Goal: Communication & Community: Answer question/provide support

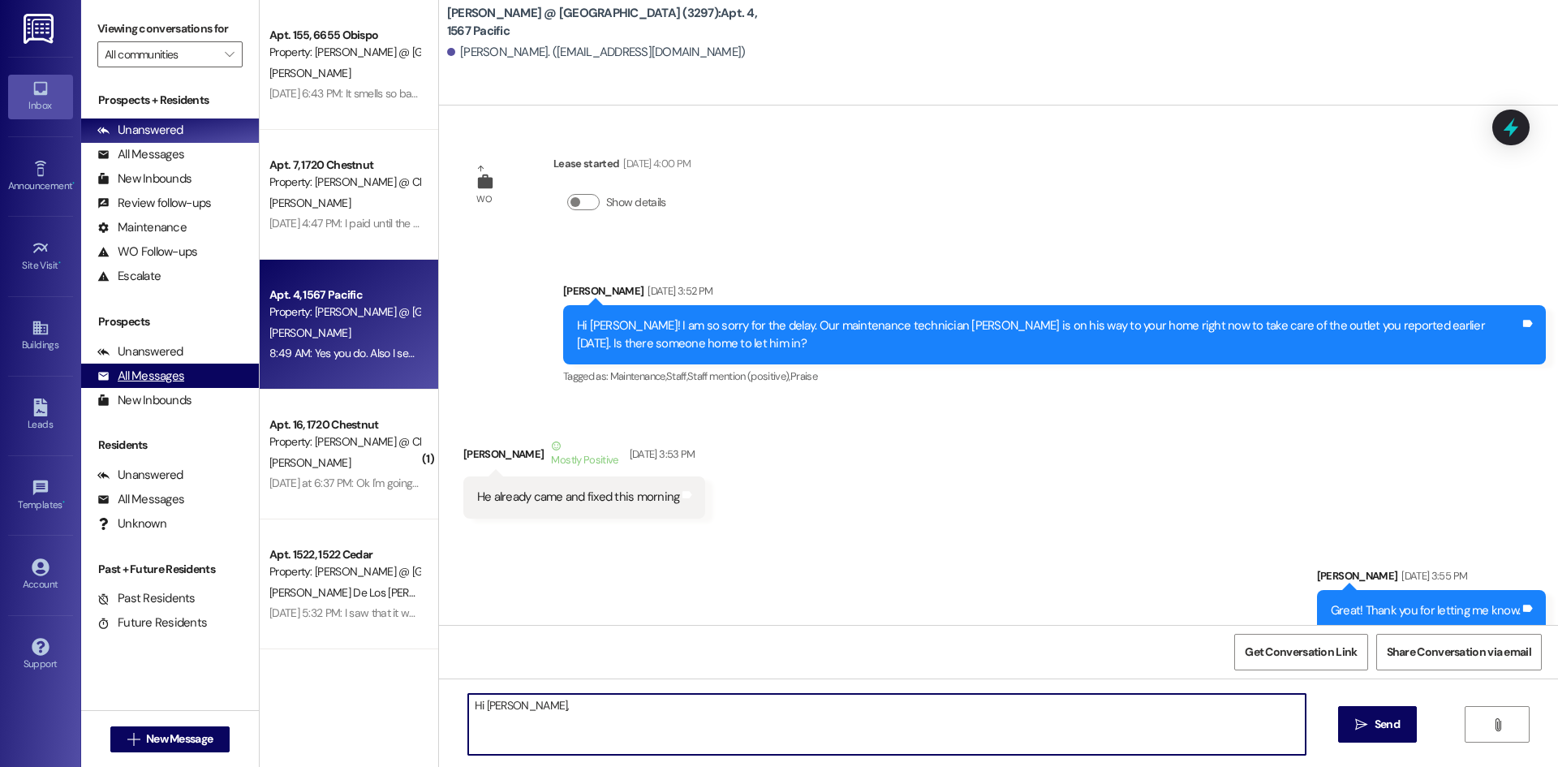
scroll to position [36323, 0]
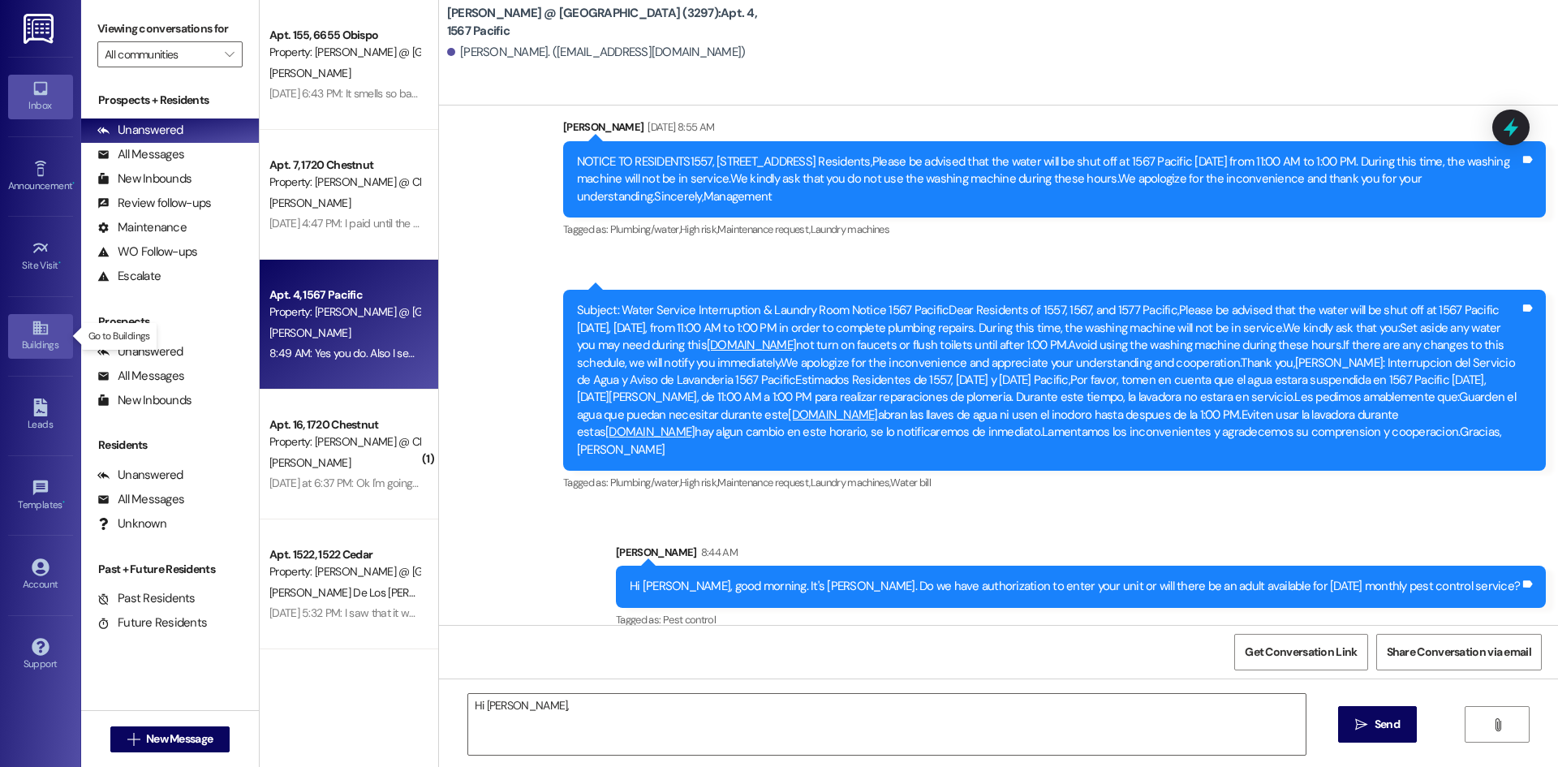
click at [35, 333] on icon at bounding box center [41, 328] width 18 height 18
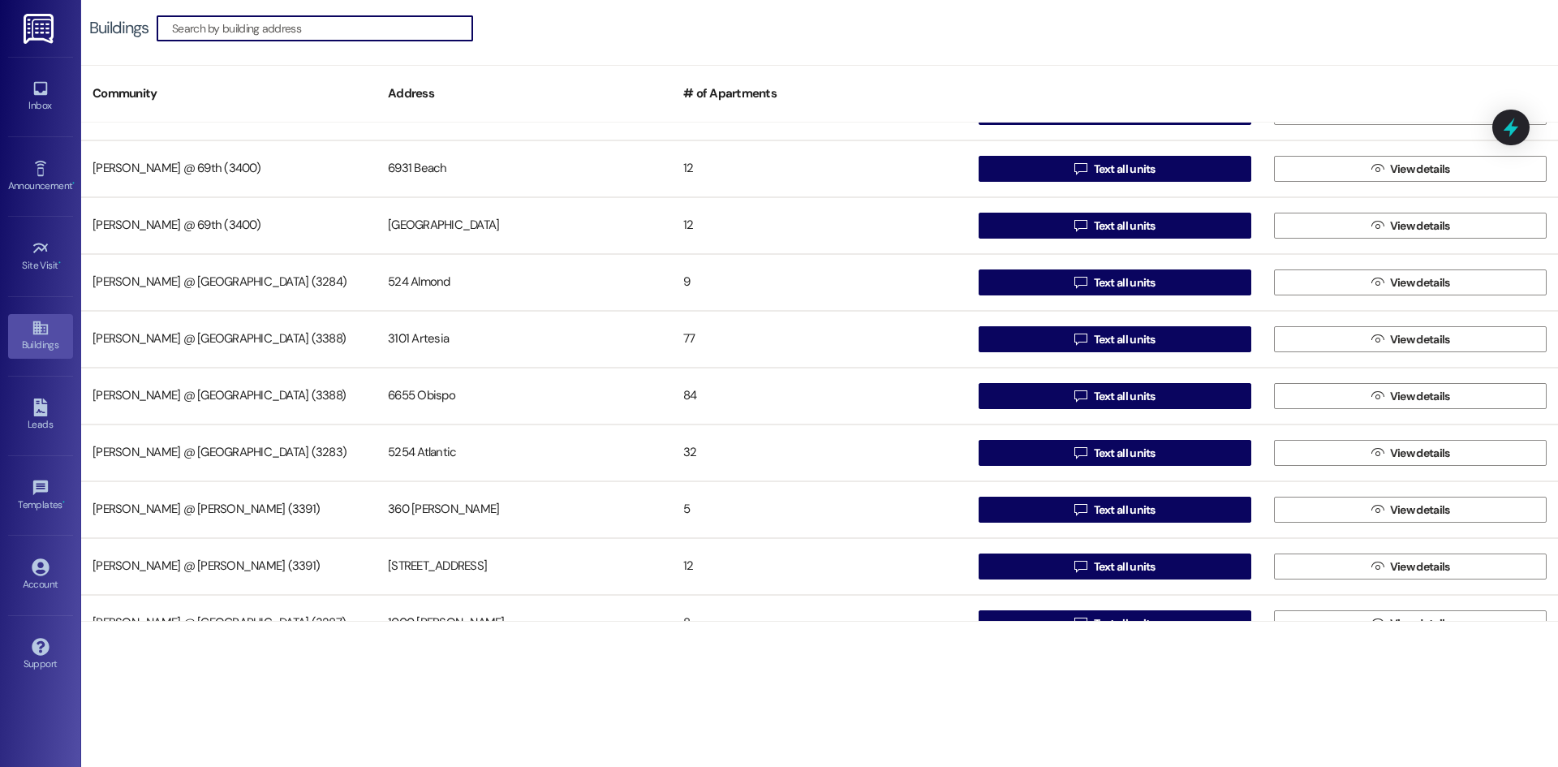
scroll to position [58, 0]
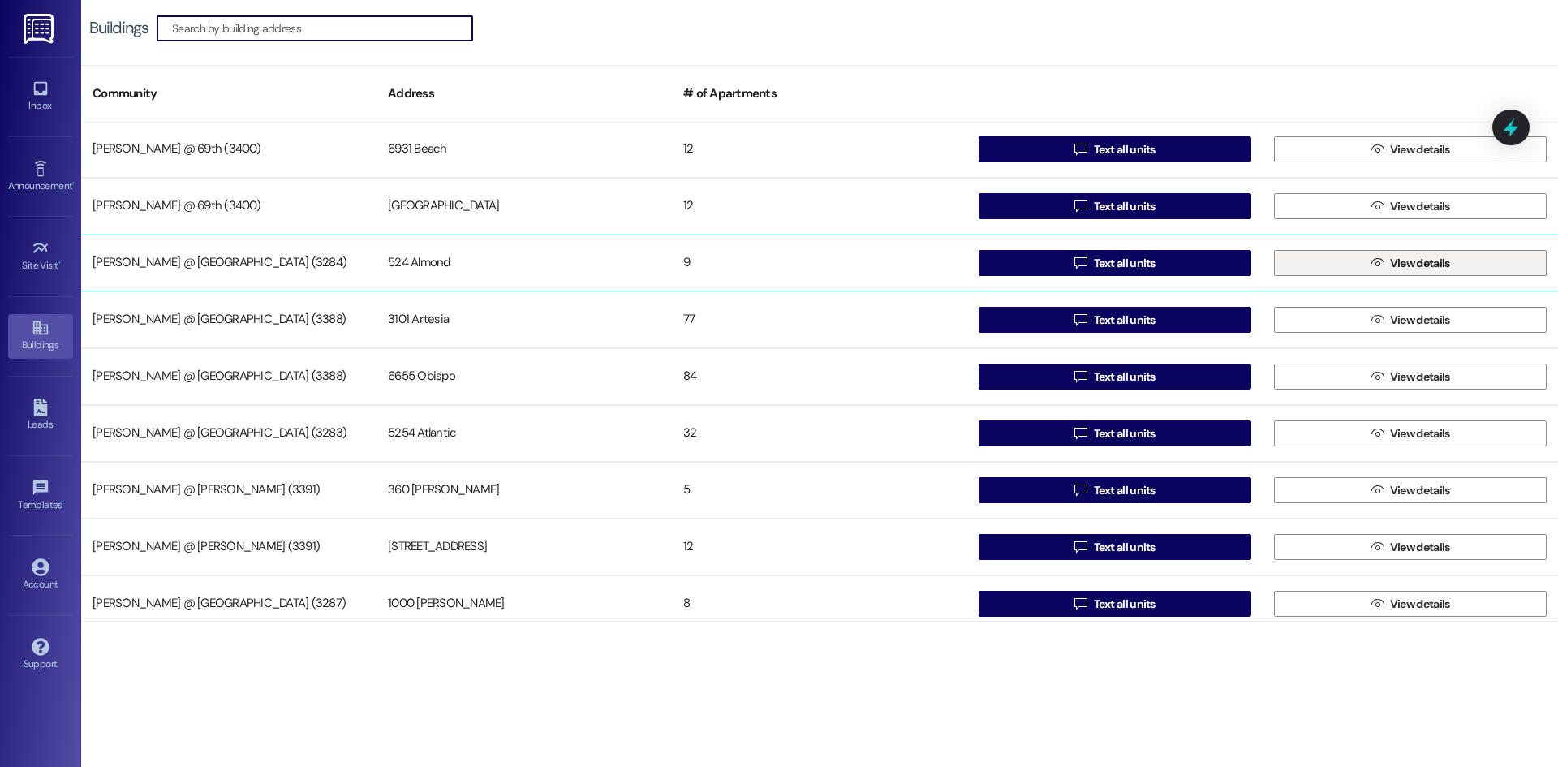
click at [1380, 274] on span " View details" at bounding box center [1410, 263] width 85 height 24
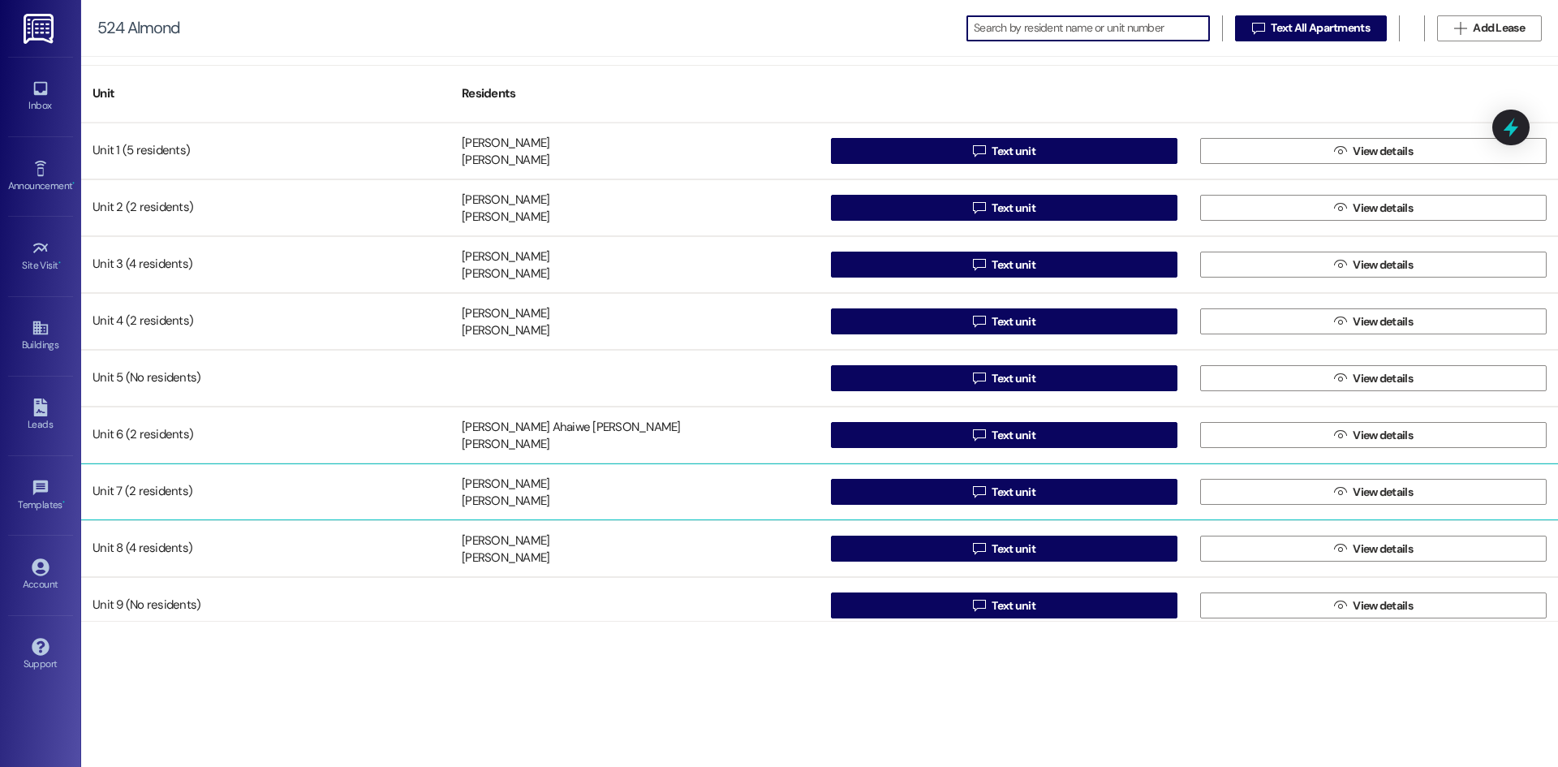
scroll to position [13, 0]
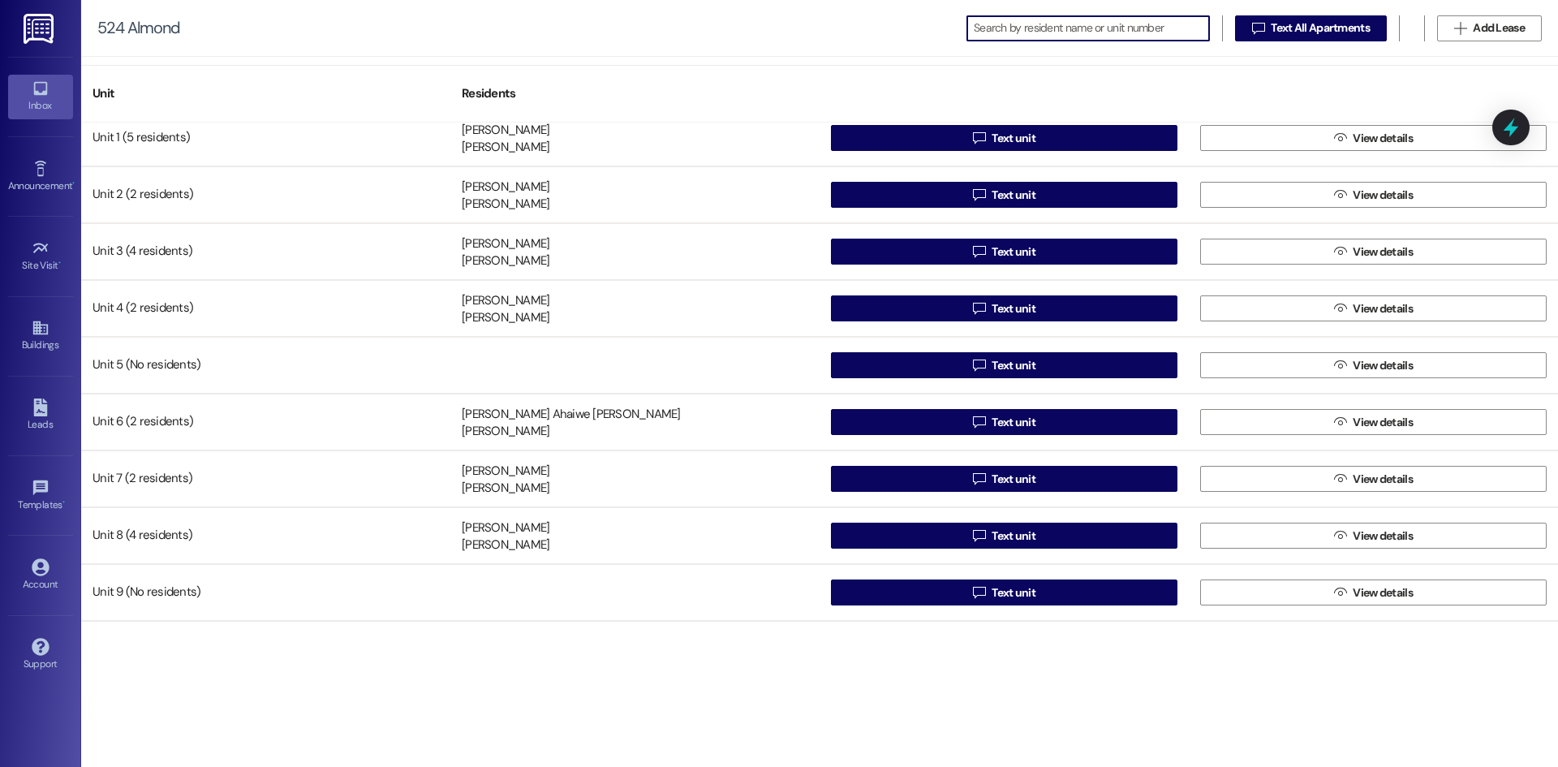
click at [24, 103] on div "Inbox" at bounding box center [40, 105] width 81 height 16
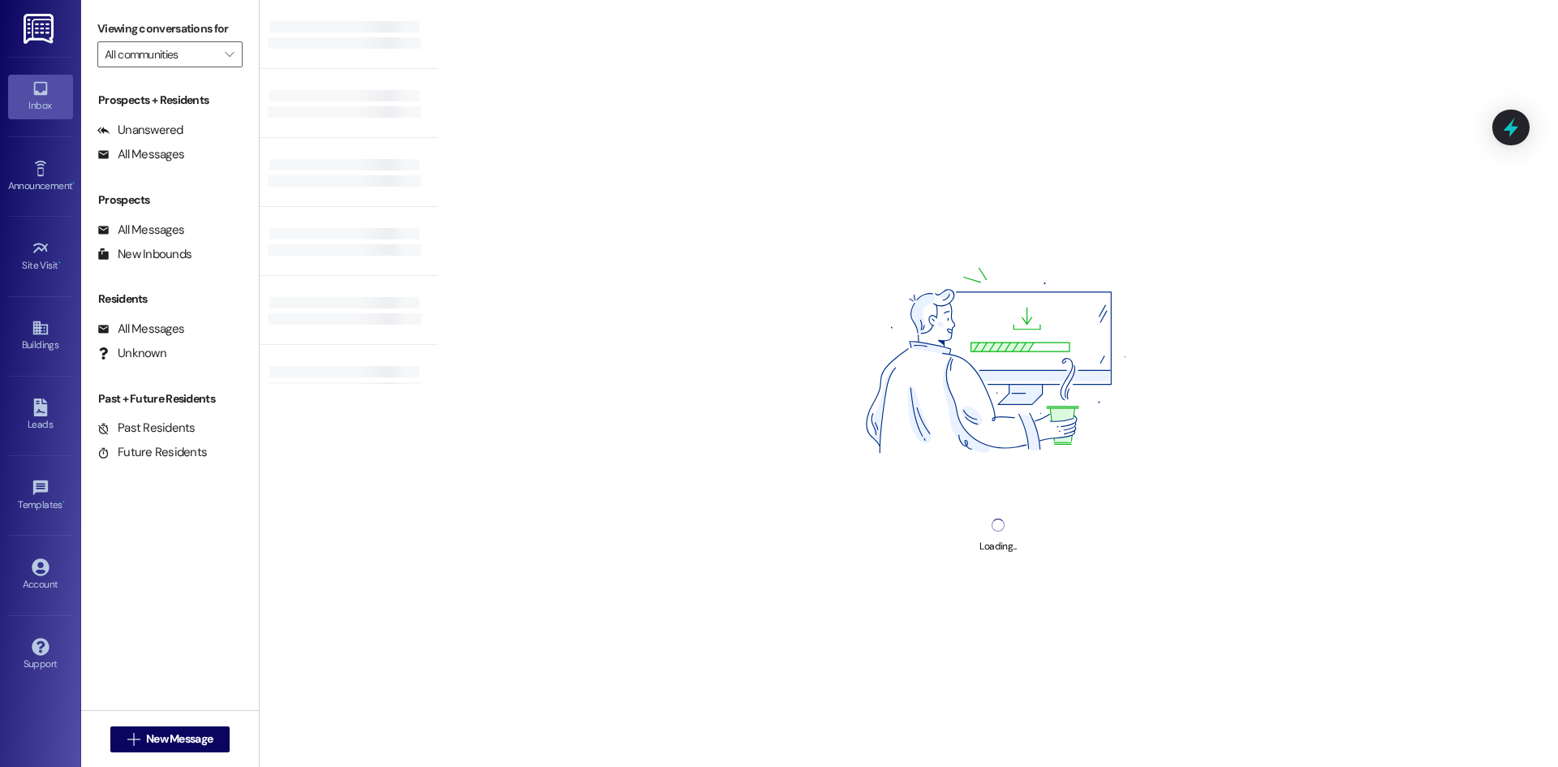
click at [29, 102] on div "Inbox" at bounding box center [40, 105] width 81 height 16
click at [42, 92] on icon at bounding box center [40, 89] width 14 height 14
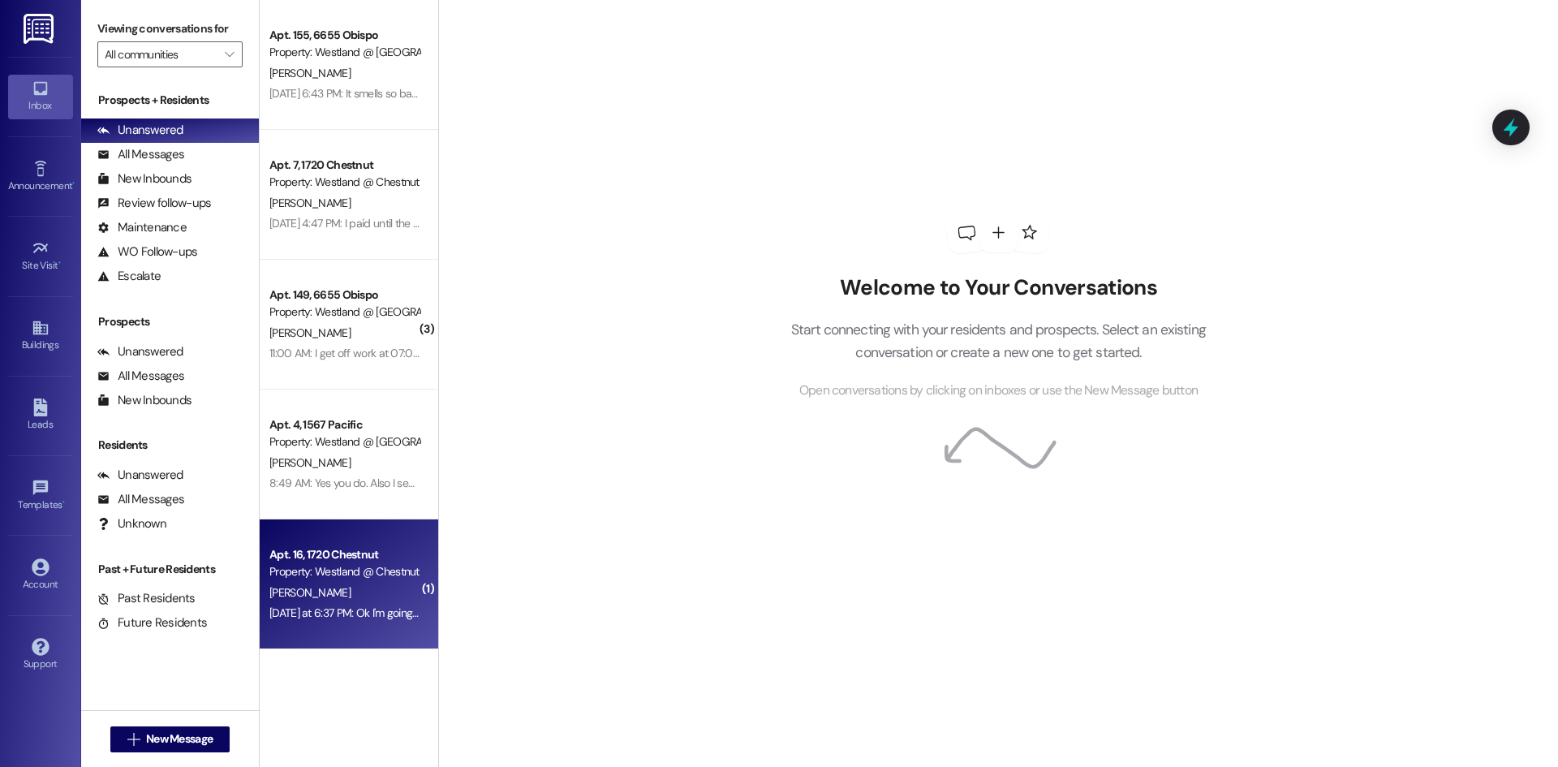
click at [349, 583] on div "[PERSON_NAME]" at bounding box center [344, 593] width 153 height 20
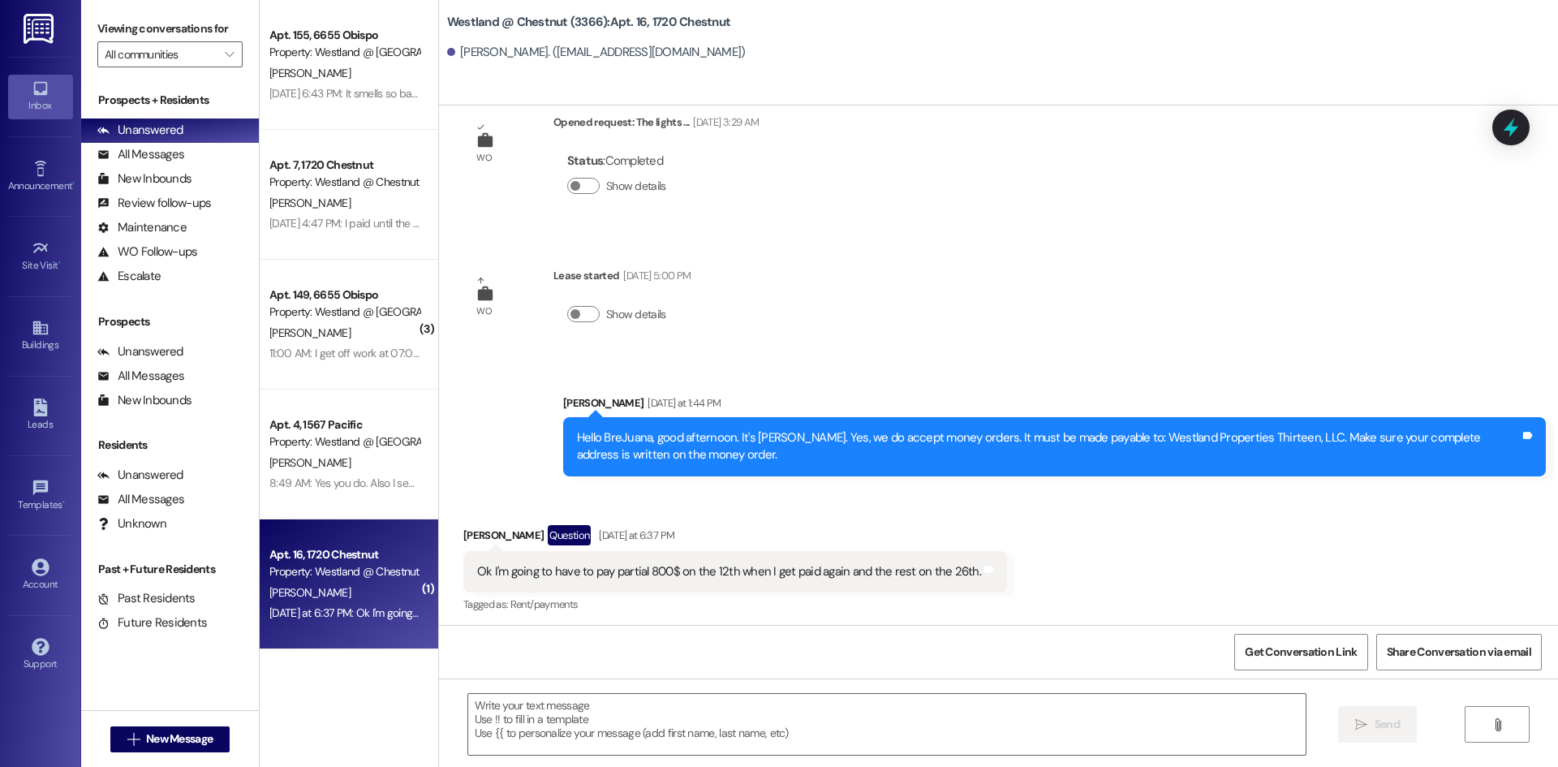
scroll to position [5999, 0]
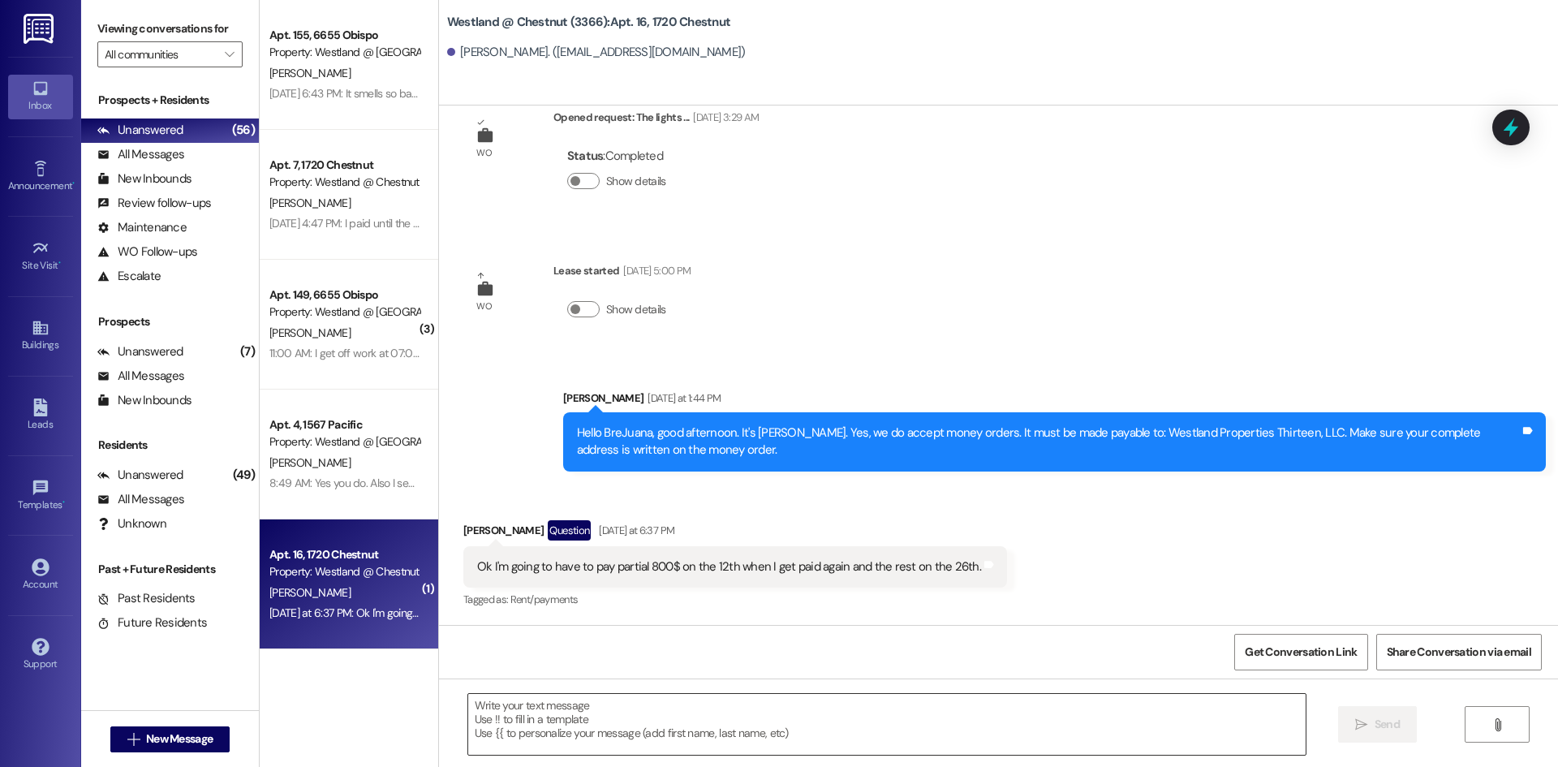
click at [704, 743] on textarea at bounding box center [886, 724] width 837 height 61
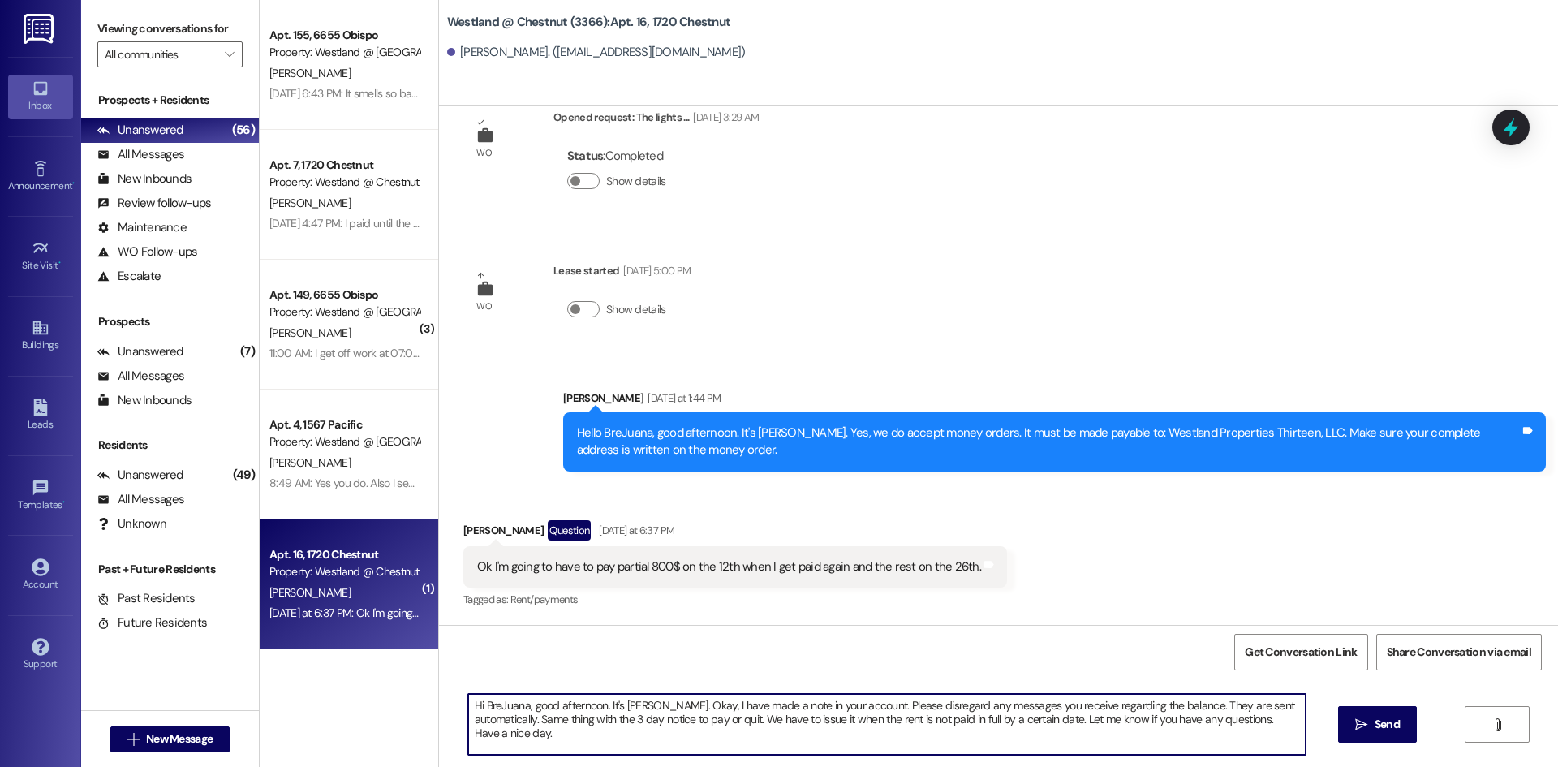
click at [557, 728] on textarea "Hi BreJuana, good afternoon. It's [PERSON_NAME]. Okay, I have made a note in yo…" at bounding box center [886, 724] width 837 height 61
click at [536, 736] on textarea "Hi BreJuana, good afternoon. It's [PERSON_NAME]. Okay, I have made a note in yo…" at bounding box center [886, 724] width 837 height 61
drag, startPoint x: 530, startPoint y: 738, endPoint x: 491, endPoint y: 684, distance: 66.9
click at [446, 669] on div "Received via SMS [PERSON_NAME] Concerned [DATE] 11:08 AM I logged it but the ba…" at bounding box center [998, 488] width 1119 height 767
type textarea "Hi BreJuana, good afternoon. It's [PERSON_NAME]. Okay, I have made a note in yo…"
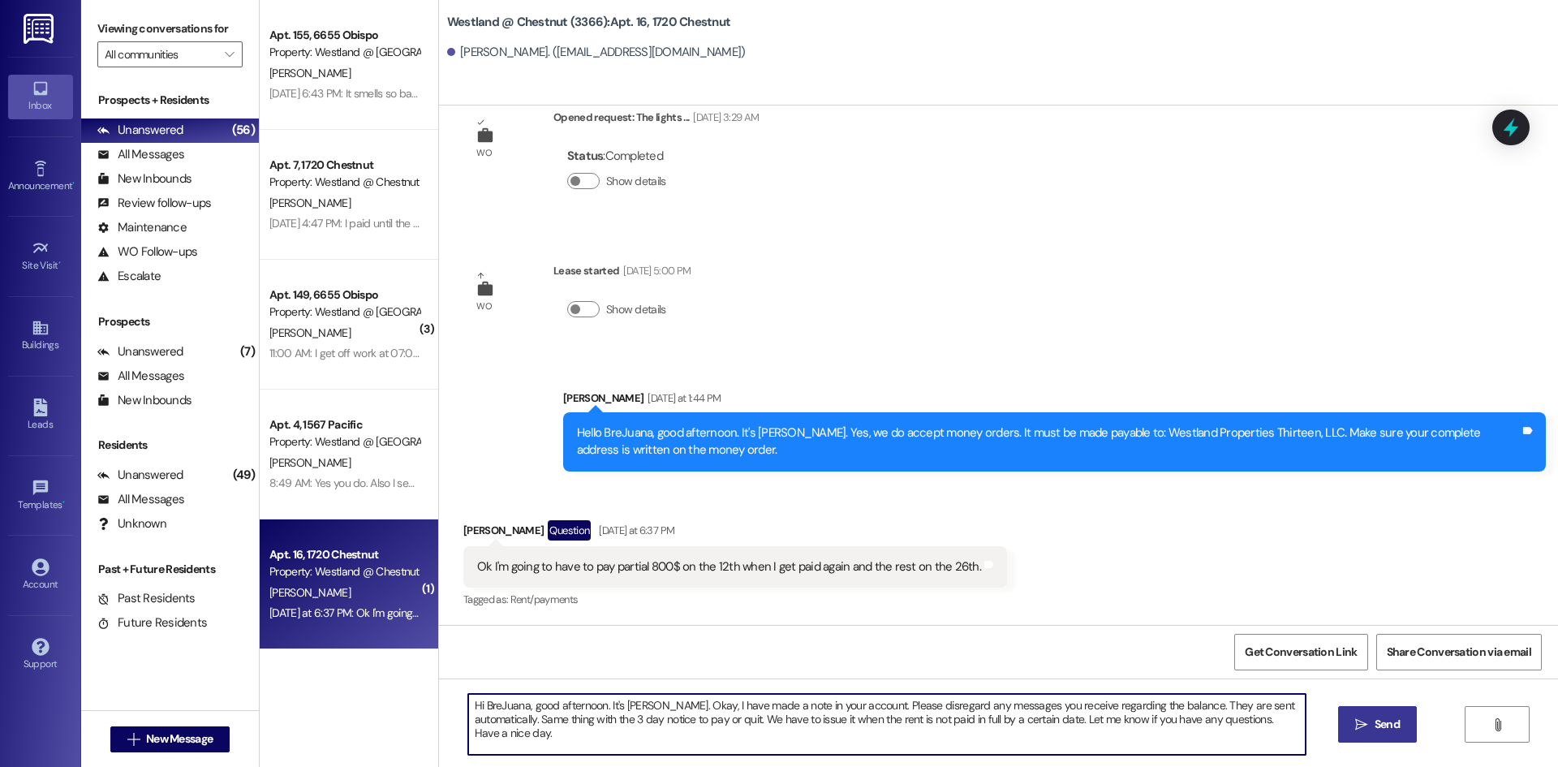
click at [1367, 718] on span " Send" at bounding box center [1377, 724] width 51 height 17
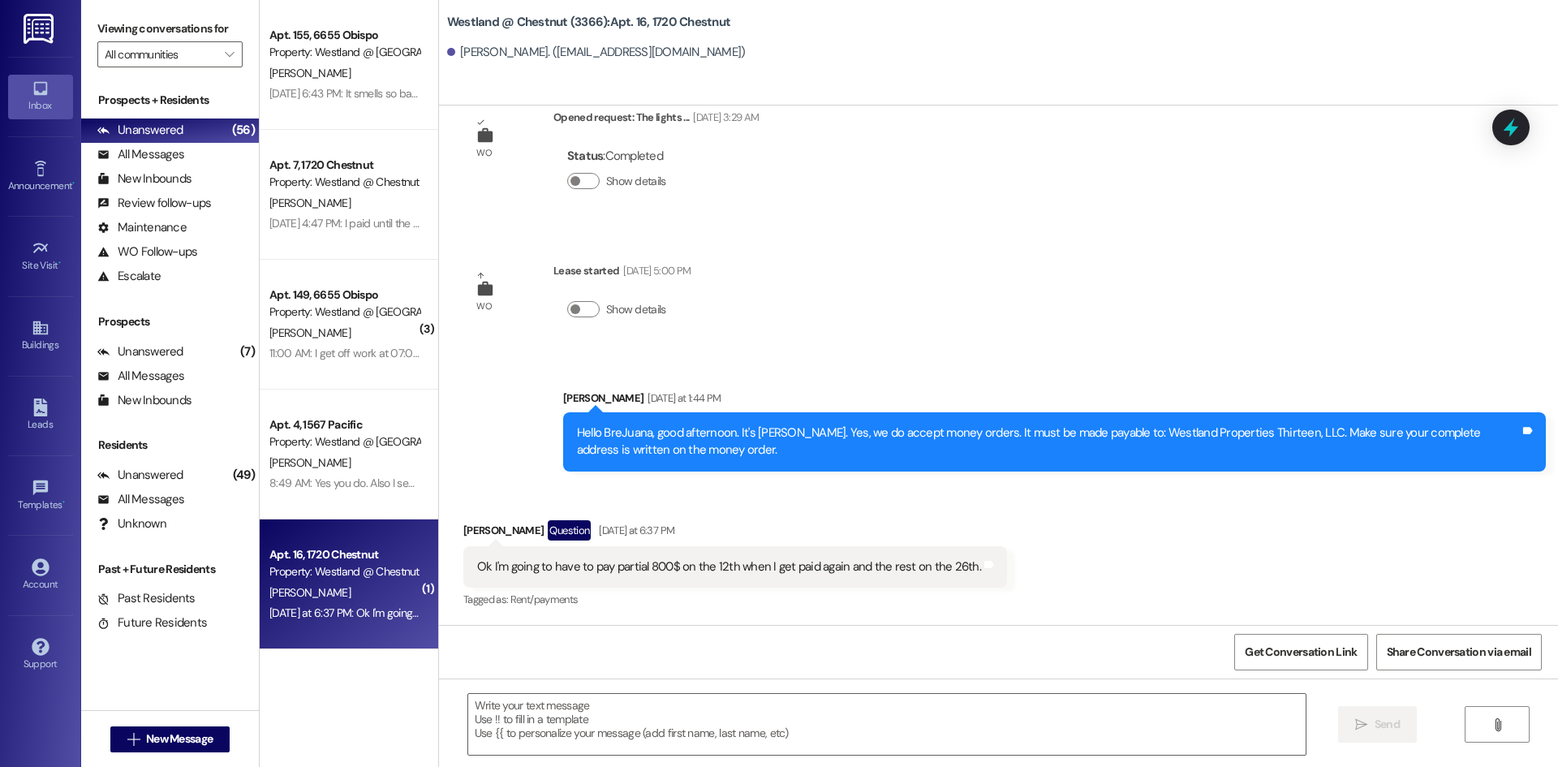
scroll to position [5998, 0]
click at [166, 499] on div "All Messages" at bounding box center [140, 499] width 87 height 17
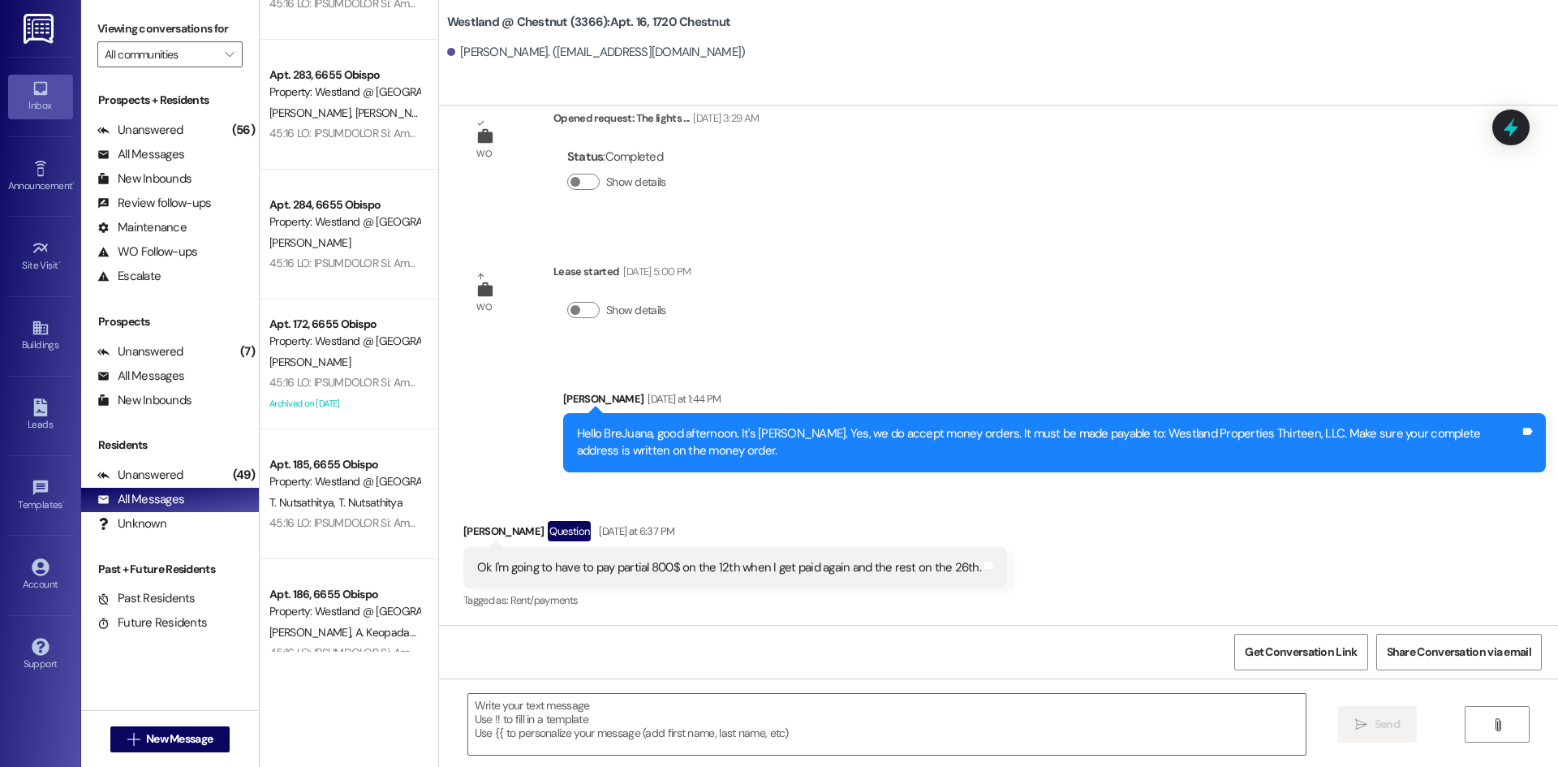
scroll to position [2435, 0]
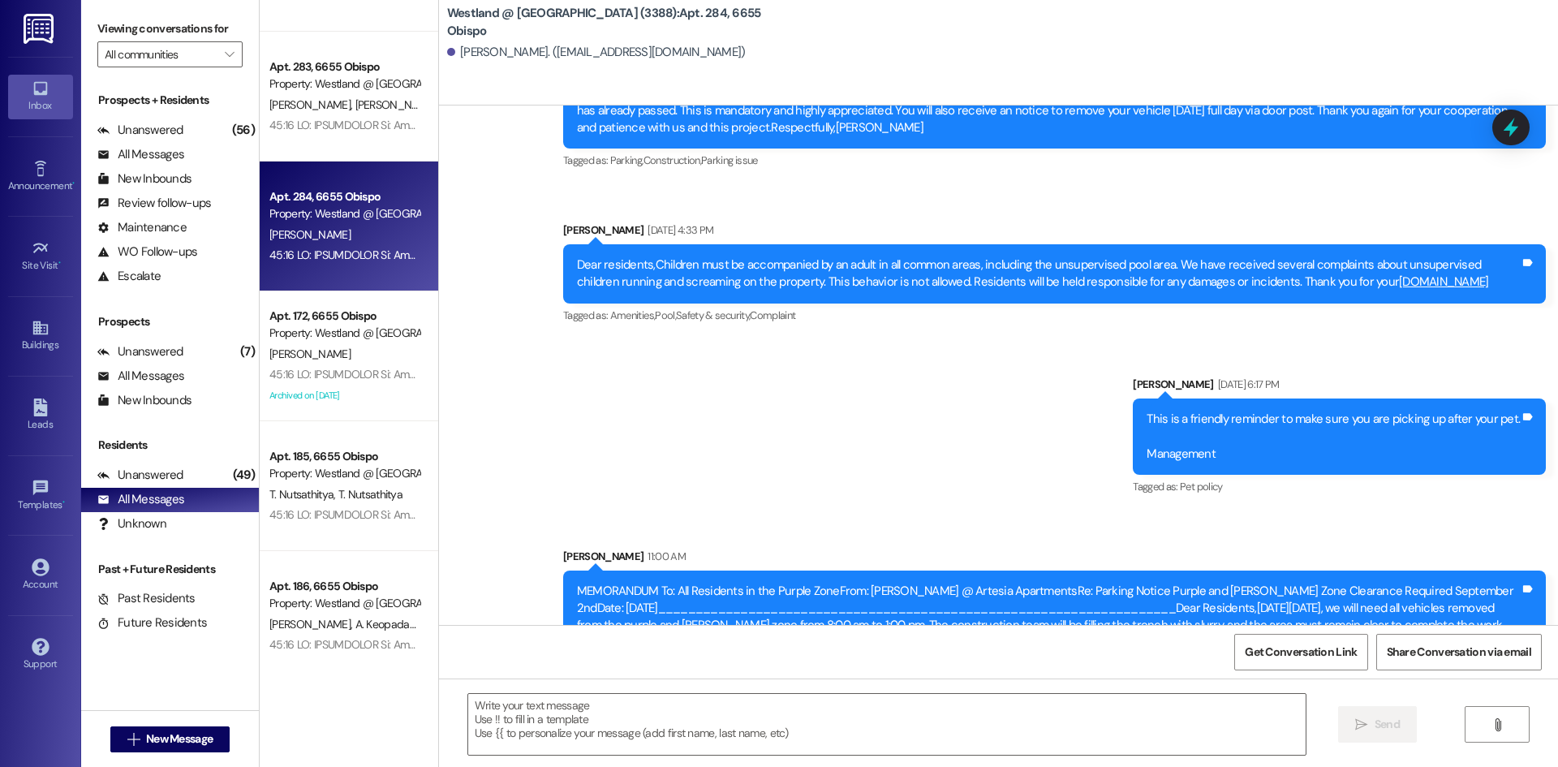
scroll to position [14447, 0]
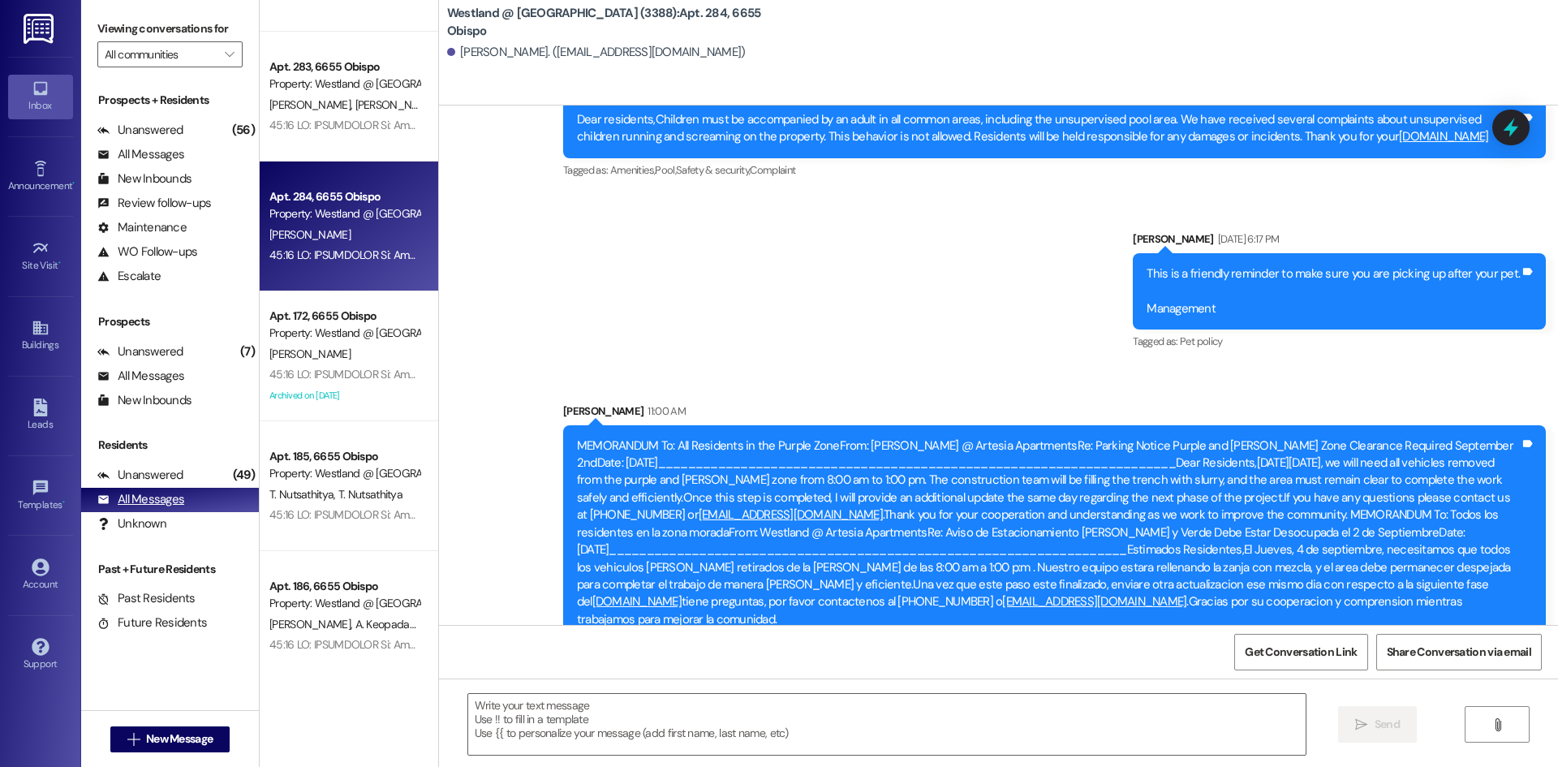
click at [156, 503] on div "All Messages" at bounding box center [140, 499] width 87 height 17
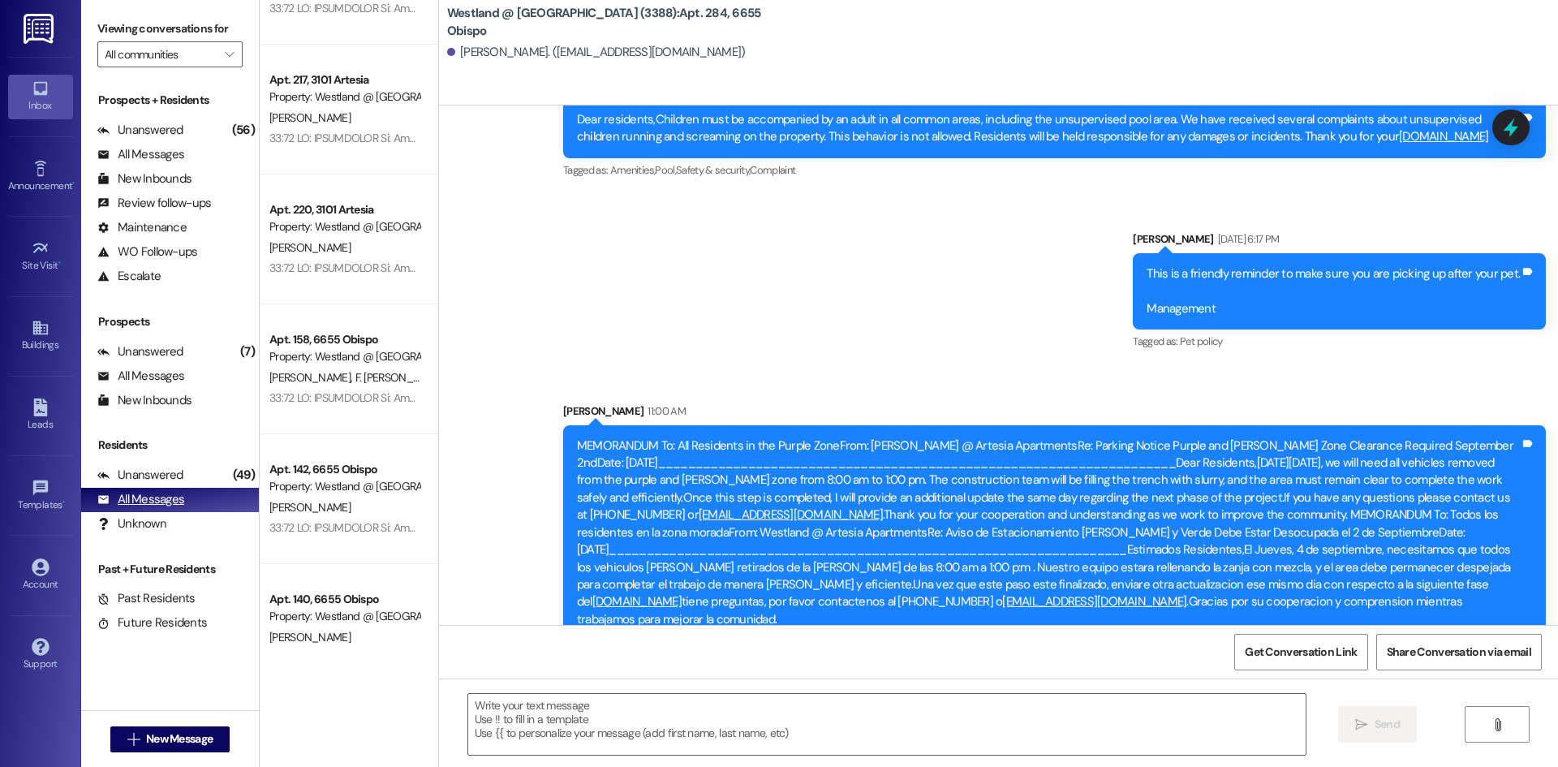
scroll to position [4036, 0]
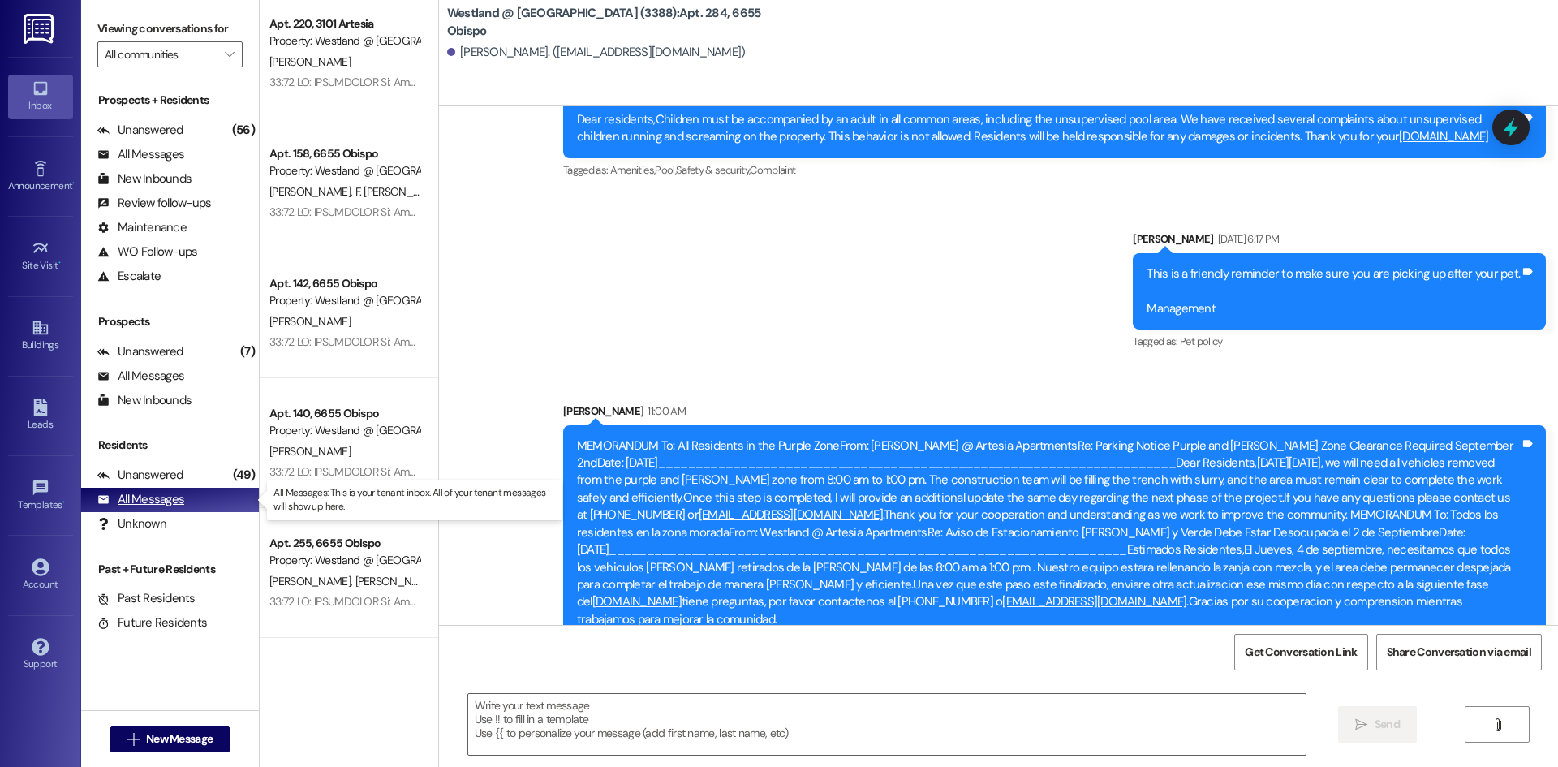
click at [154, 501] on div "All Messages" at bounding box center [140, 499] width 87 height 17
click at [153, 500] on div "All Messages" at bounding box center [140, 499] width 87 height 17
click at [144, 478] on div "Unanswered" at bounding box center [140, 475] width 86 height 17
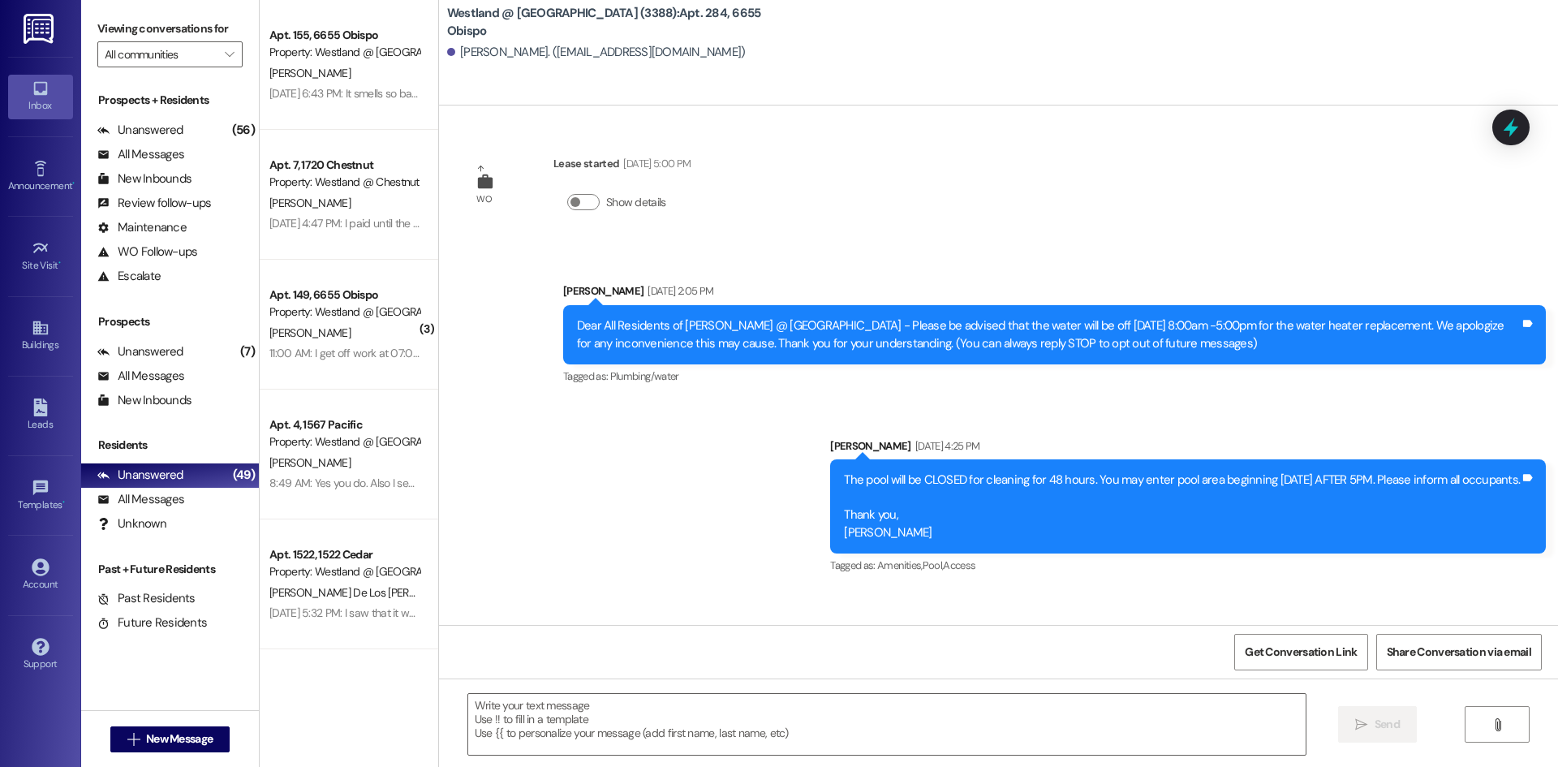
scroll to position [14447, 0]
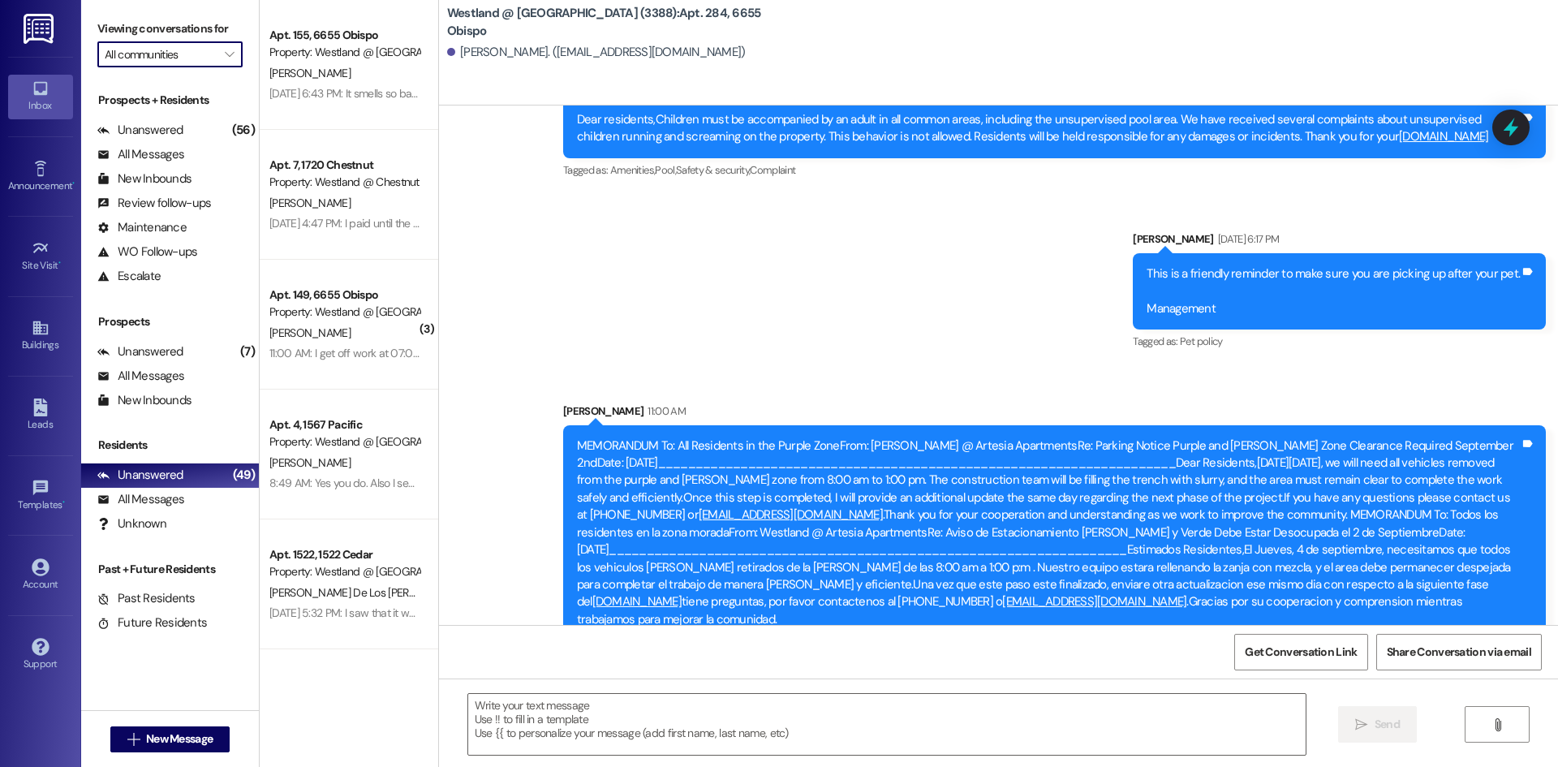
click at [205, 63] on input "All communities" at bounding box center [161, 54] width 112 height 26
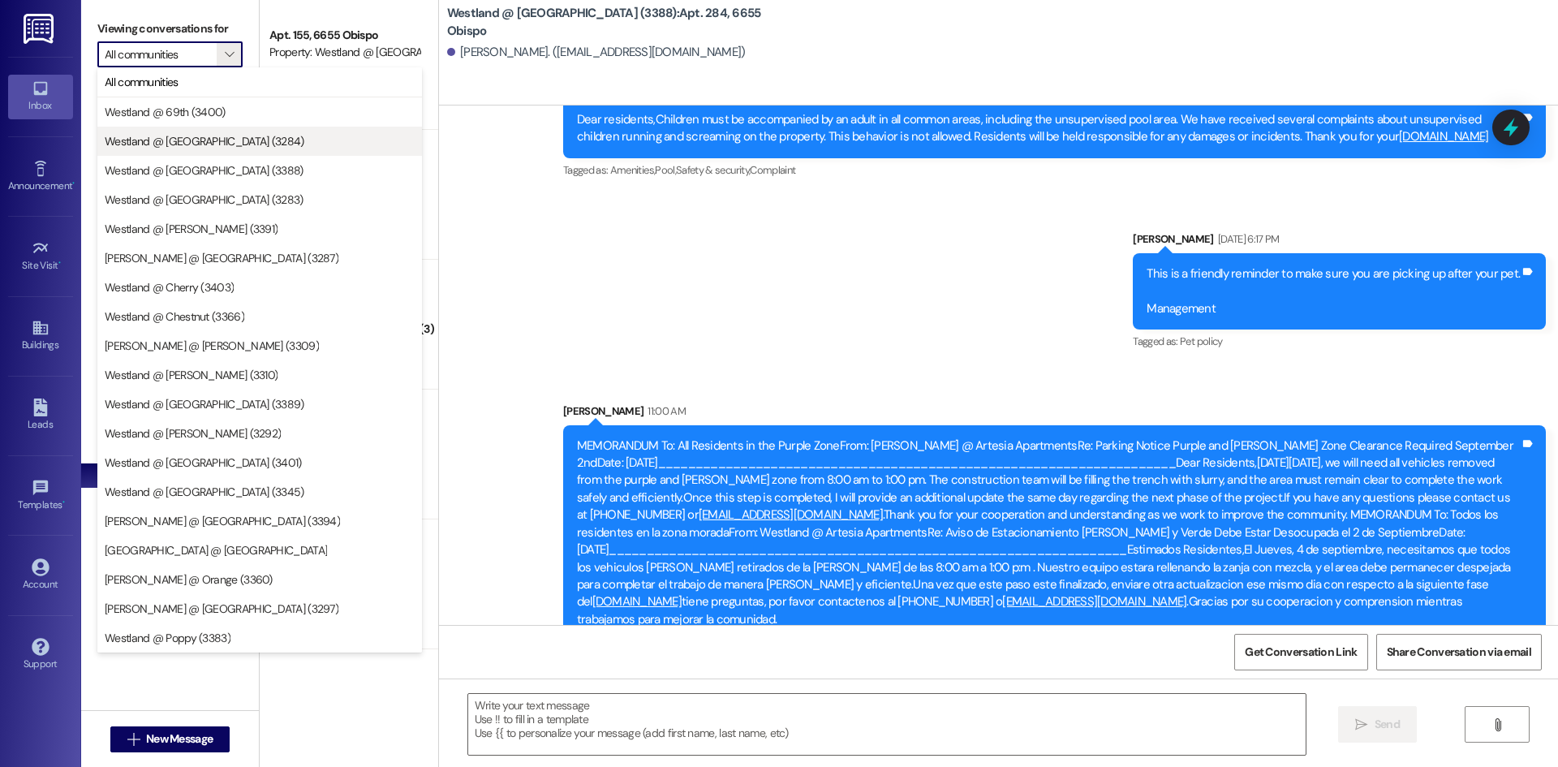
click at [201, 144] on span "Westland @ [GEOGRAPHIC_DATA] (3284)" at bounding box center [205, 141] width 200 height 16
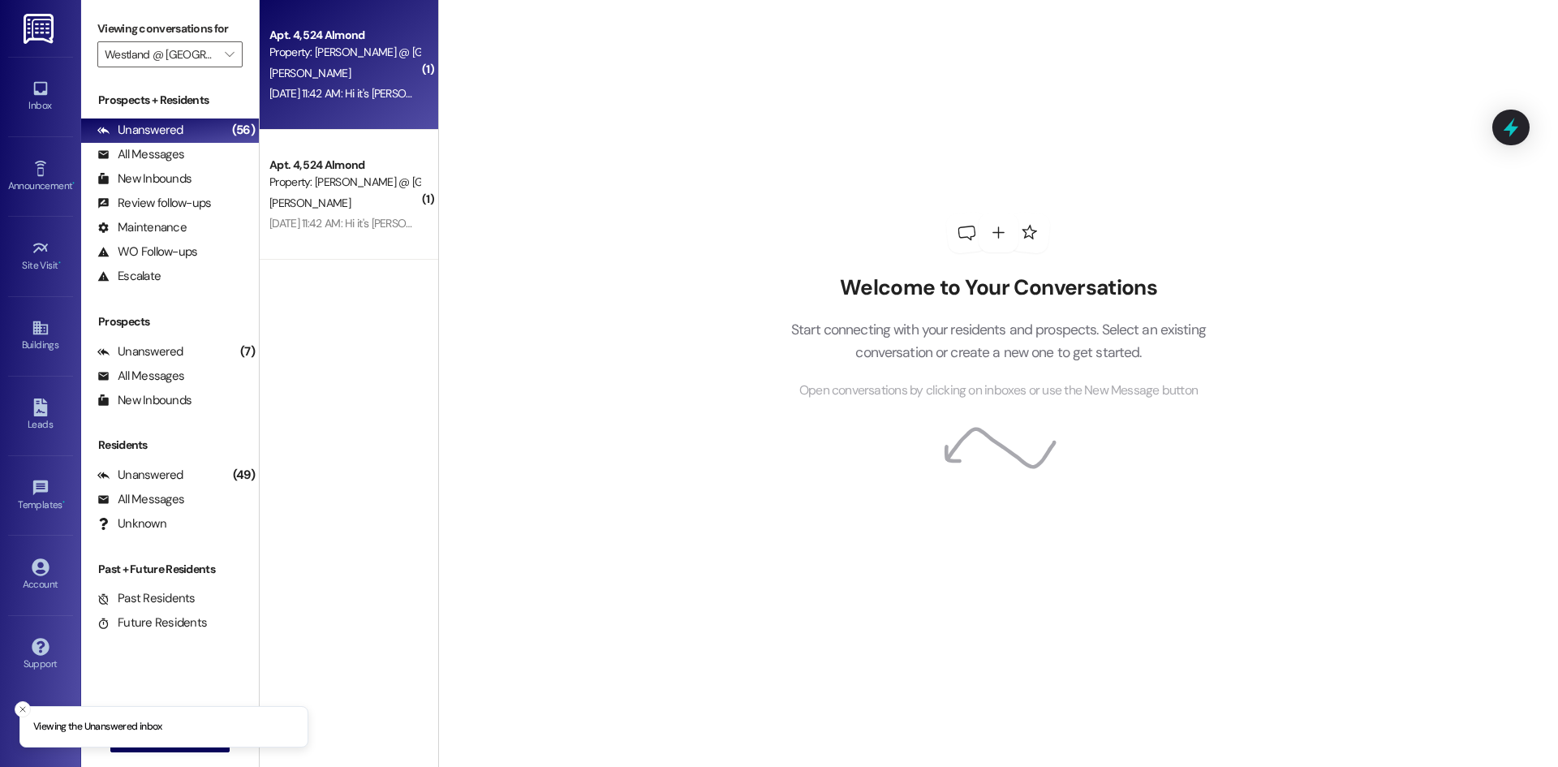
click at [354, 82] on div "[PERSON_NAME]" at bounding box center [344, 73] width 153 height 20
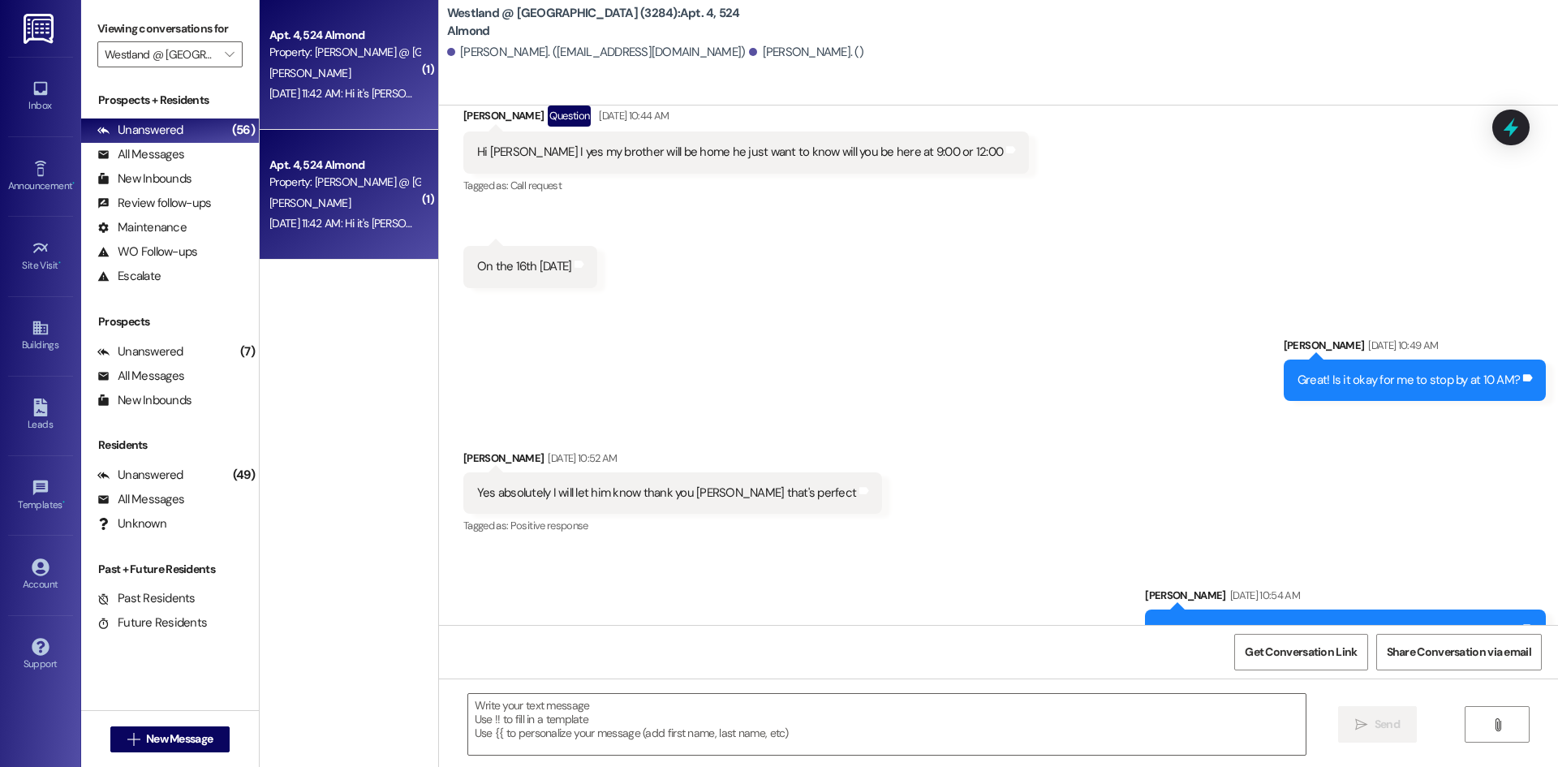
scroll to position [4405, 0]
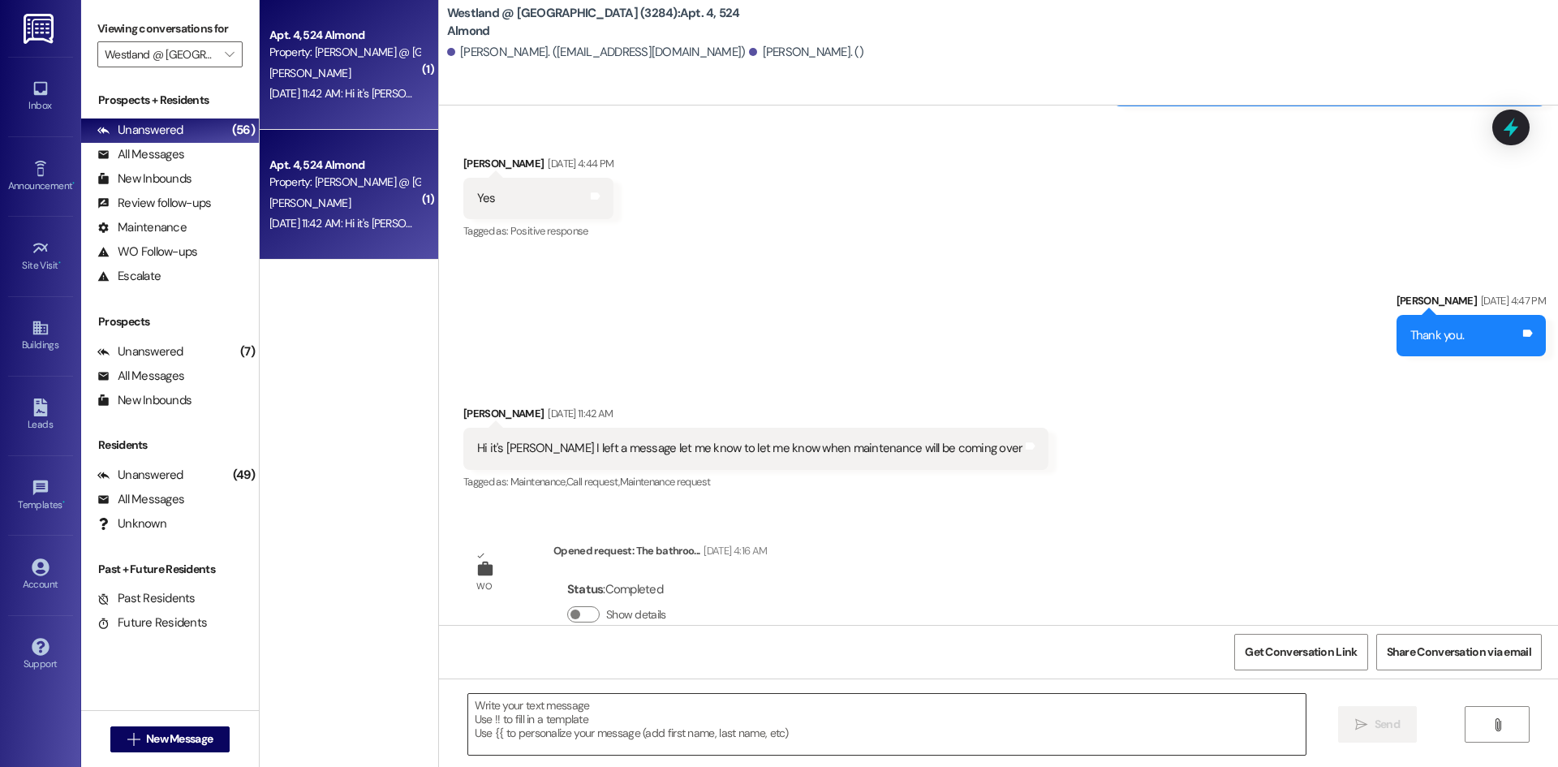
click at [602, 708] on textarea at bounding box center [886, 724] width 837 height 61
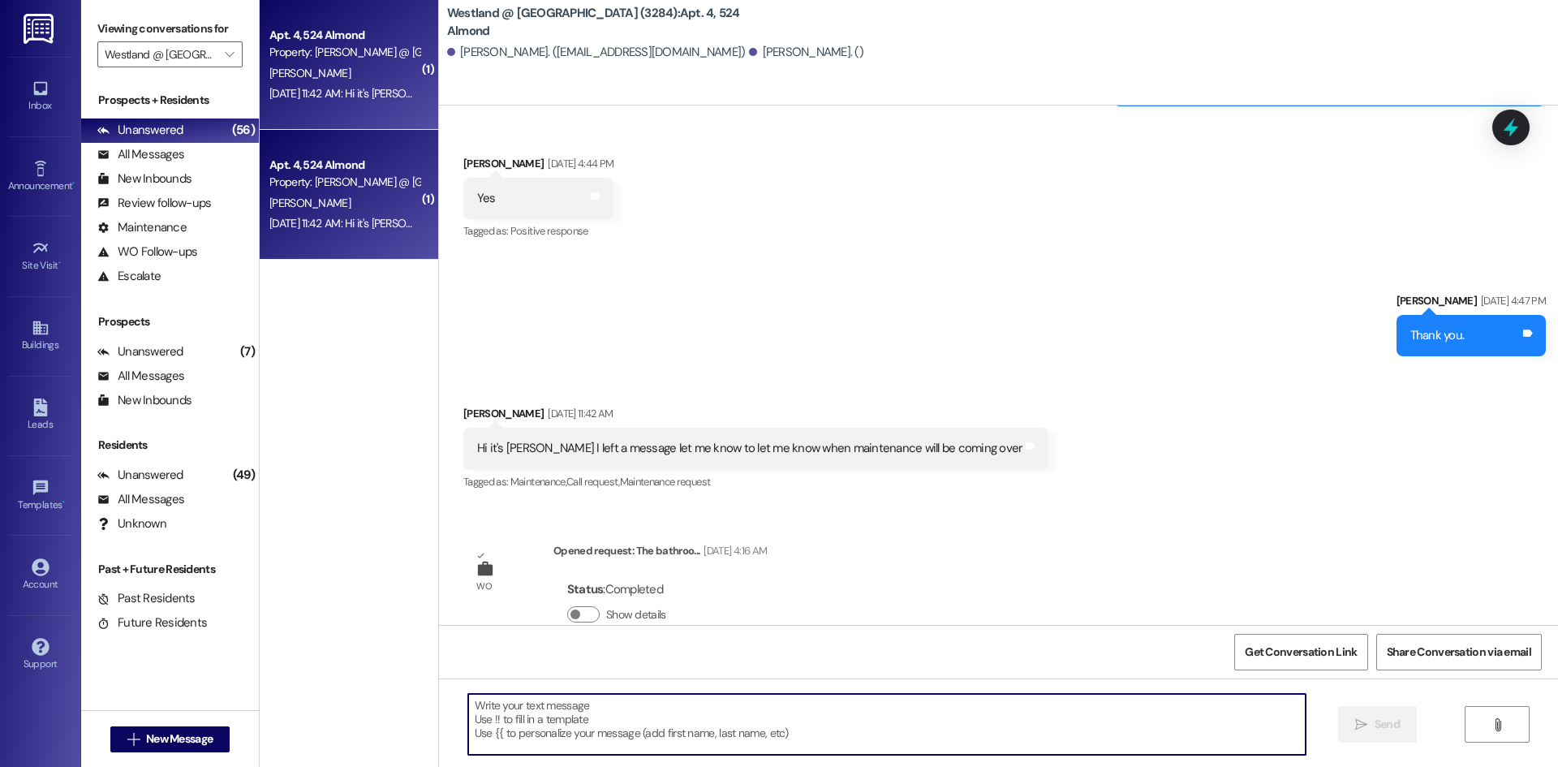
click at [344, 227] on div "[DATE] 11:42 AM: Hi it's [PERSON_NAME] left a message let me know to let me kno…" at bounding box center [557, 223] width 577 height 15
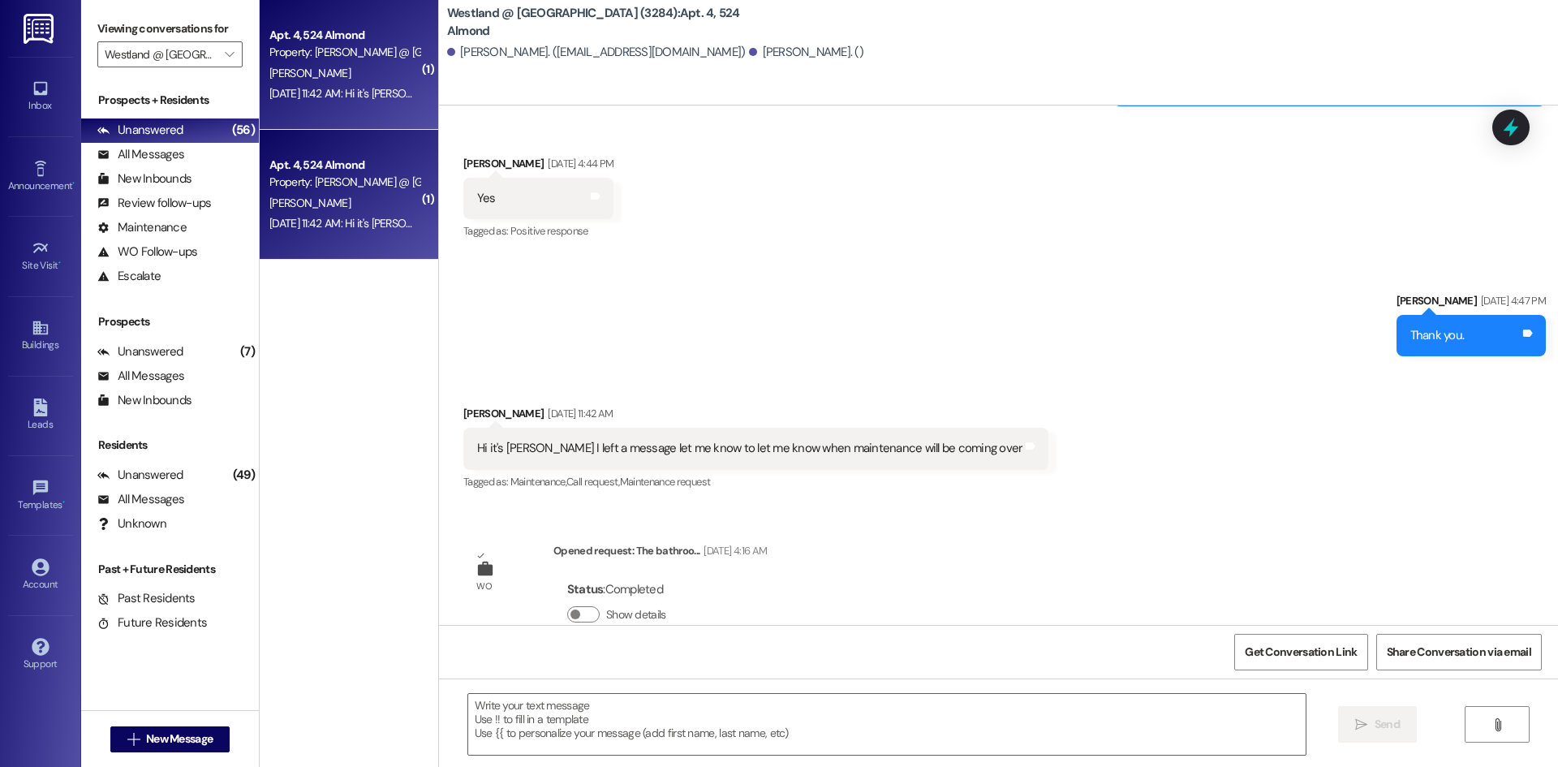
click at [322, 204] on div "[PERSON_NAME]" at bounding box center [344, 203] width 153 height 20
click at [329, 206] on div "[PERSON_NAME]" at bounding box center [344, 203] width 153 height 20
click at [329, 201] on div "[PERSON_NAME]" at bounding box center [344, 203] width 153 height 20
click at [335, 199] on div "[PERSON_NAME]" at bounding box center [344, 203] width 153 height 20
click at [313, 80] on div "[PERSON_NAME]" at bounding box center [344, 73] width 153 height 20
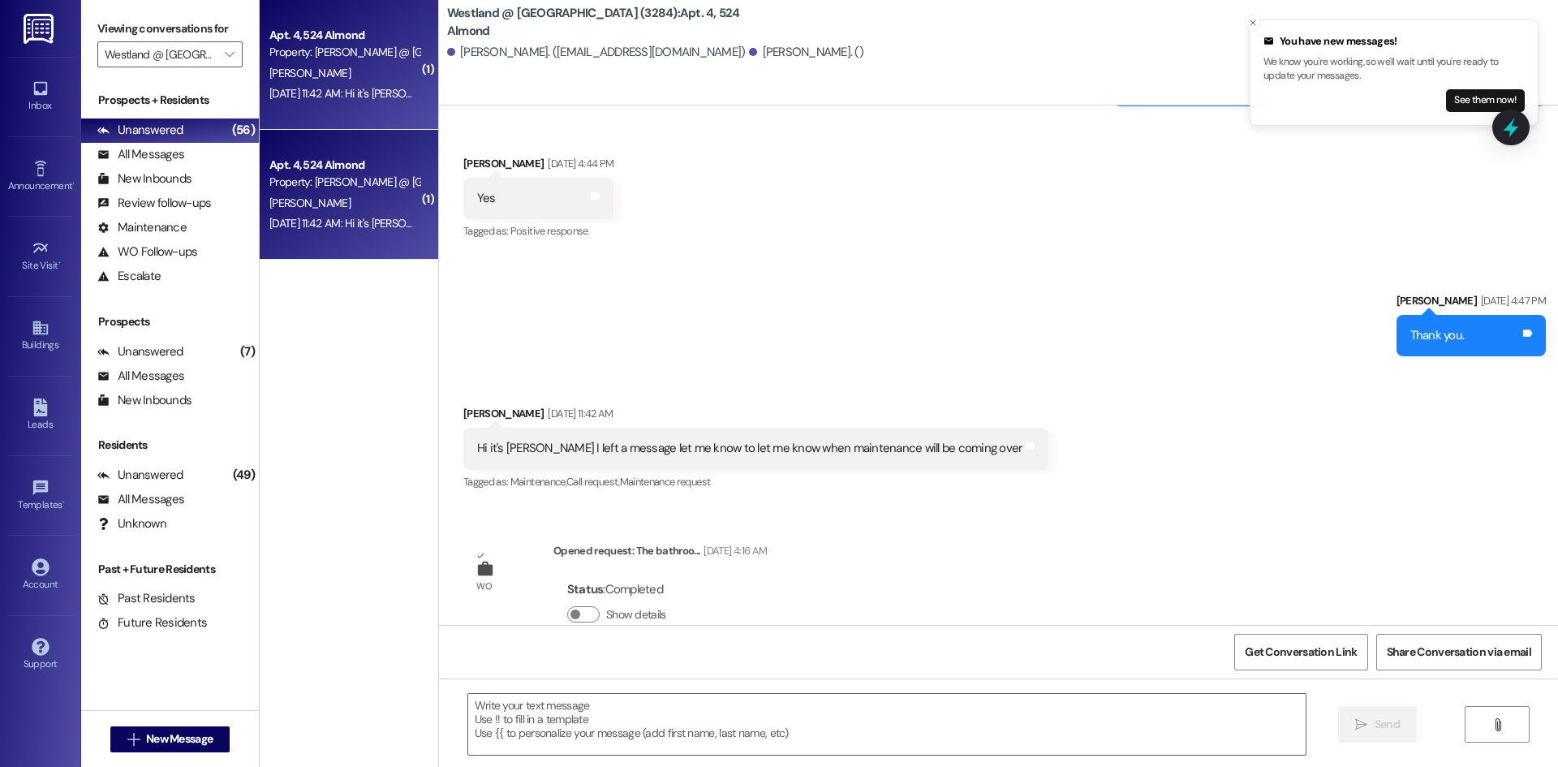
drag, startPoint x: 345, startPoint y: 199, endPoint x: 350, endPoint y: 208, distance: 10.2
click at [347, 200] on div "[PERSON_NAME]" at bounding box center [344, 203] width 153 height 20
click at [356, 220] on div "[DATE] 11:42 AM: Hi it's [PERSON_NAME] left a message let me know to let me kno…" at bounding box center [557, 223] width 577 height 15
click at [204, 59] on input "Westland @ [GEOGRAPHIC_DATA] (3284)" at bounding box center [161, 54] width 112 height 26
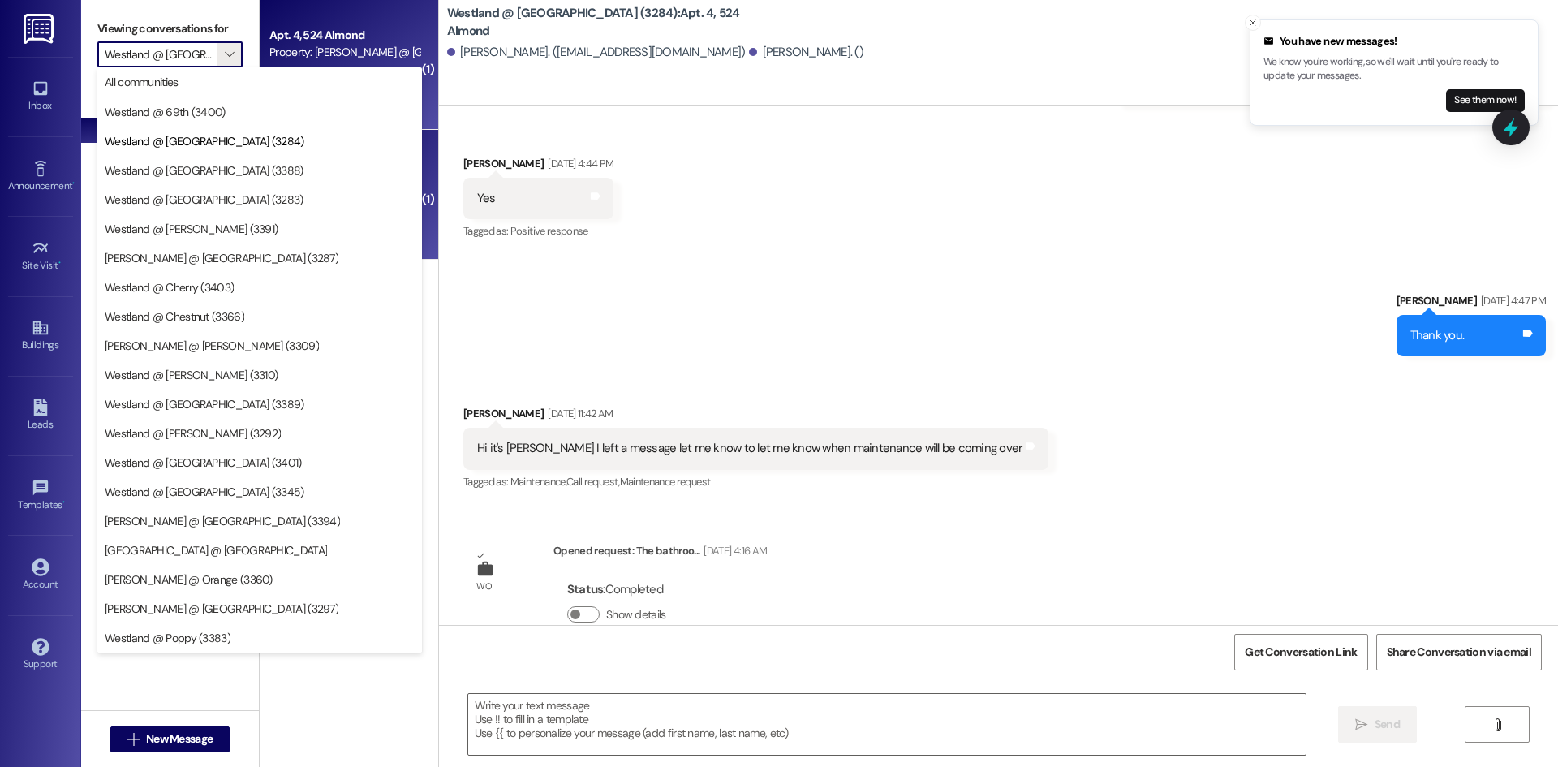
click at [260, 51] on div "Apt. 4, 524 Almond Property: Westland @ [GEOGRAPHIC_DATA] (3284) [PERSON_NAME] …" at bounding box center [349, 65] width 179 height 130
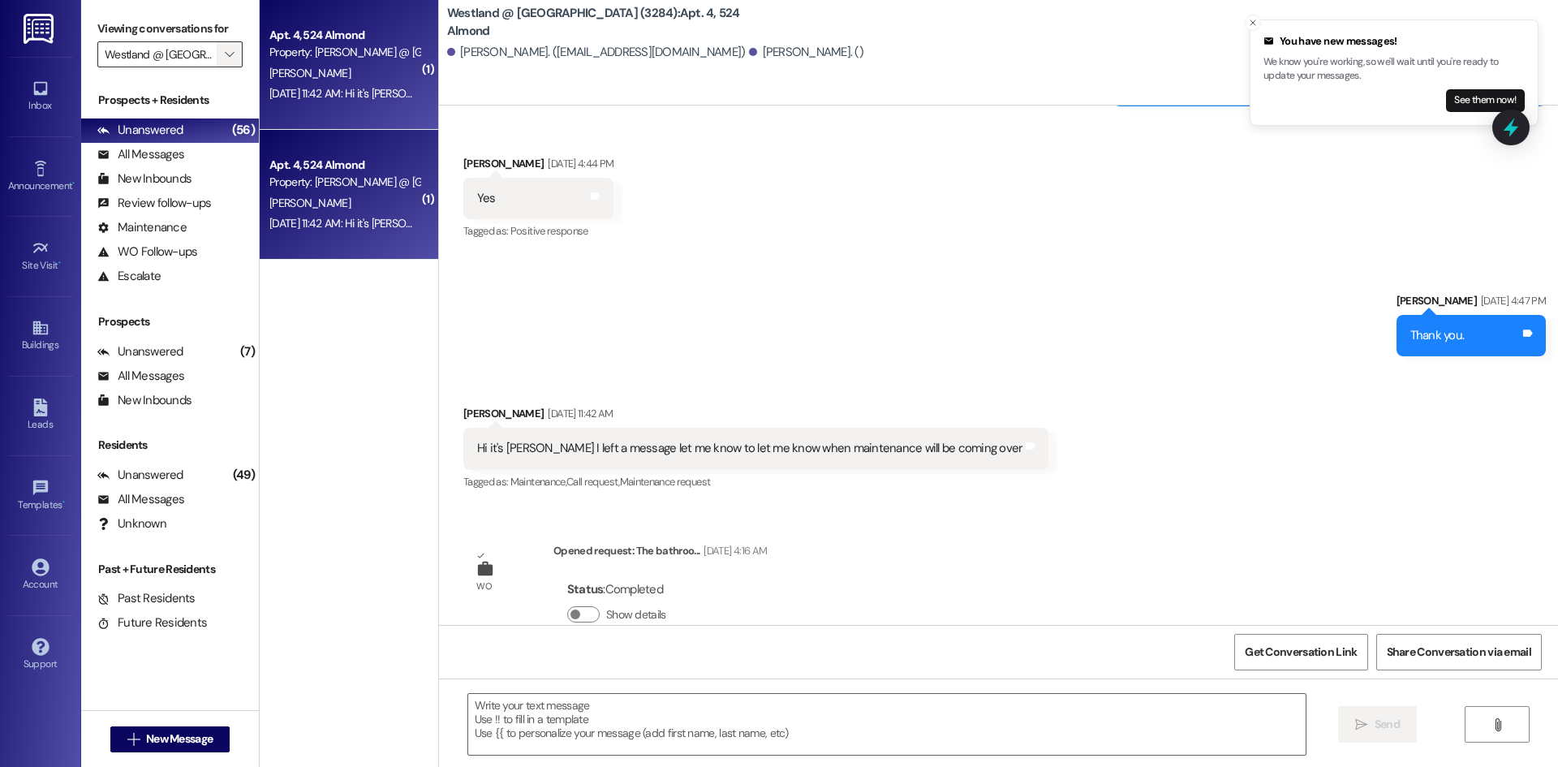
click at [239, 54] on button "" at bounding box center [230, 54] width 26 height 26
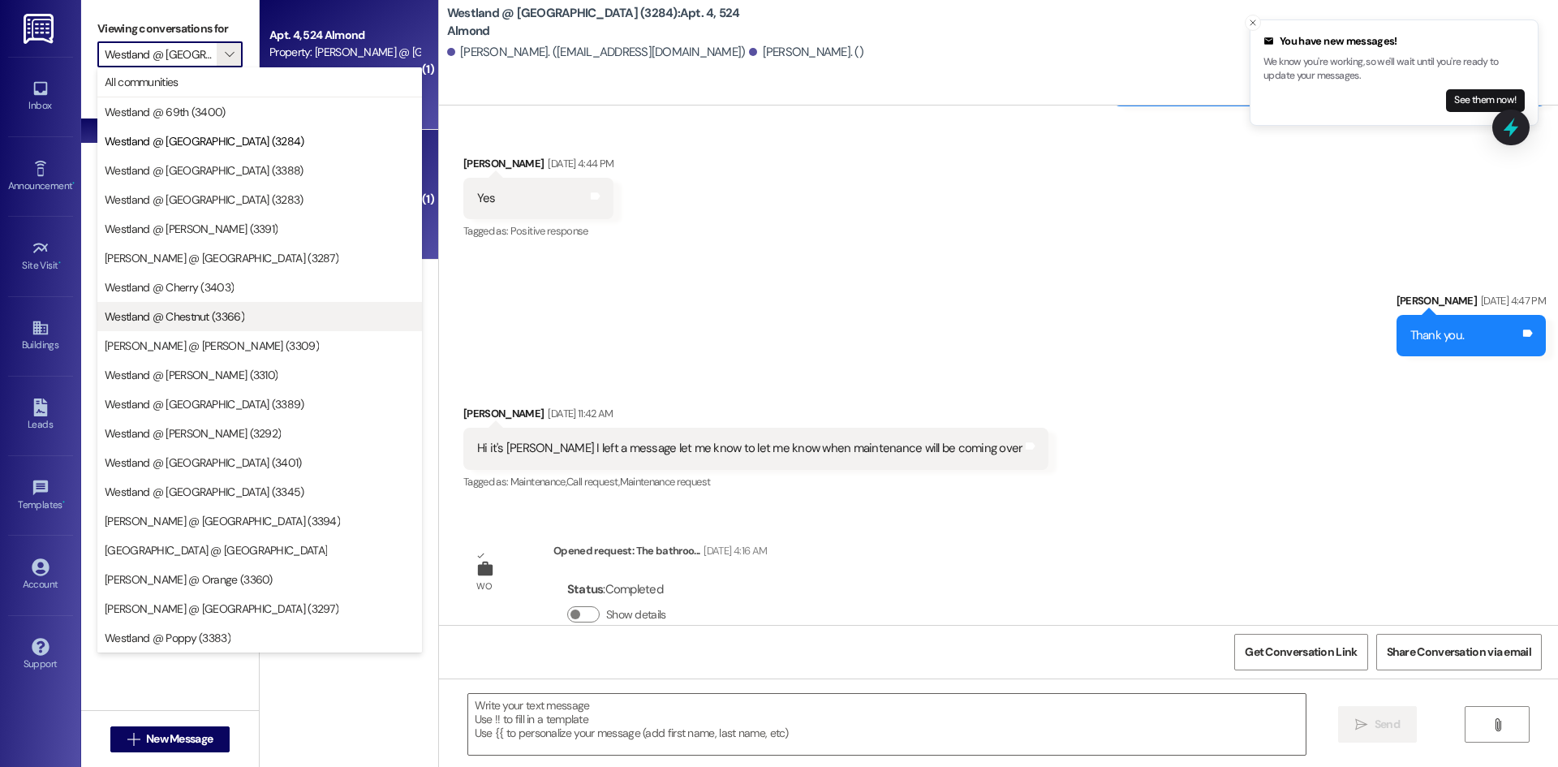
click at [192, 312] on span "Westland @ Chestnut (3366)" at bounding box center [175, 316] width 140 height 16
type input "Westland @ Chestnut (3366)"
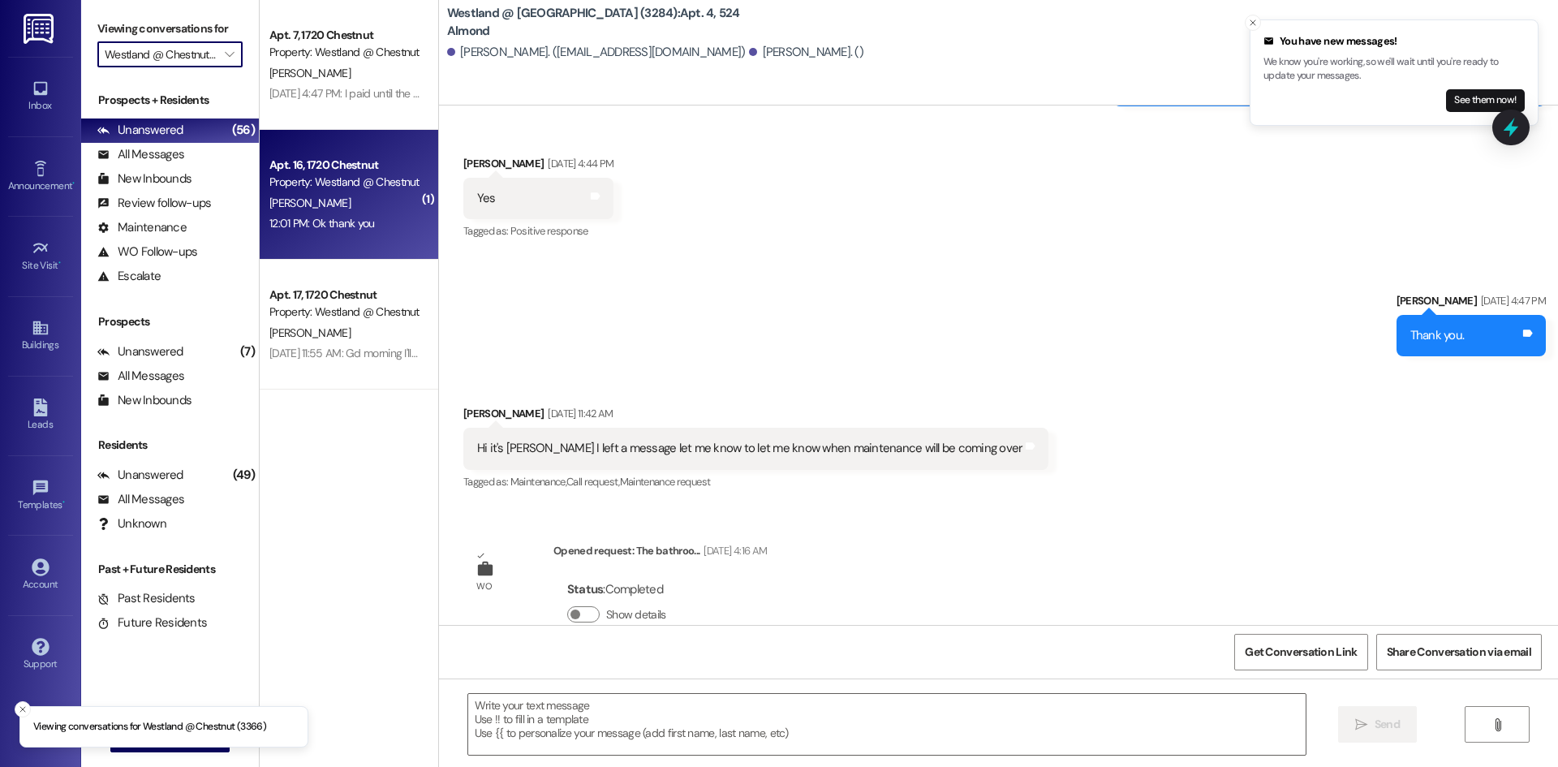
click at [355, 205] on div "[PERSON_NAME]" at bounding box center [344, 203] width 153 height 20
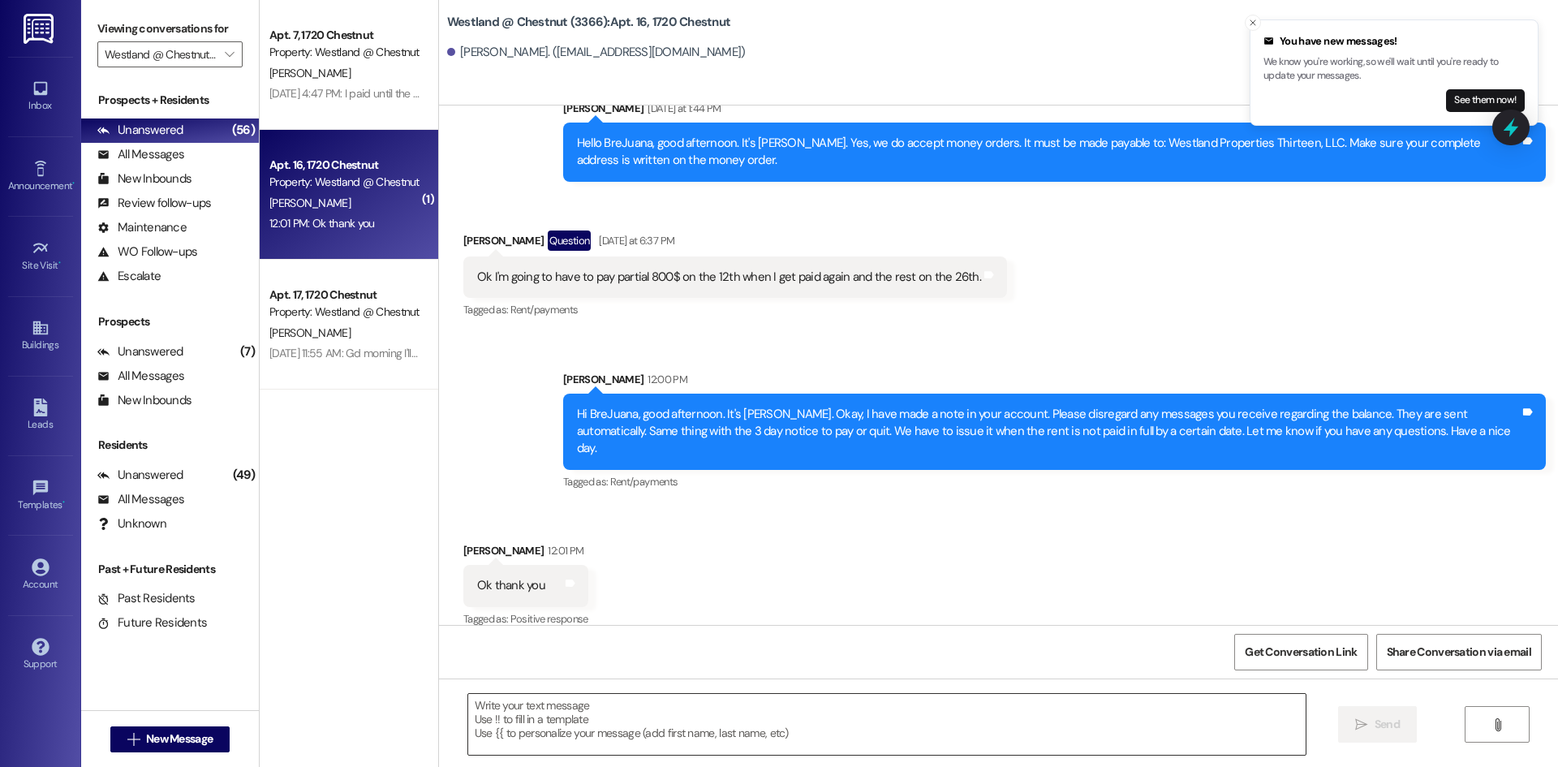
scroll to position [6289, 0]
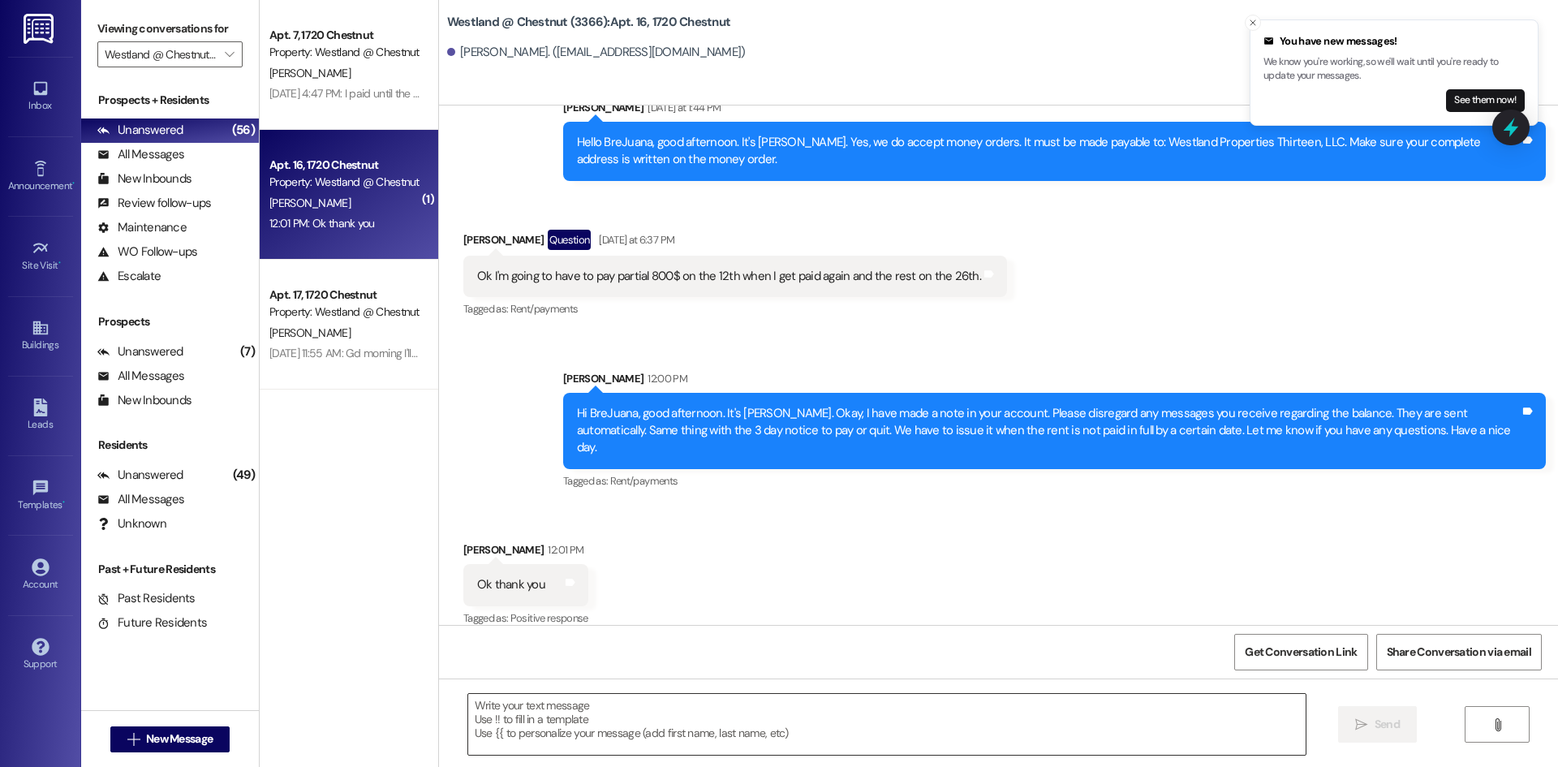
click at [596, 712] on textarea at bounding box center [886, 724] width 837 height 61
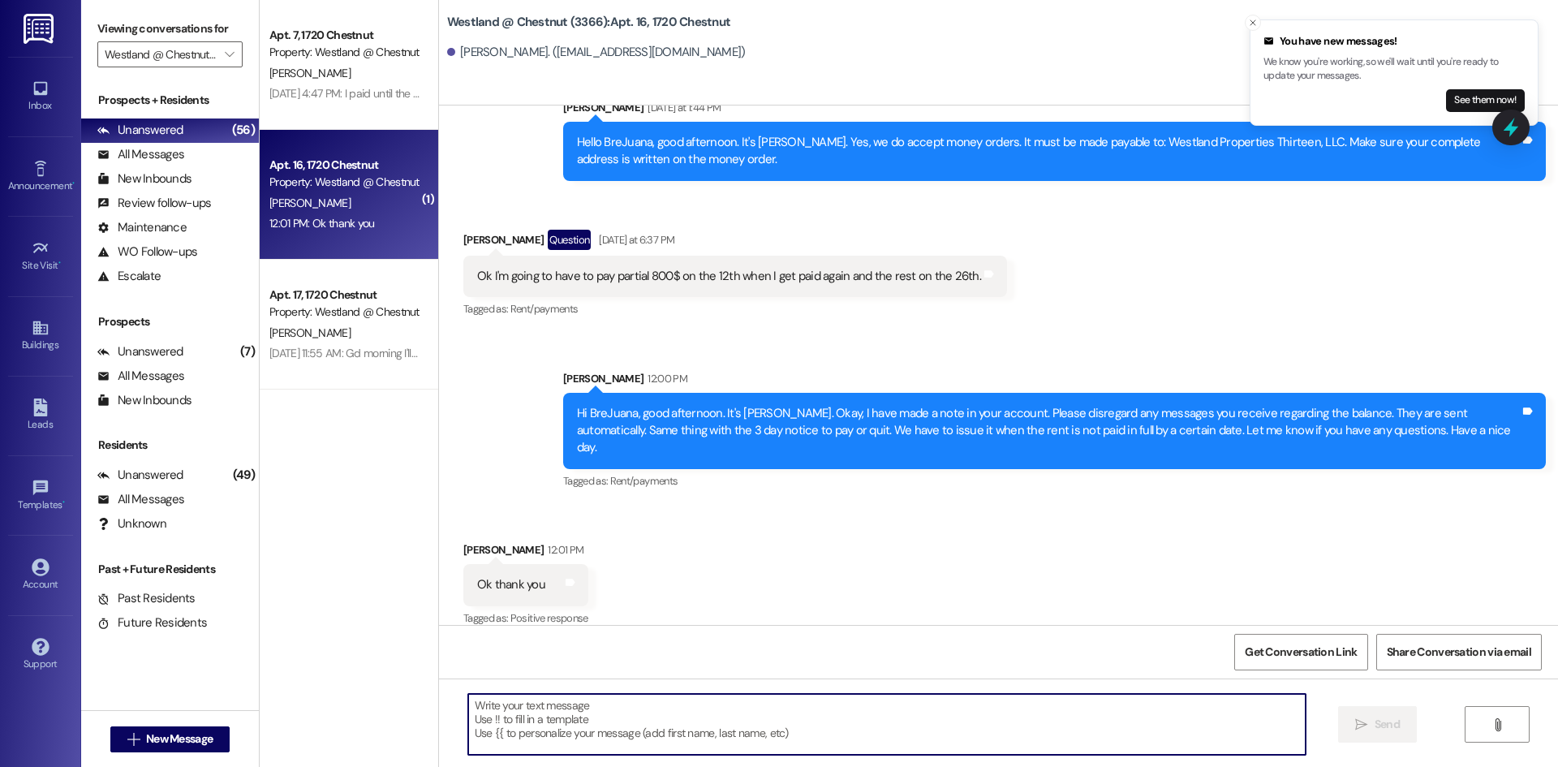
click at [596, 717] on textarea at bounding box center [886, 724] width 837 height 61
type textarea "y"
type textarea "Nyt"
type textarea "N"
type textarea "My pleasure."
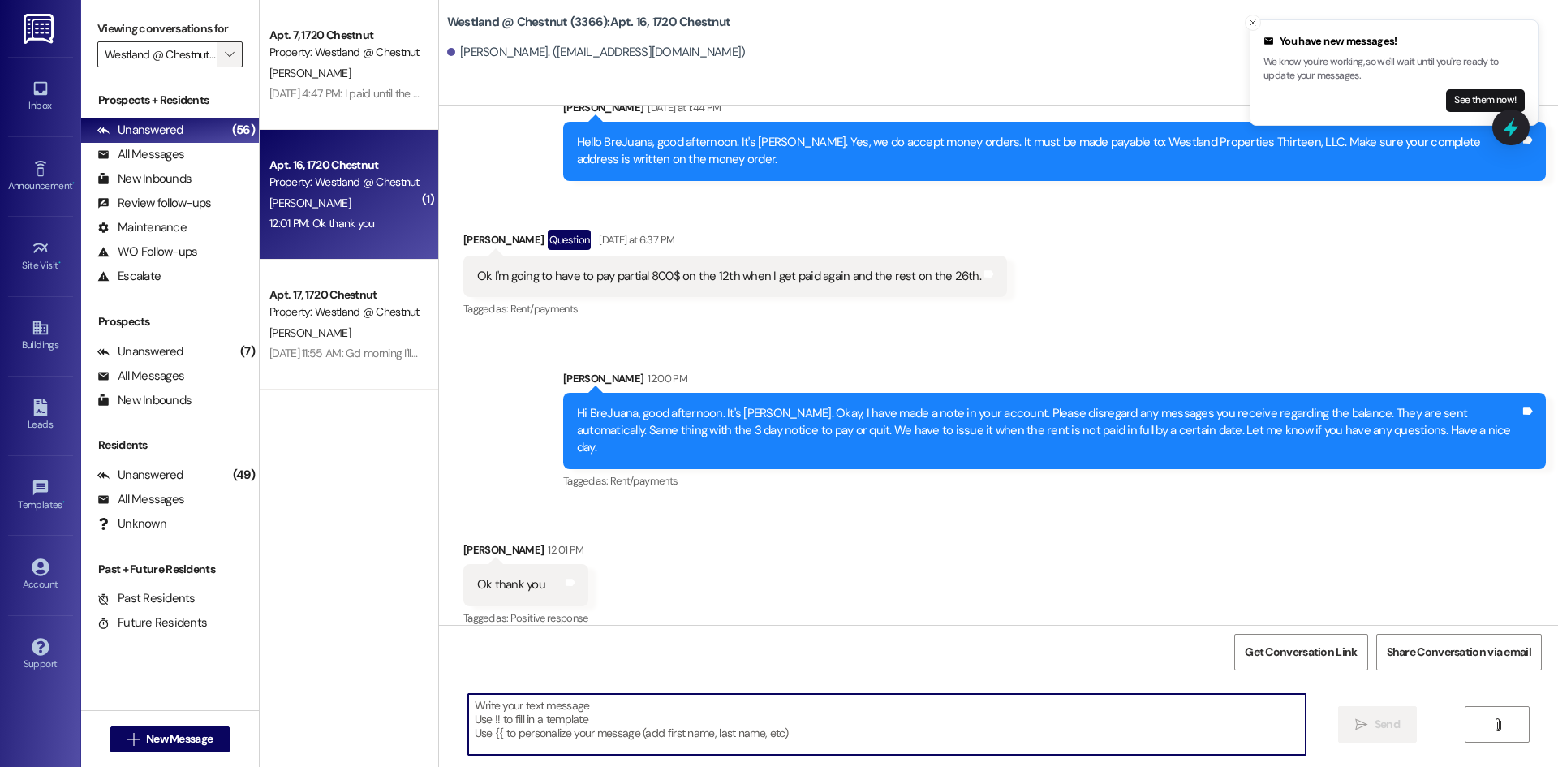
click at [225, 58] on icon "" at bounding box center [229, 54] width 9 height 13
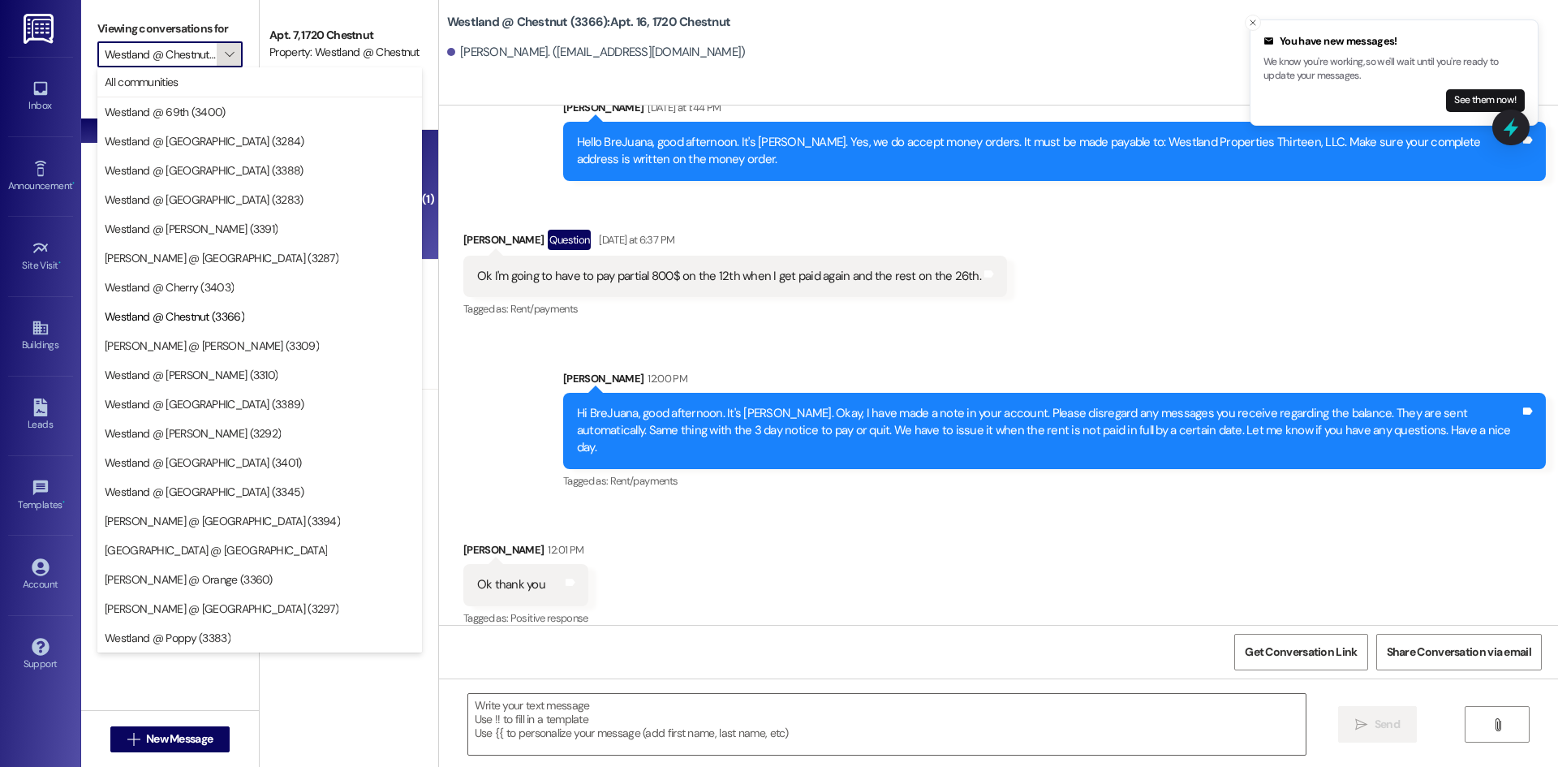
scroll to position [0, 28]
click at [194, 350] on span "[PERSON_NAME] @ [PERSON_NAME] (3309)" at bounding box center [212, 346] width 214 height 16
type input "[PERSON_NAME] @ [PERSON_NAME] (3309)"
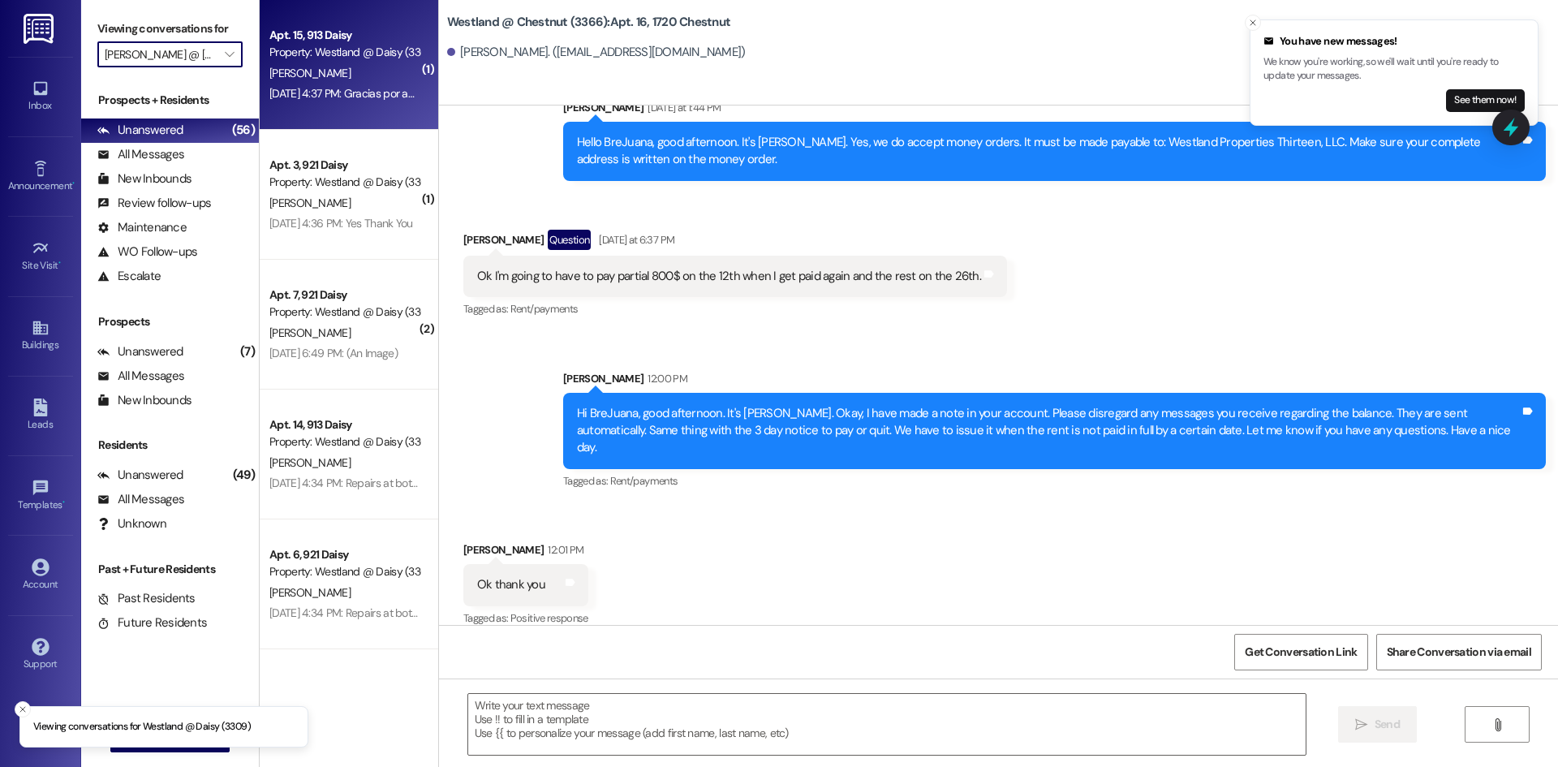
click at [330, 63] on div "[PERSON_NAME]" at bounding box center [344, 73] width 153 height 20
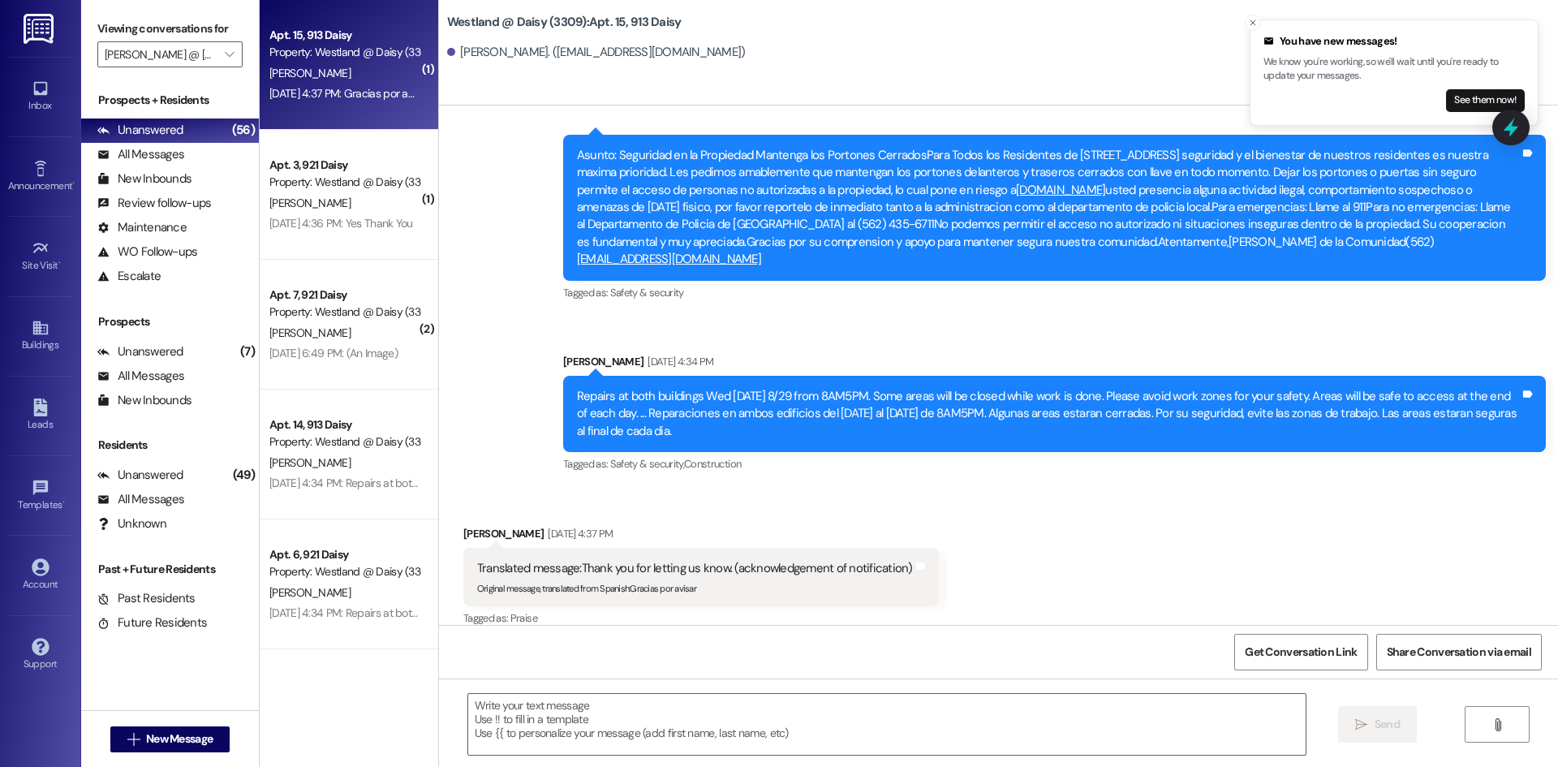
scroll to position [3722, 0]
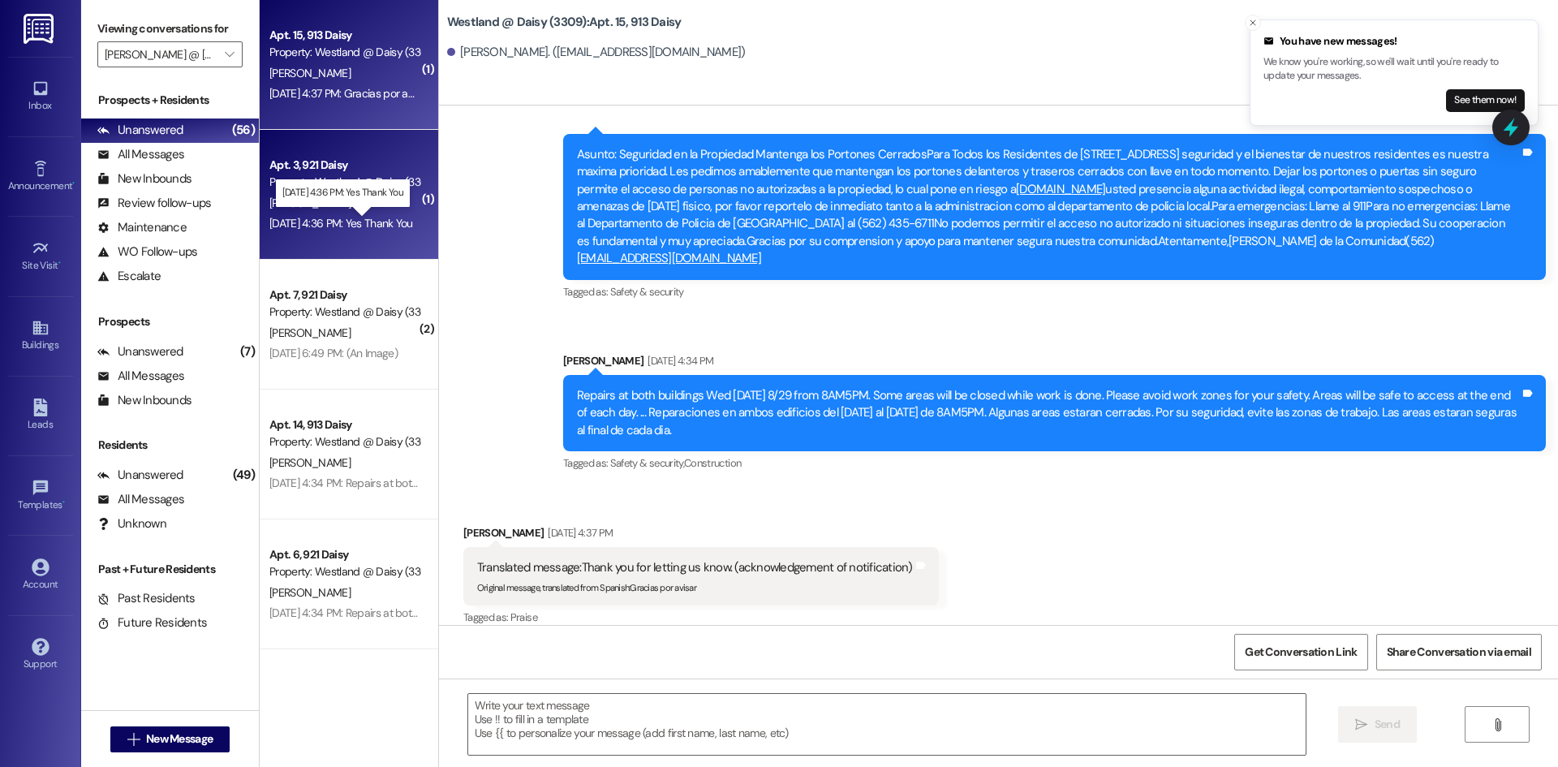
click at [341, 216] on div "[DATE] 4:36 PM: Yes Thank You [DATE] 4:36 PM: Yes Thank You" at bounding box center [341, 223] width 144 height 15
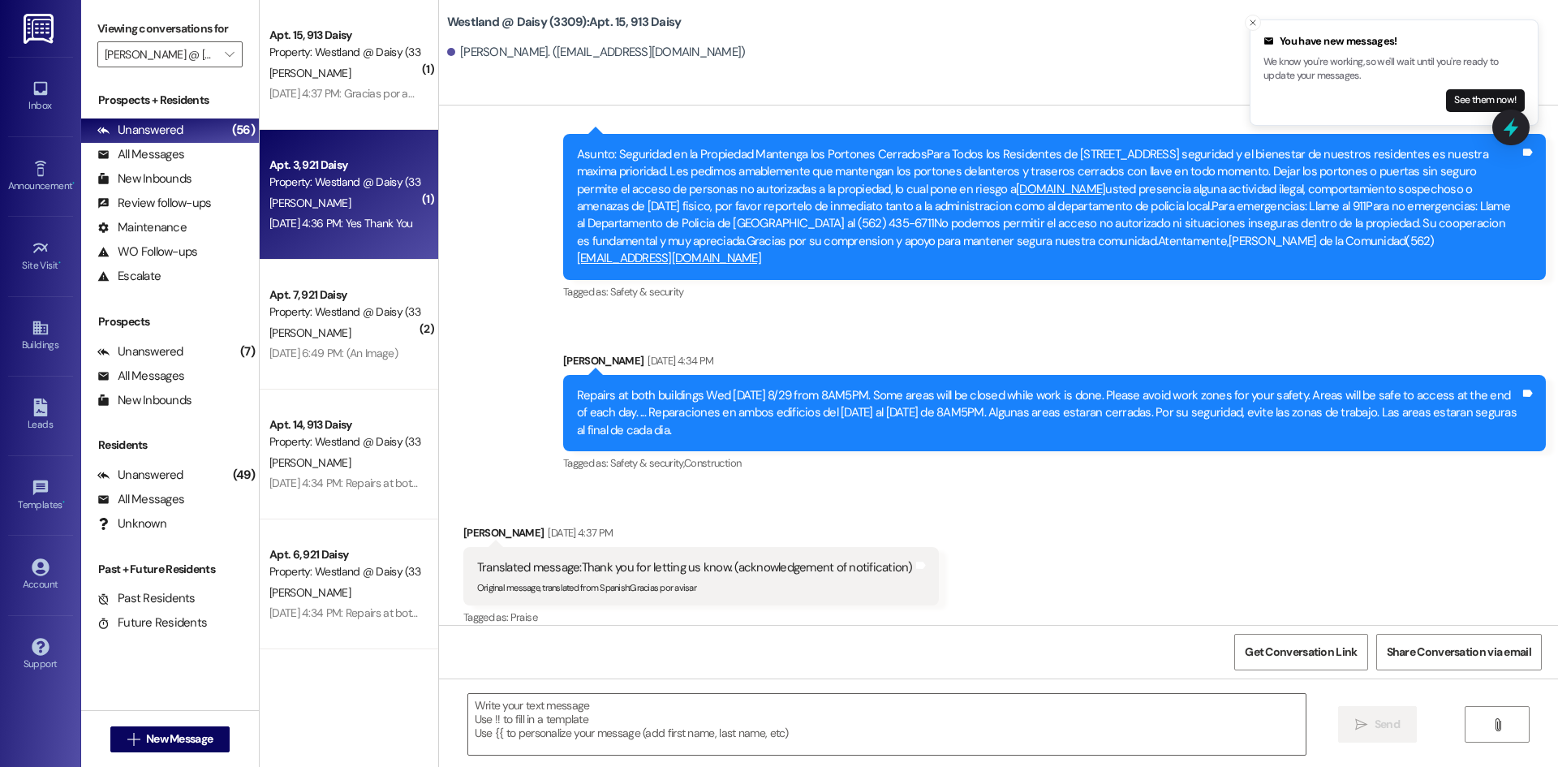
scroll to position [2251, 0]
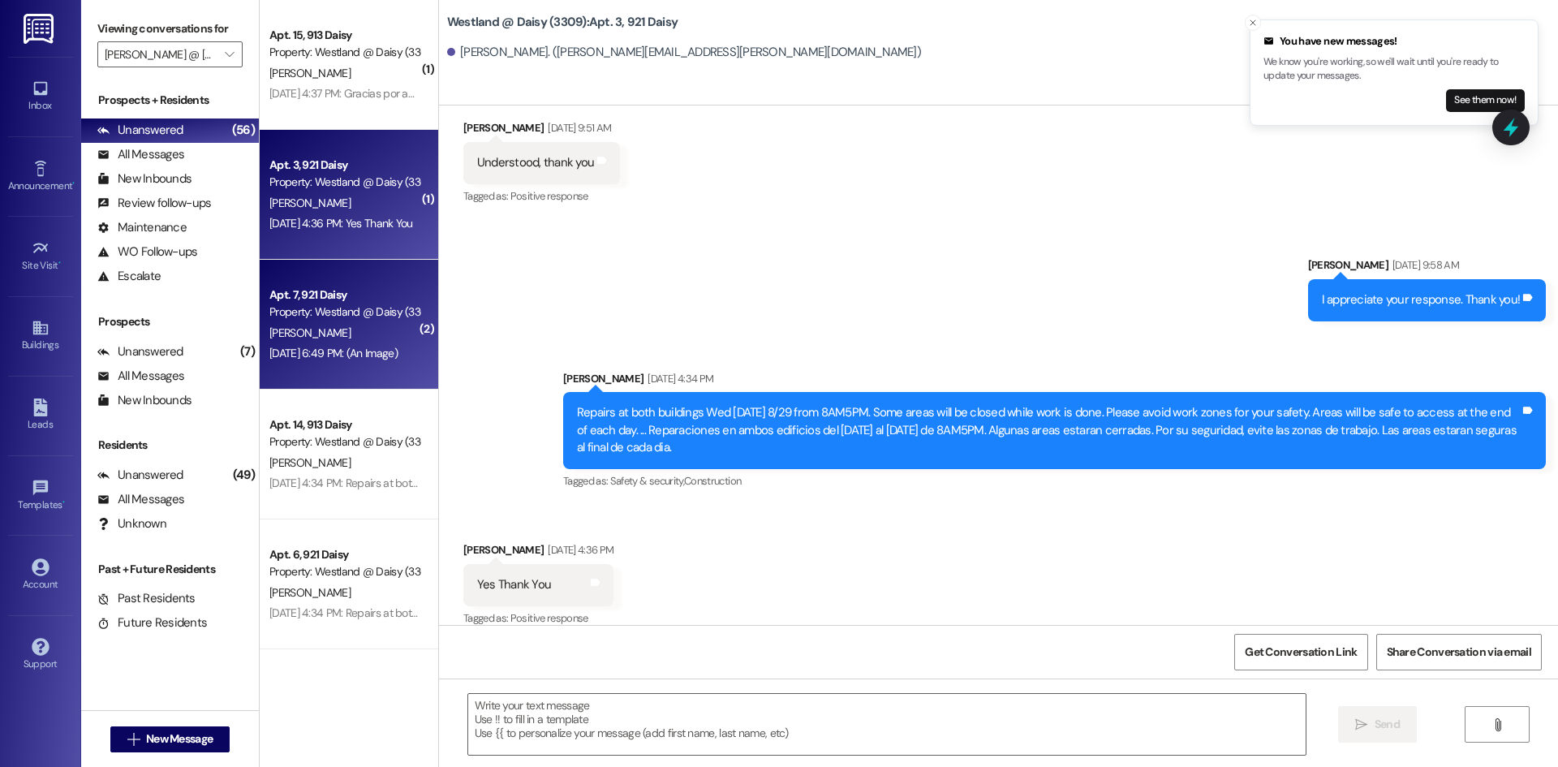
click at [338, 316] on div "Property: Westland @ Daisy (3309)" at bounding box center [344, 311] width 150 height 17
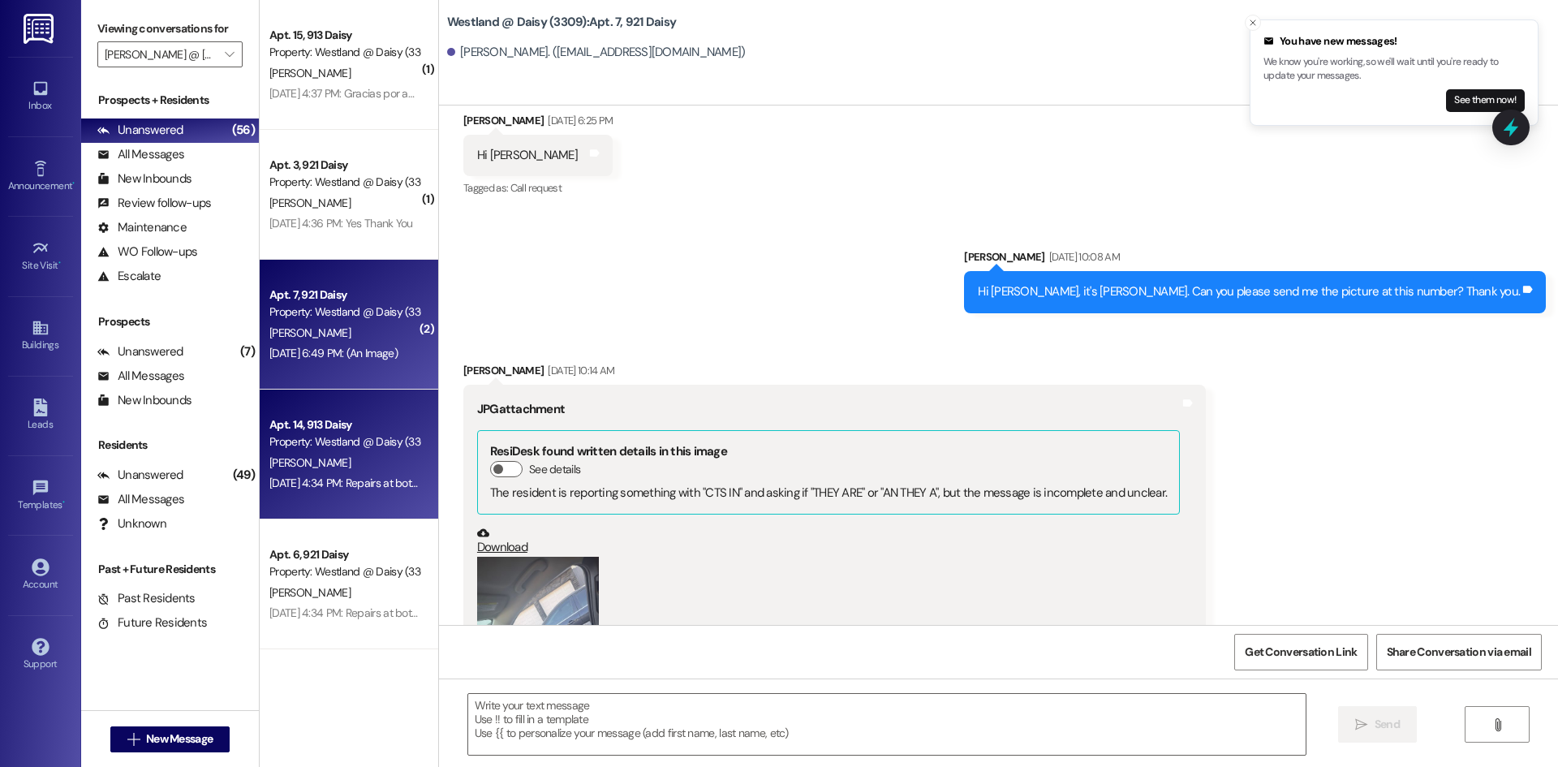
scroll to position [13259, 0]
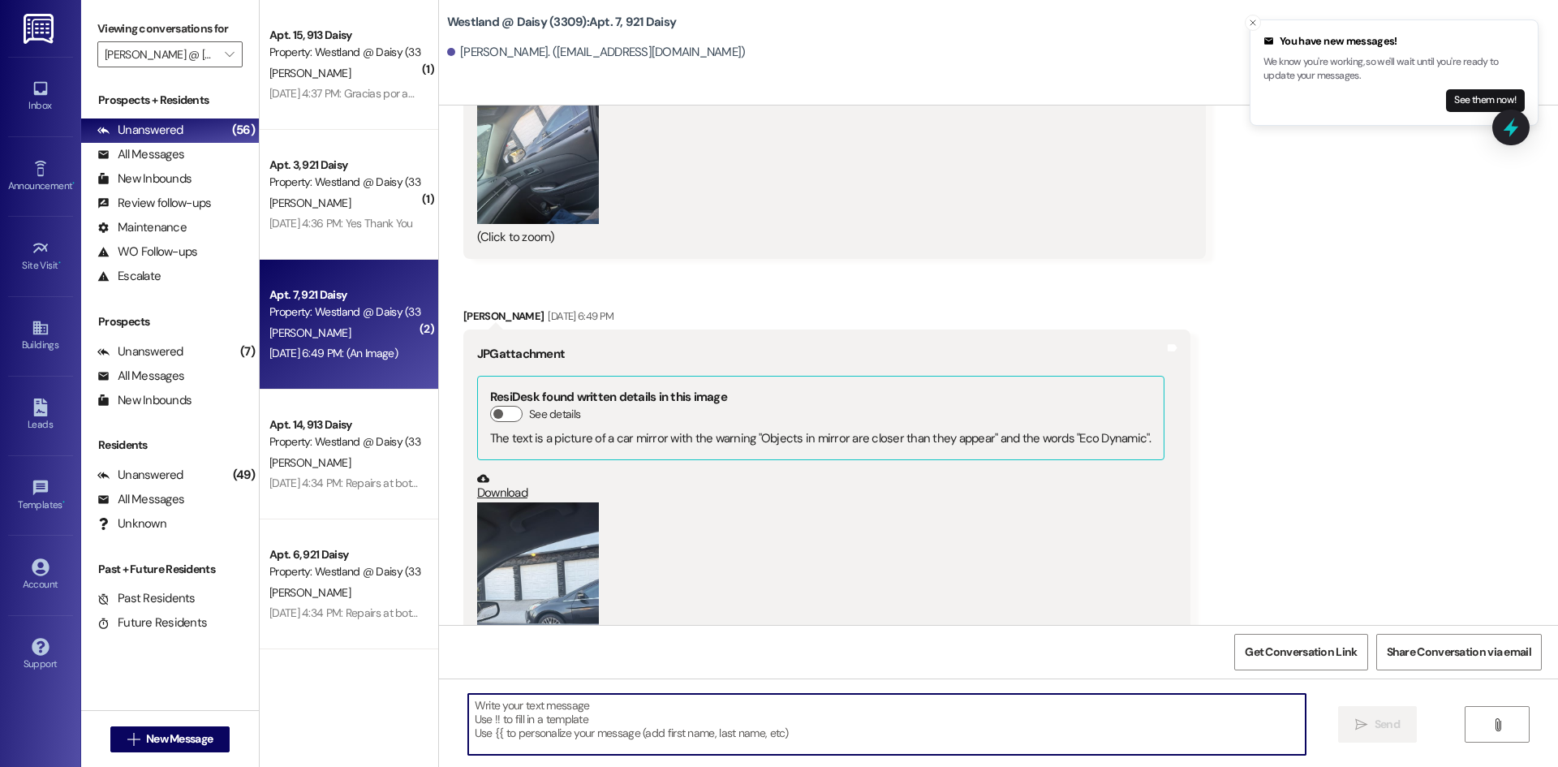
click at [628, 730] on textarea at bounding box center [886, 724] width 837 height 61
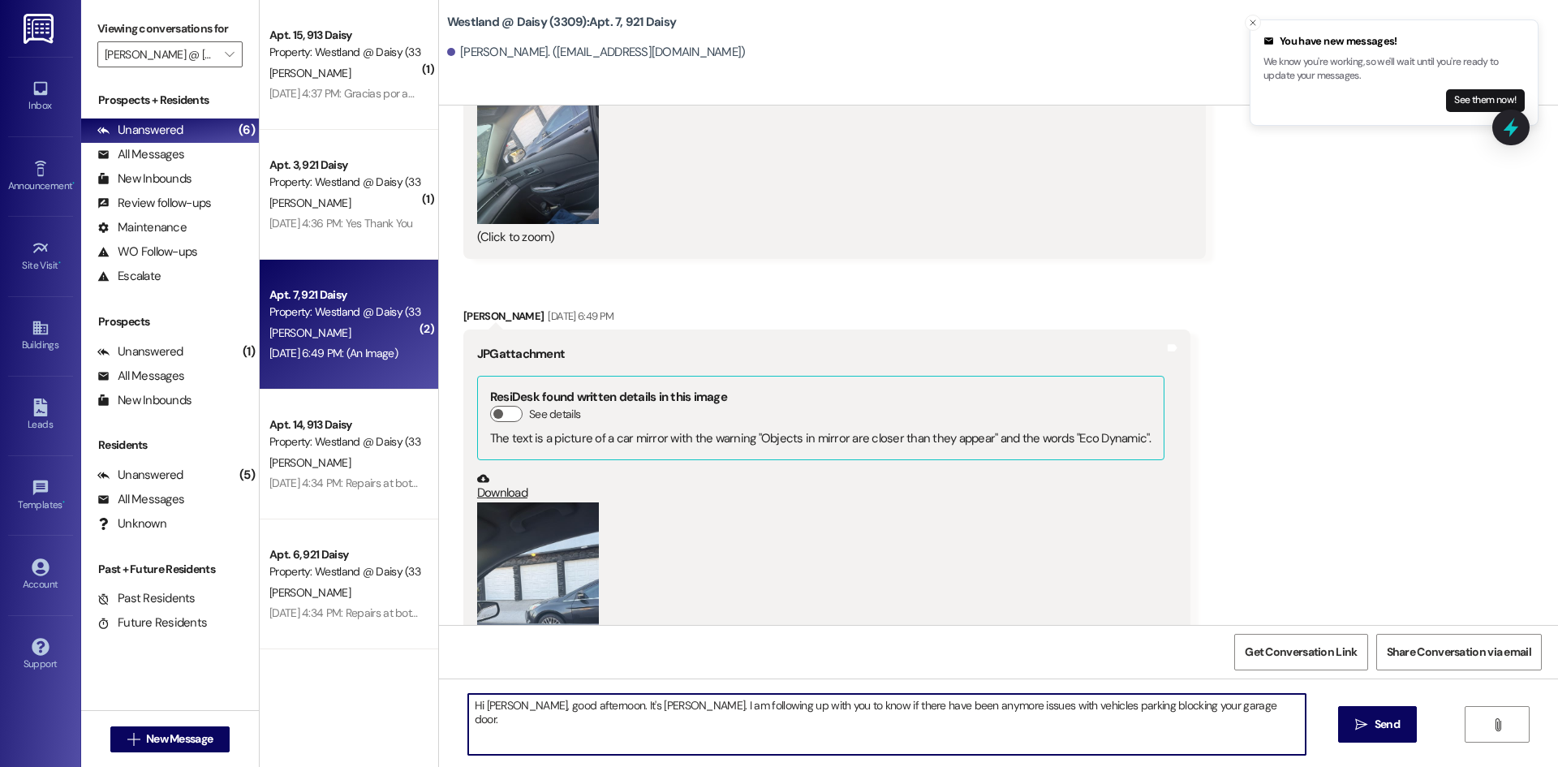
type textarea "Hi [PERSON_NAME], good afternoon. It's [PERSON_NAME]. I am following up with yo…"
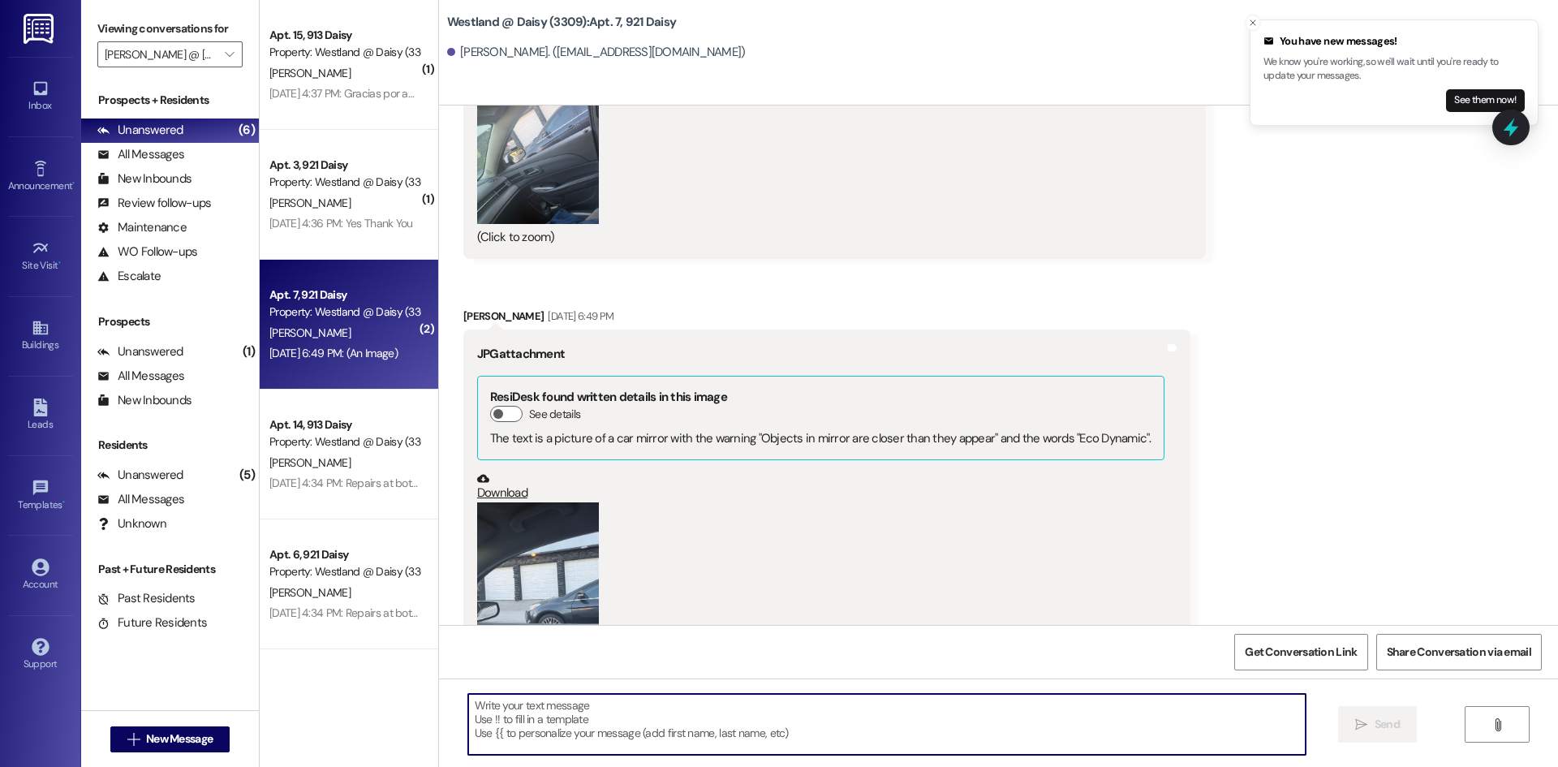
scroll to position [13258, 0]
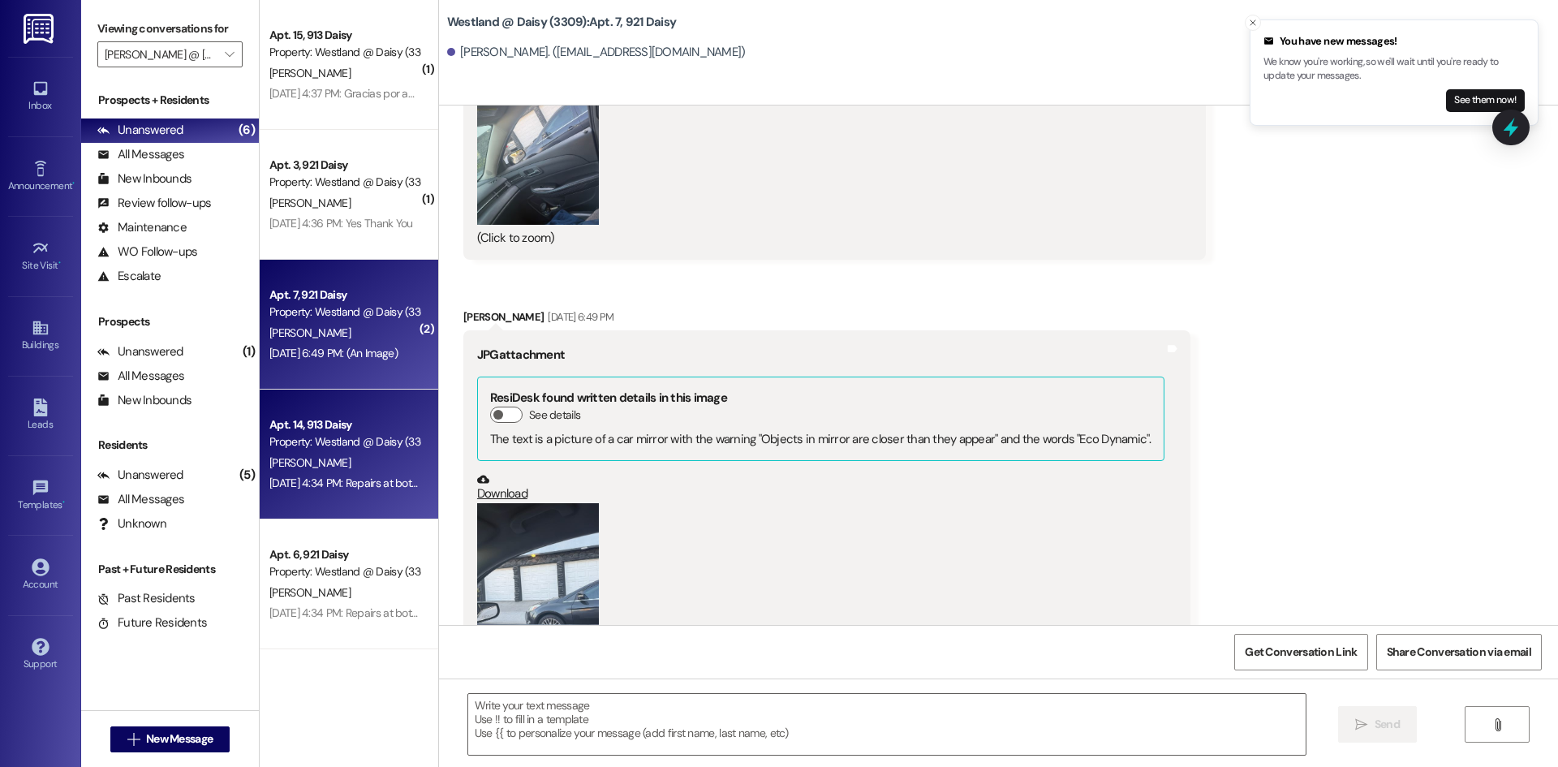
click at [322, 446] on div "Property: Westland @ Daisy (3309)" at bounding box center [344, 441] width 150 height 17
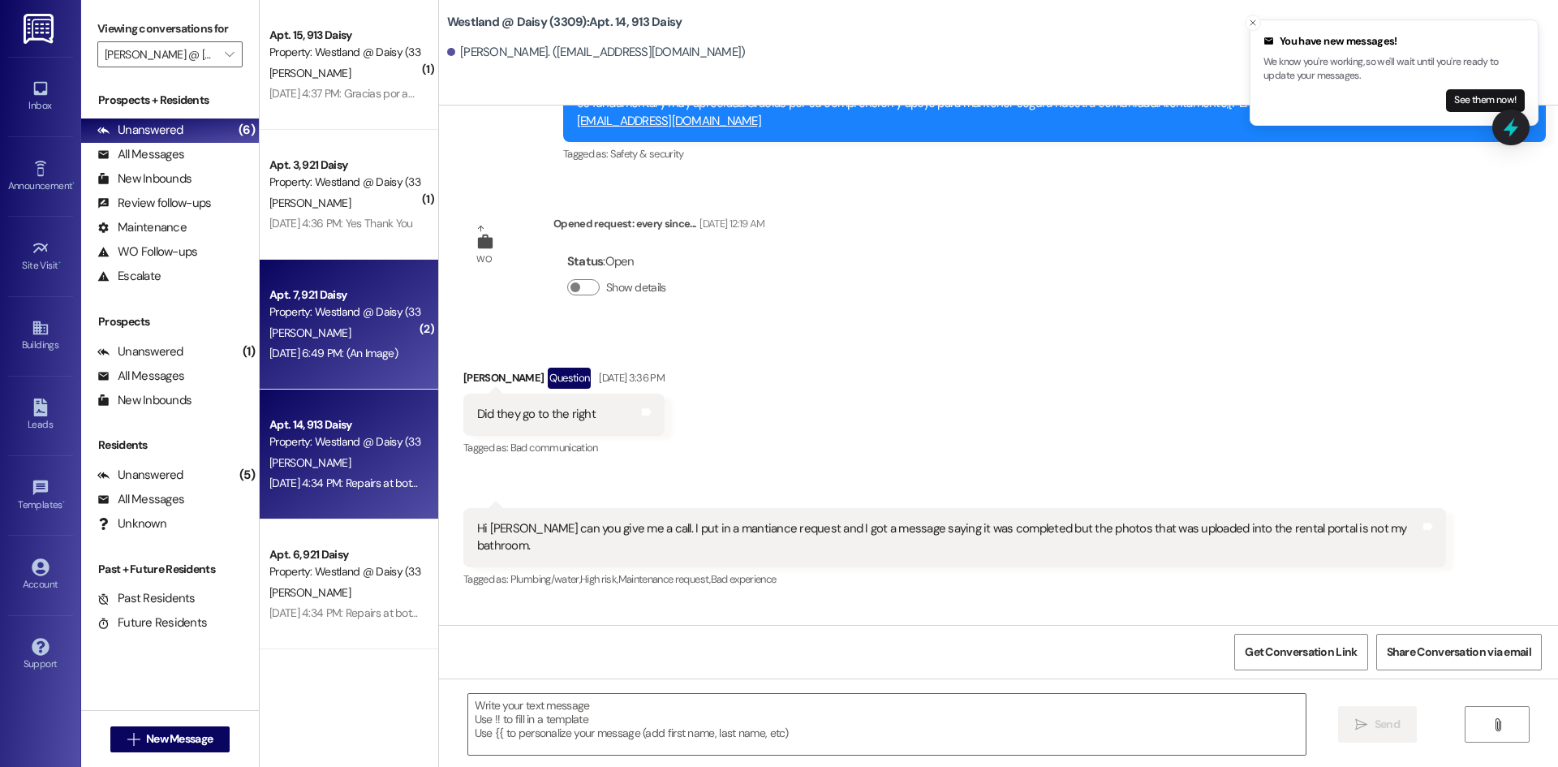
scroll to position [5772, 0]
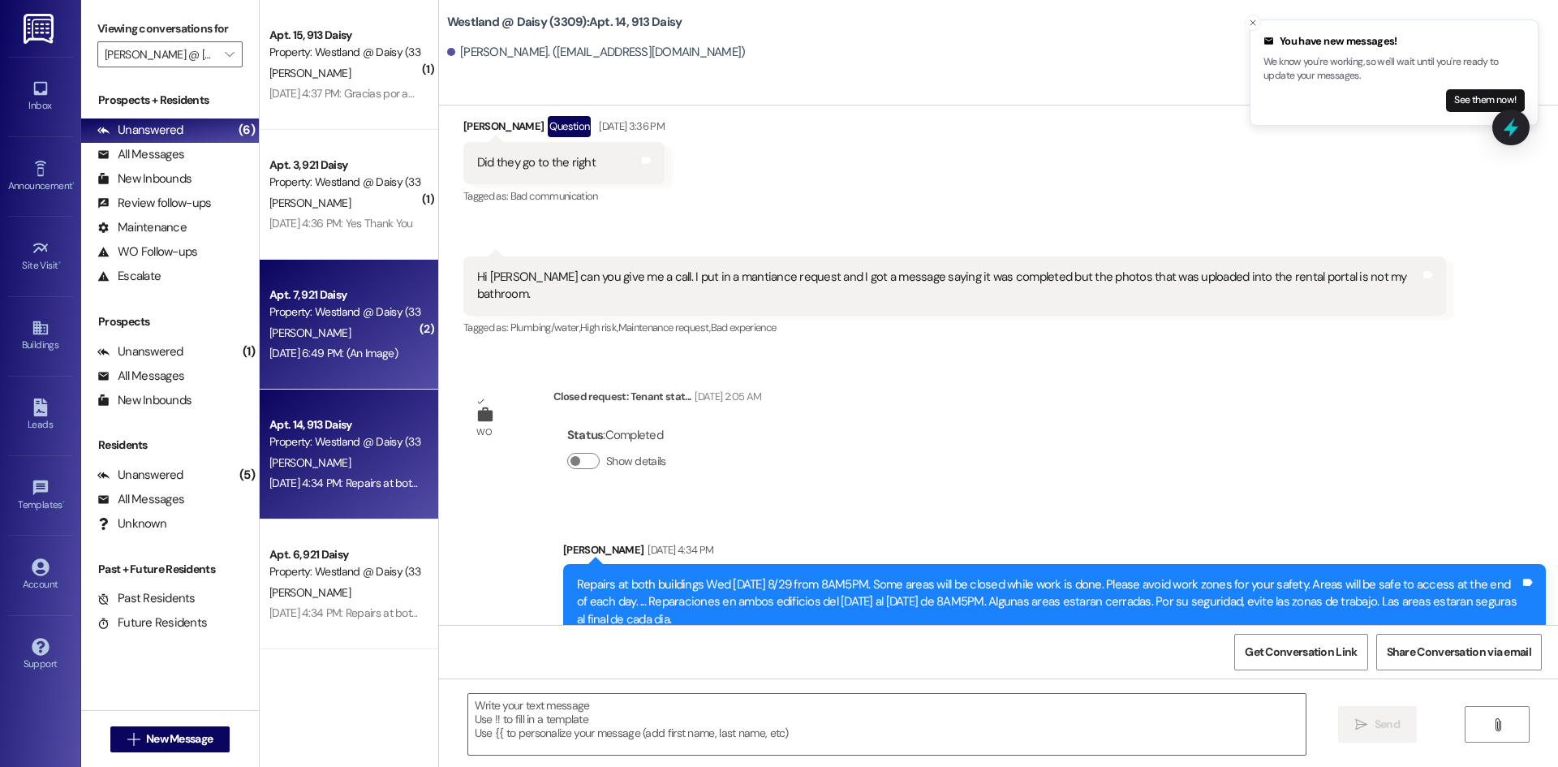
click at [341, 361] on div "[DATE] 6:49 PM: (An Image) [DATE] 6:49 PM: (An Image)" at bounding box center [344, 353] width 153 height 20
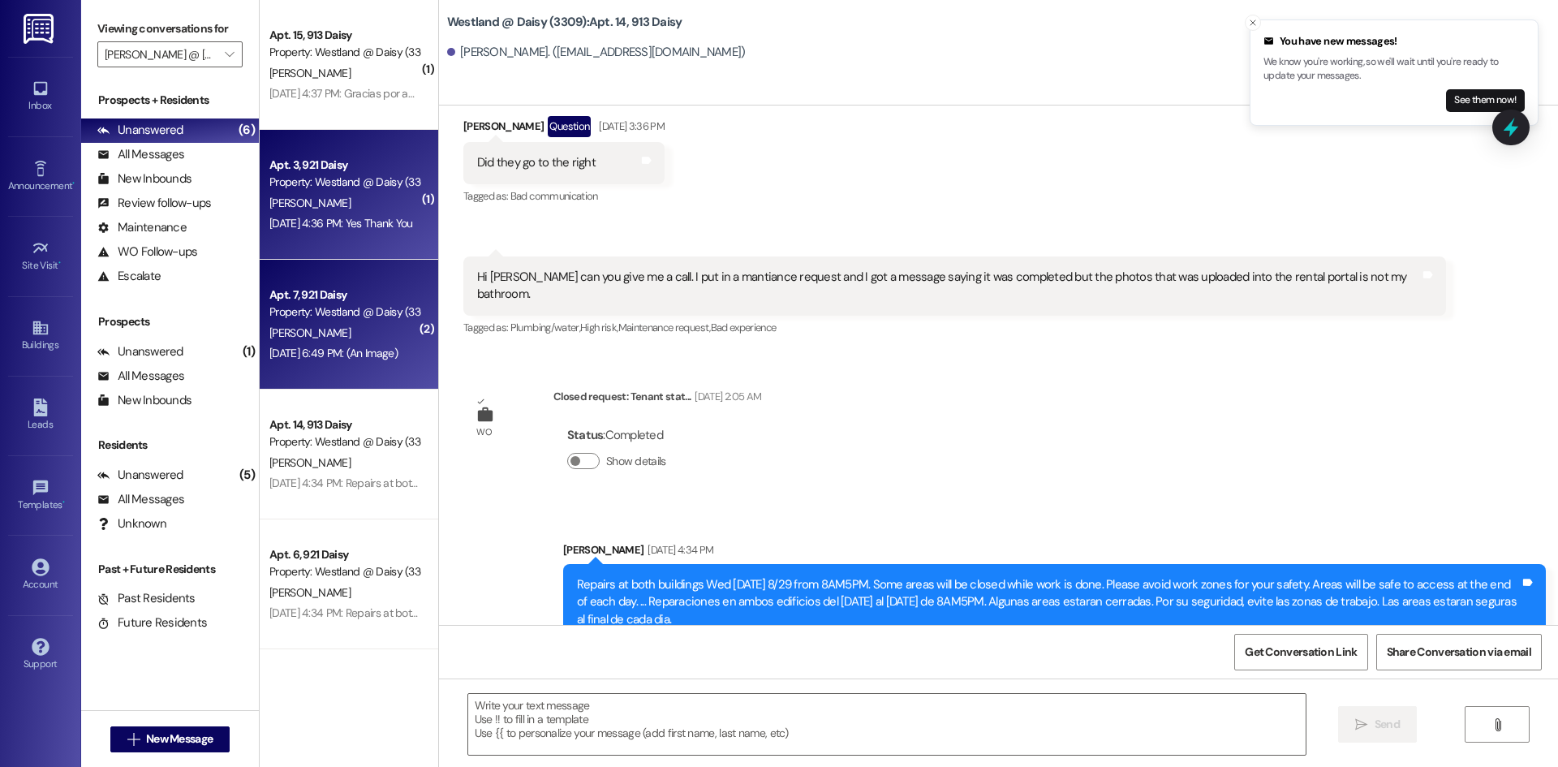
click at [357, 250] on div "Apt. 3, 921 Daisy Property: Westland @ Daisy (3309) [PERSON_NAME] [DATE] 4:36 P…" at bounding box center [349, 195] width 179 height 130
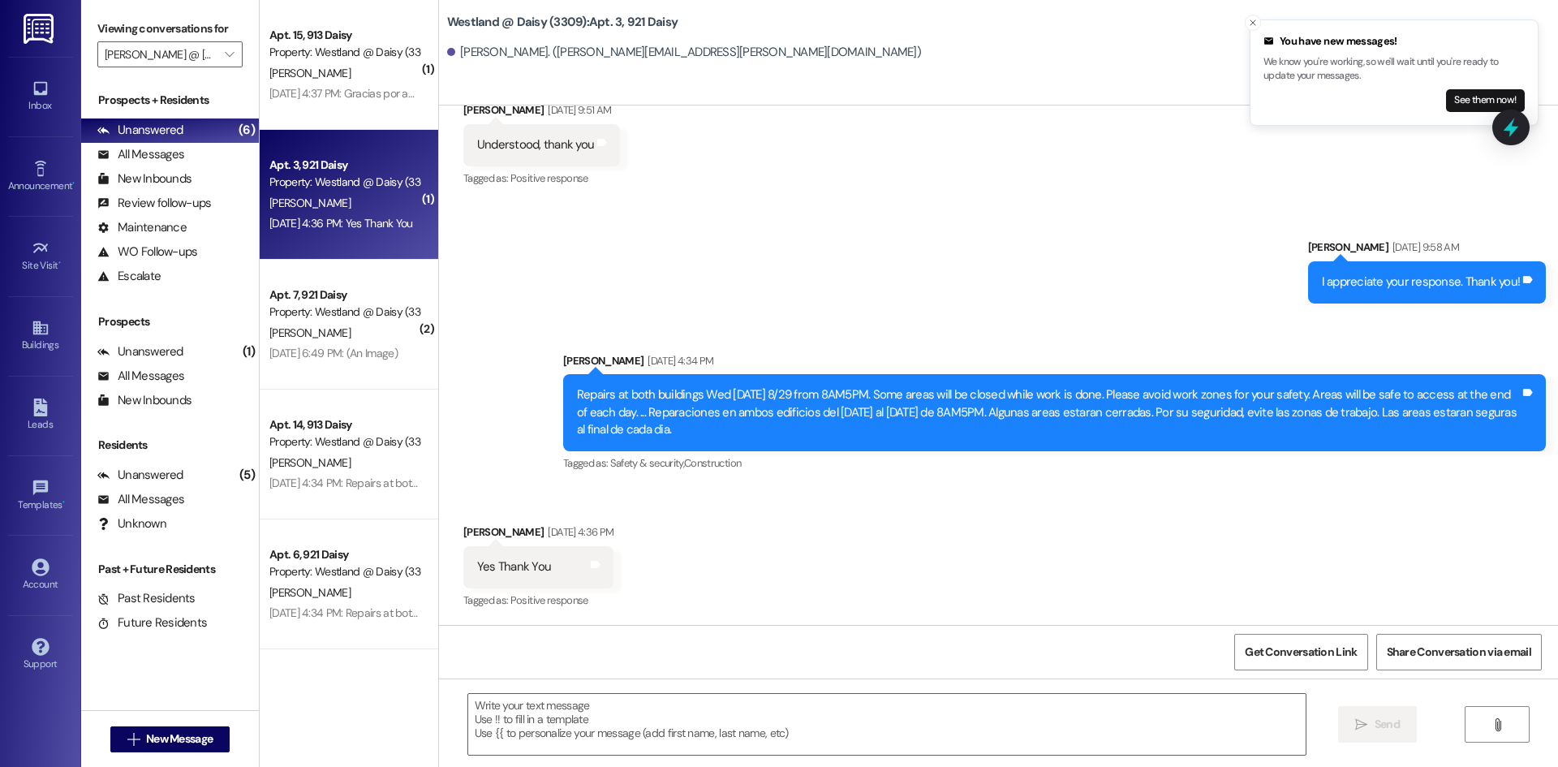
scroll to position [2251, 0]
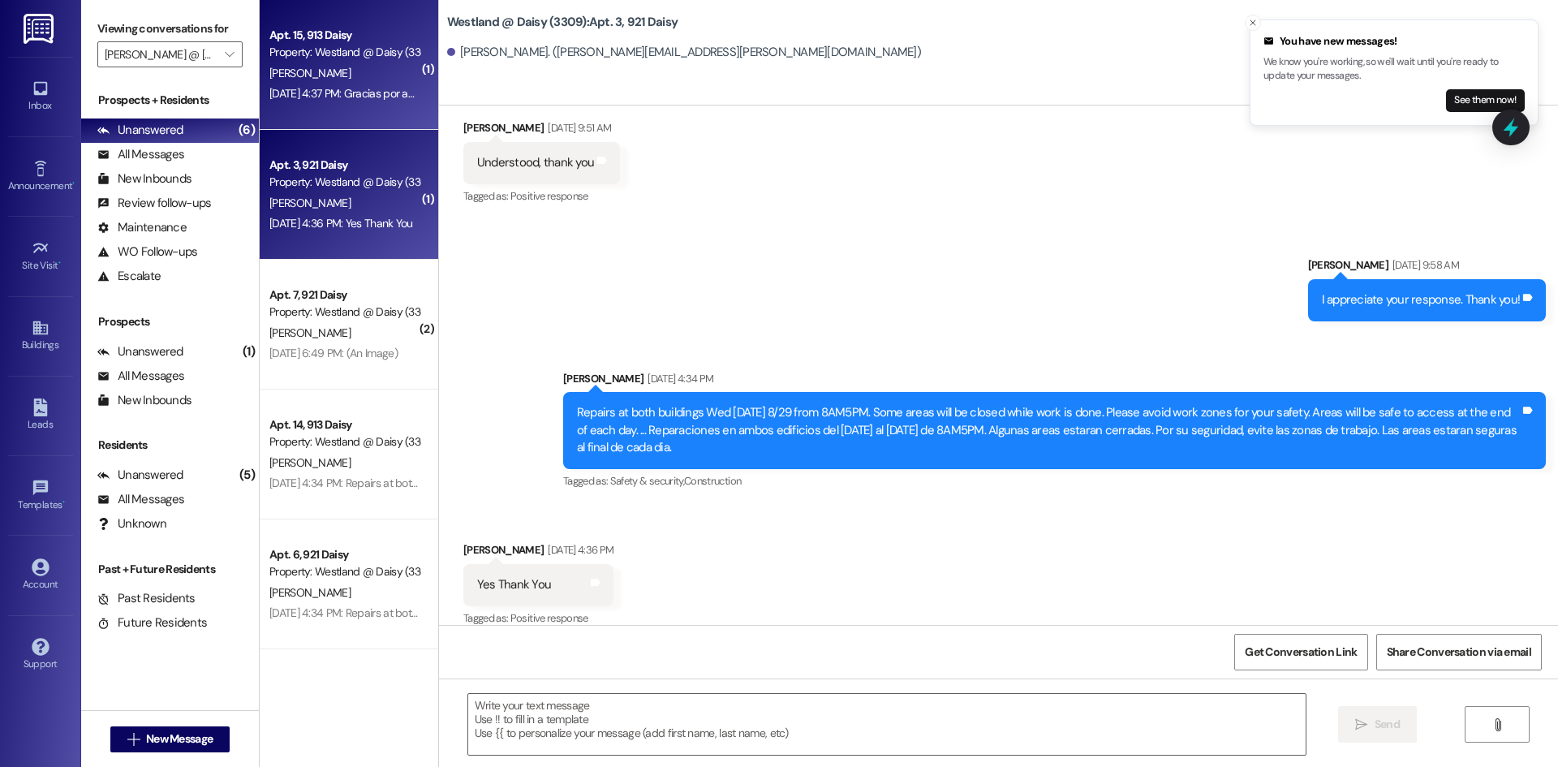
click at [355, 84] on div "[DATE] 4:37 PM: Gracias por avisar [DATE] 4:37 PM: Gracias por avisar" at bounding box center [344, 94] width 153 height 20
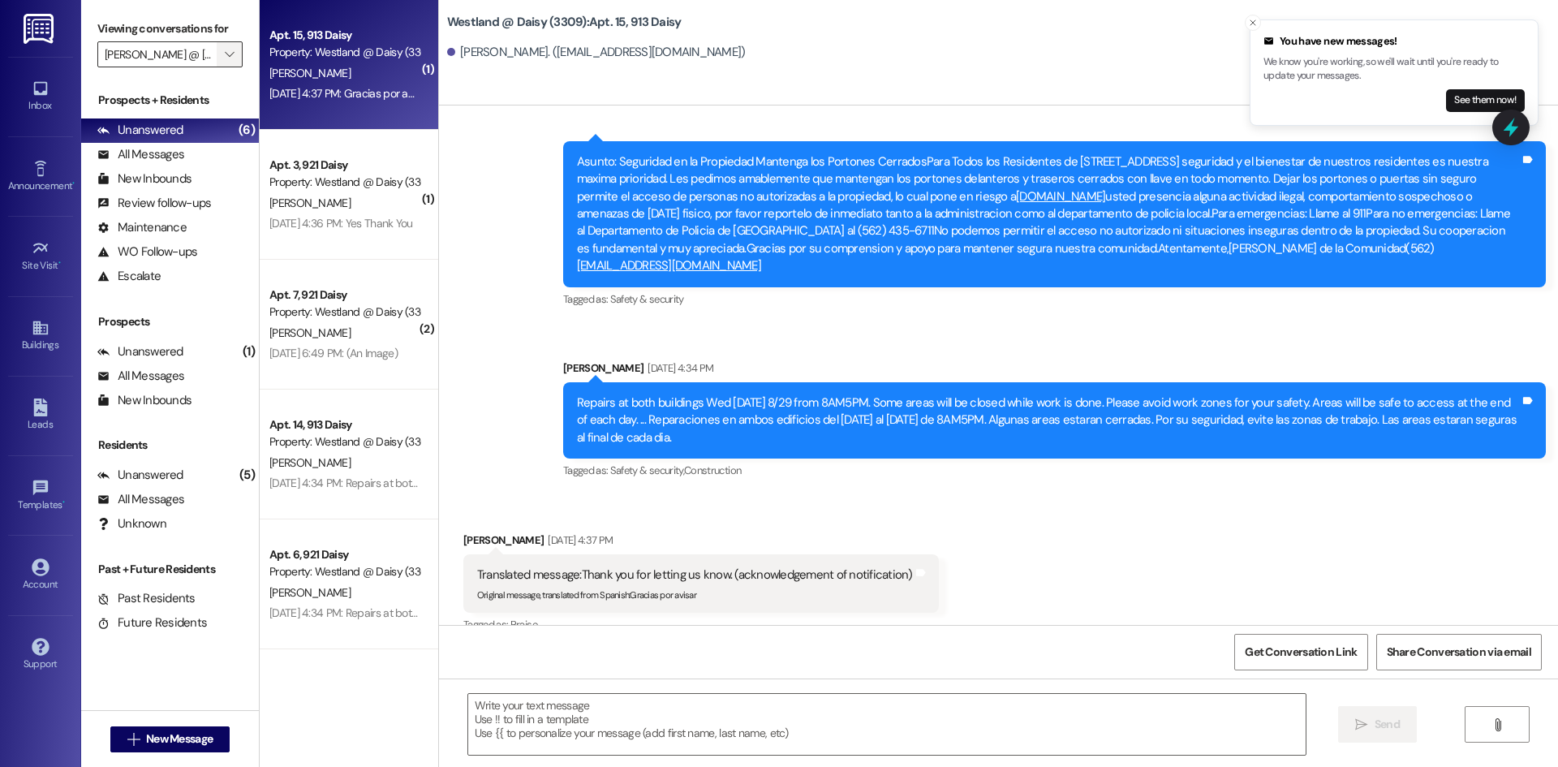
scroll to position [3721, 0]
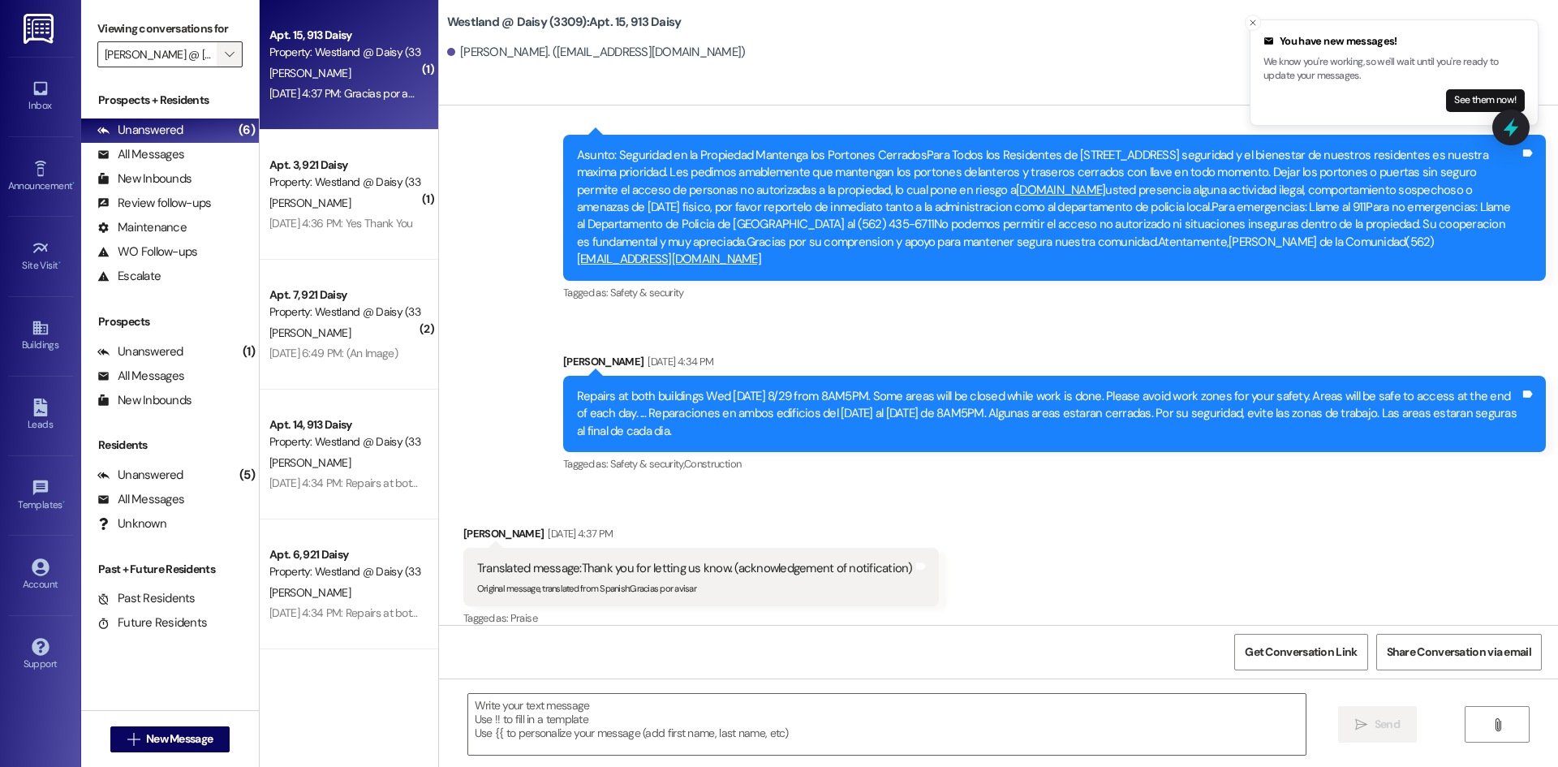
click at [228, 57] on icon "" at bounding box center [229, 54] width 9 height 13
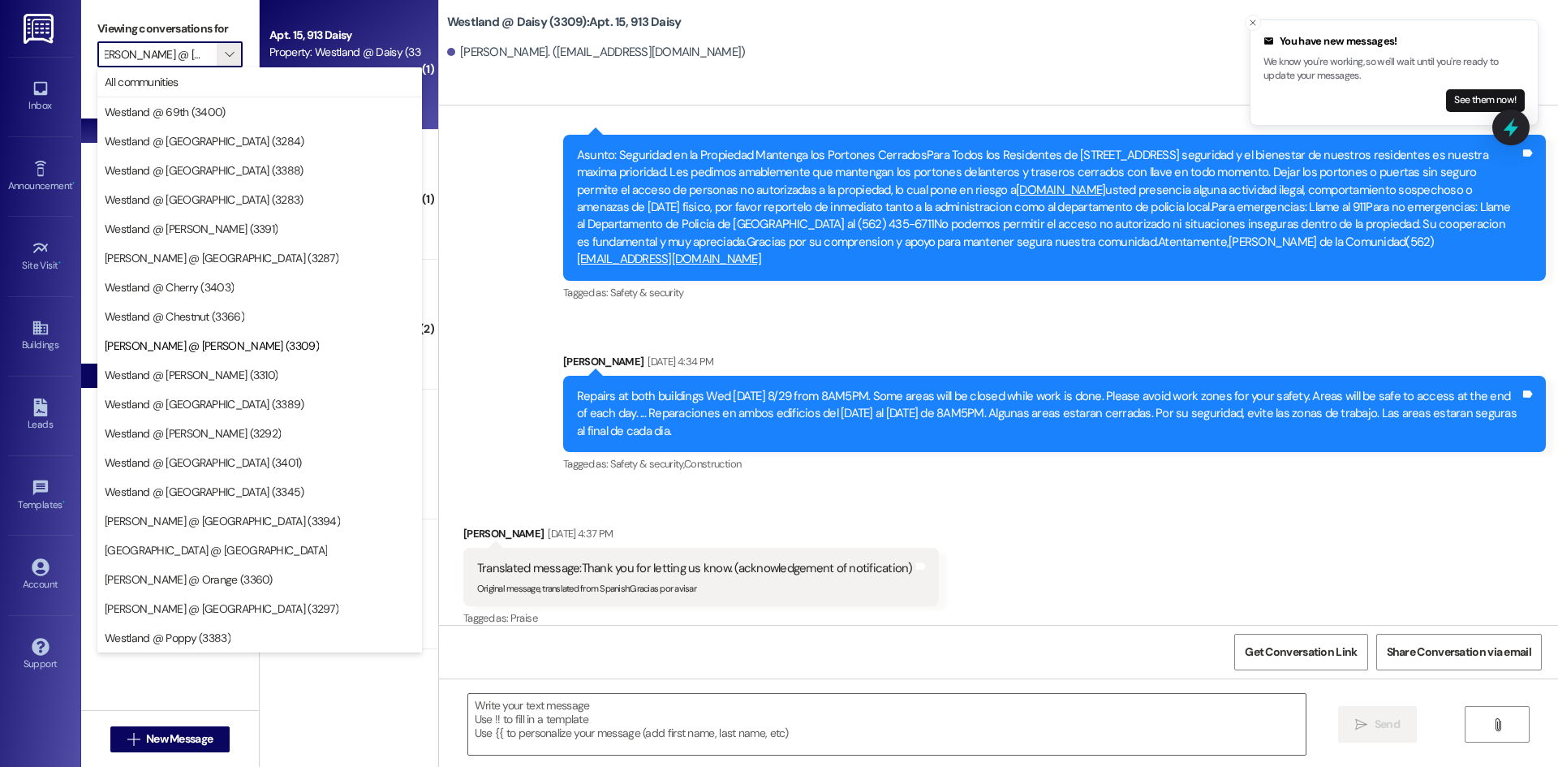
click at [197, 374] on span "Westland @ [PERSON_NAME] (3310)" at bounding box center [191, 375] width 173 height 16
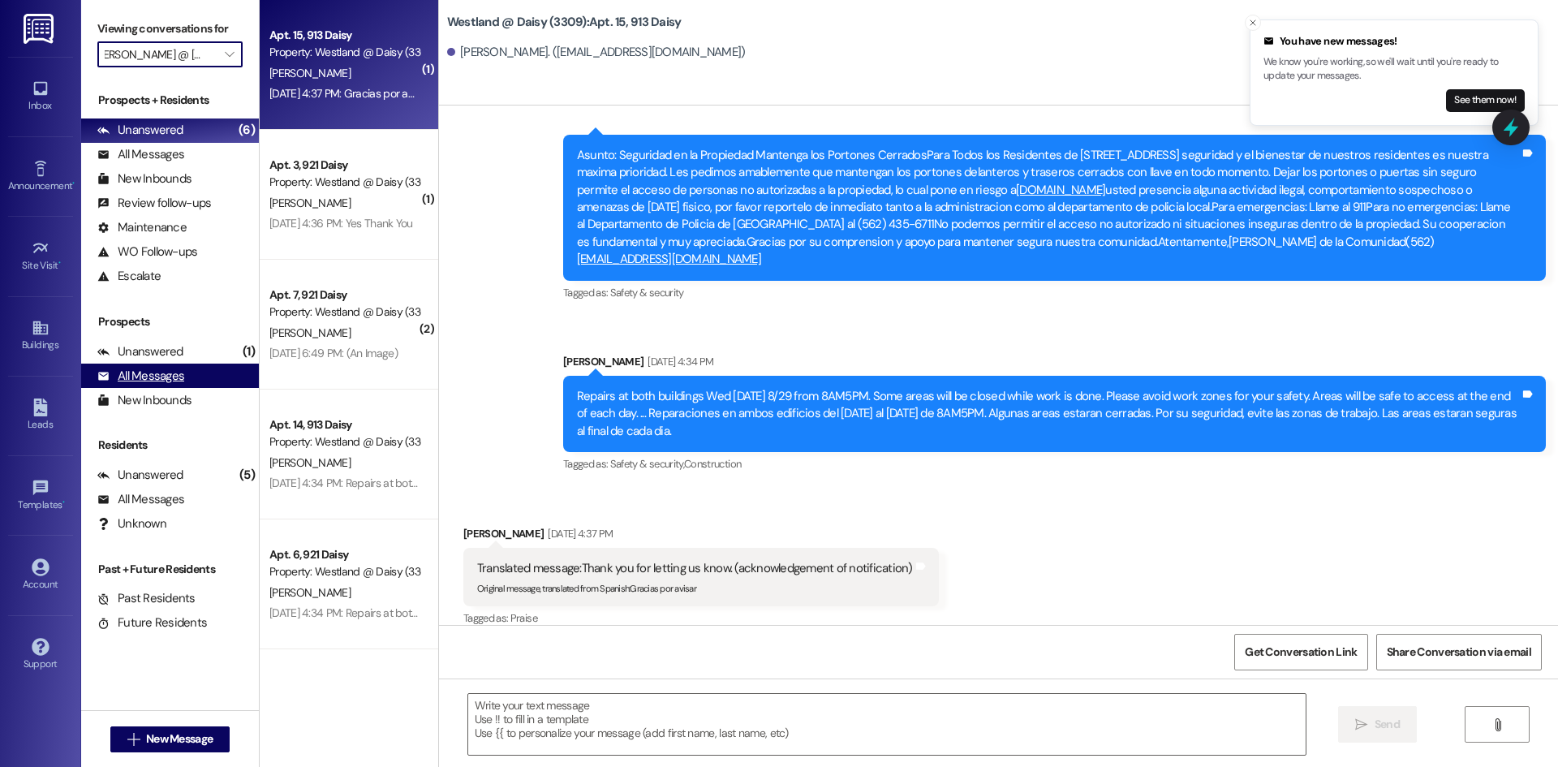
type input "Westland @ [PERSON_NAME] (3310)"
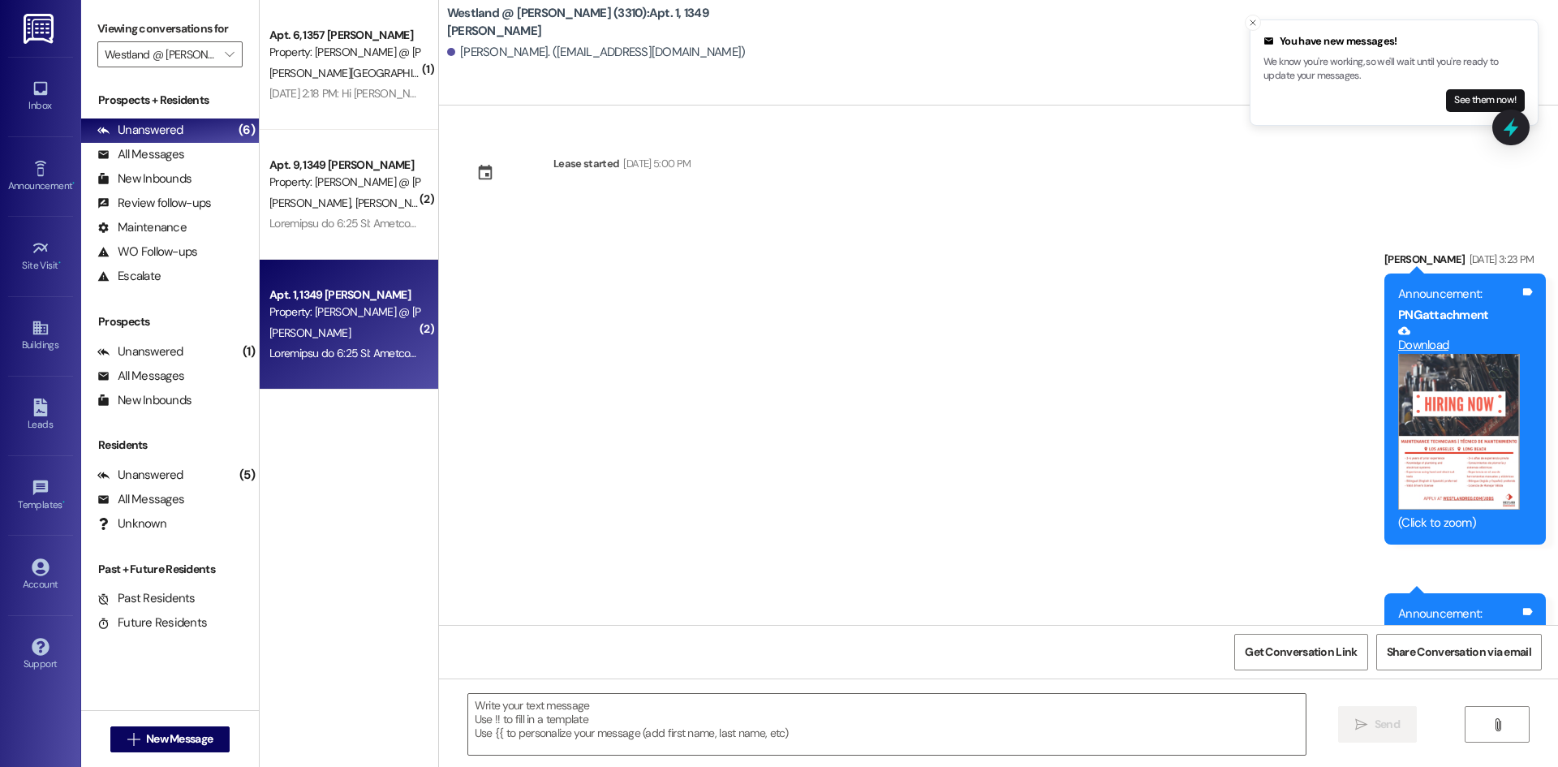
scroll to position [39489, 0]
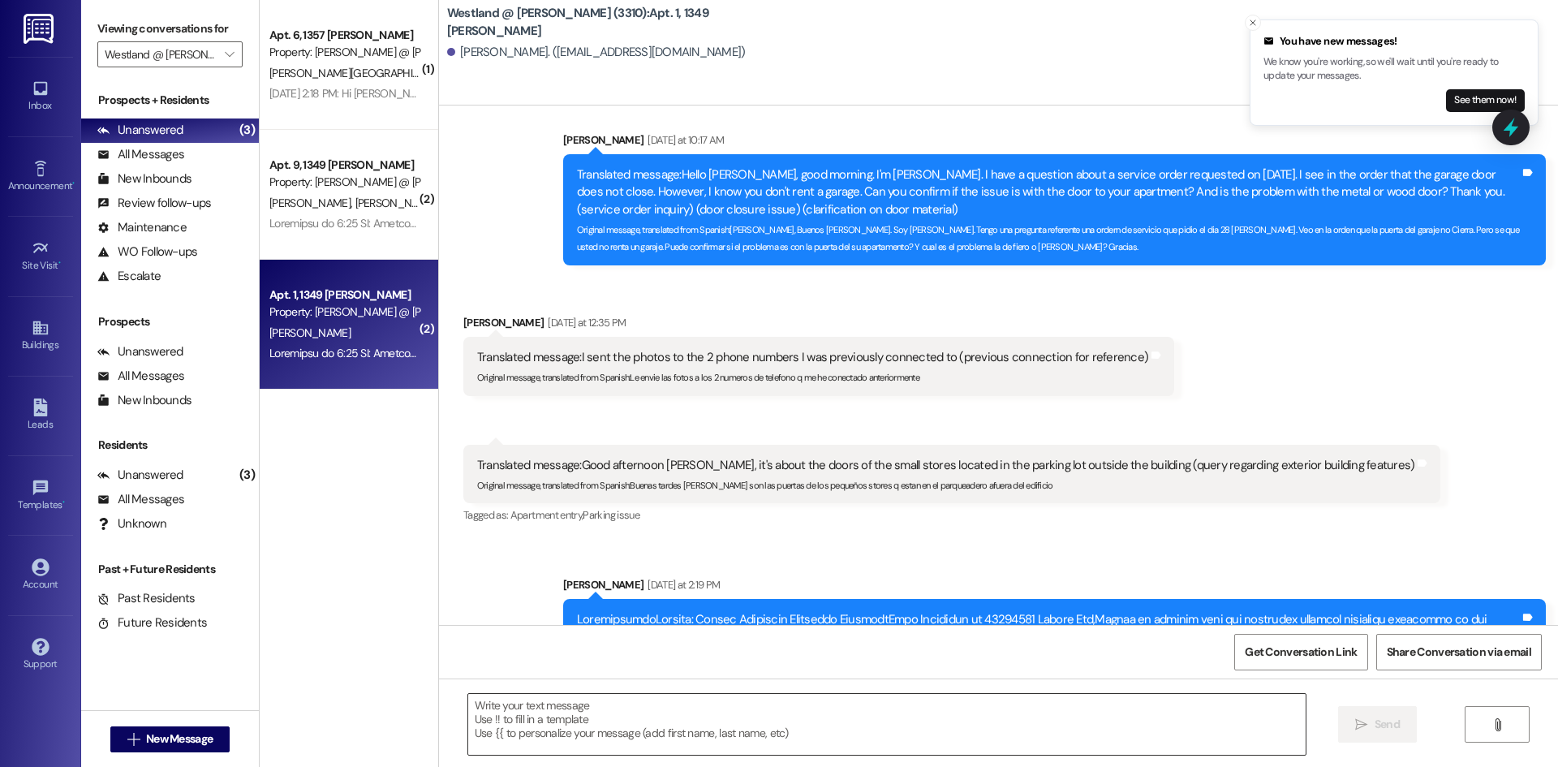
click at [651, 714] on textarea at bounding box center [886, 724] width 837 height 61
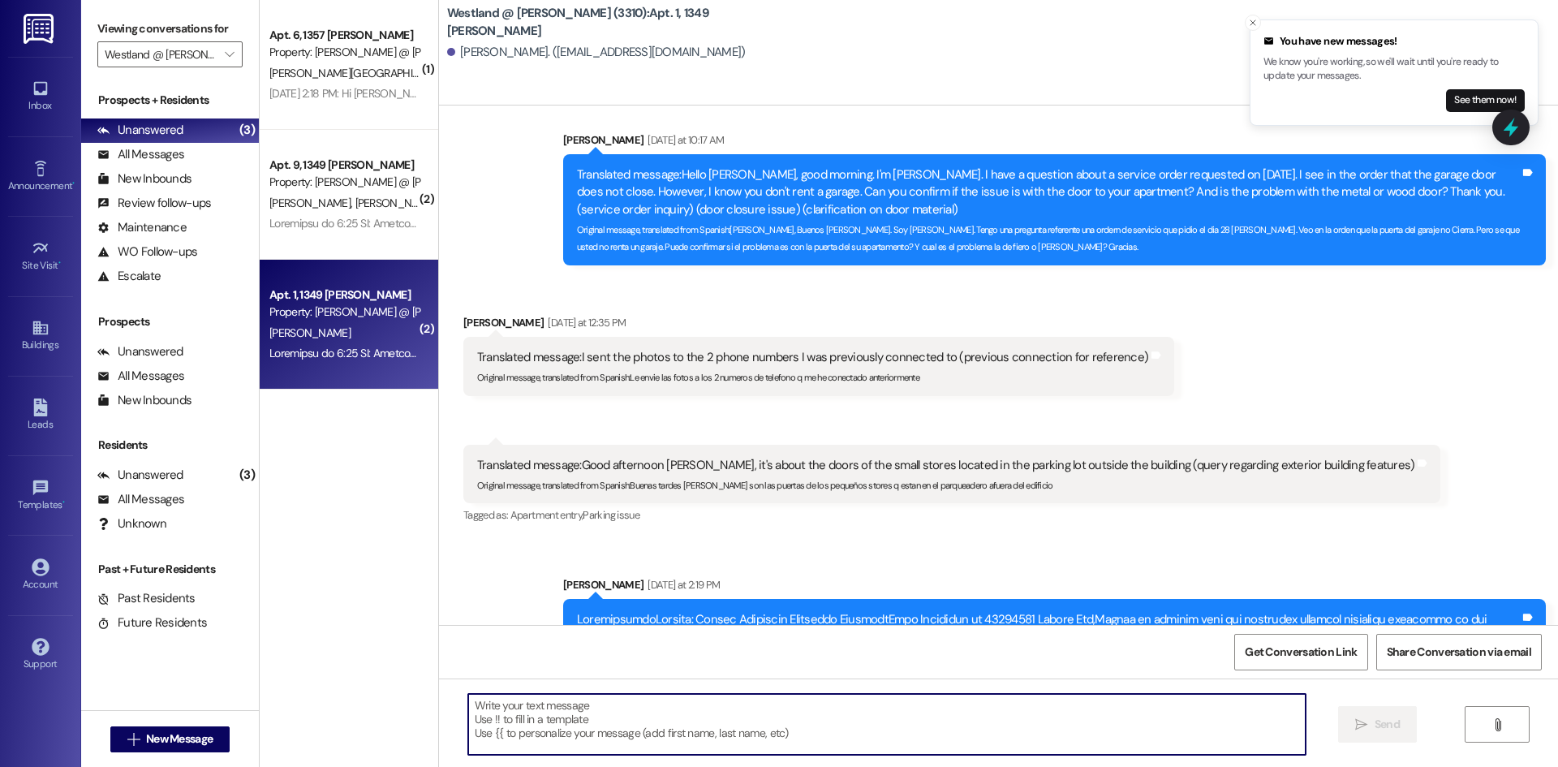
click at [668, 716] on textarea at bounding box center [886, 724] width 837 height 61
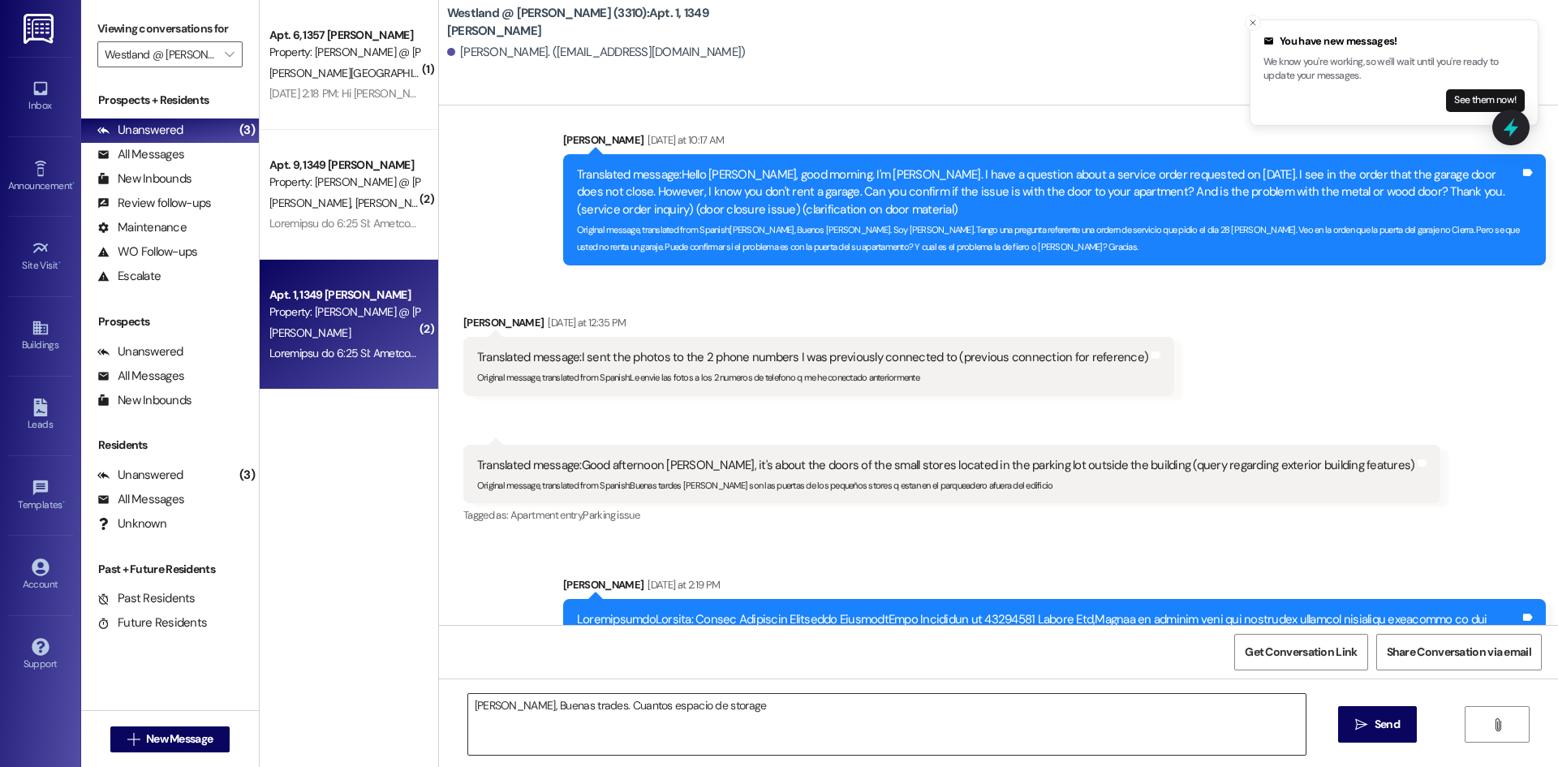
click at [793, 712] on textarea "[PERSON_NAME], Buenas trades. Cuantos espacio de storage" at bounding box center [886, 724] width 837 height 61
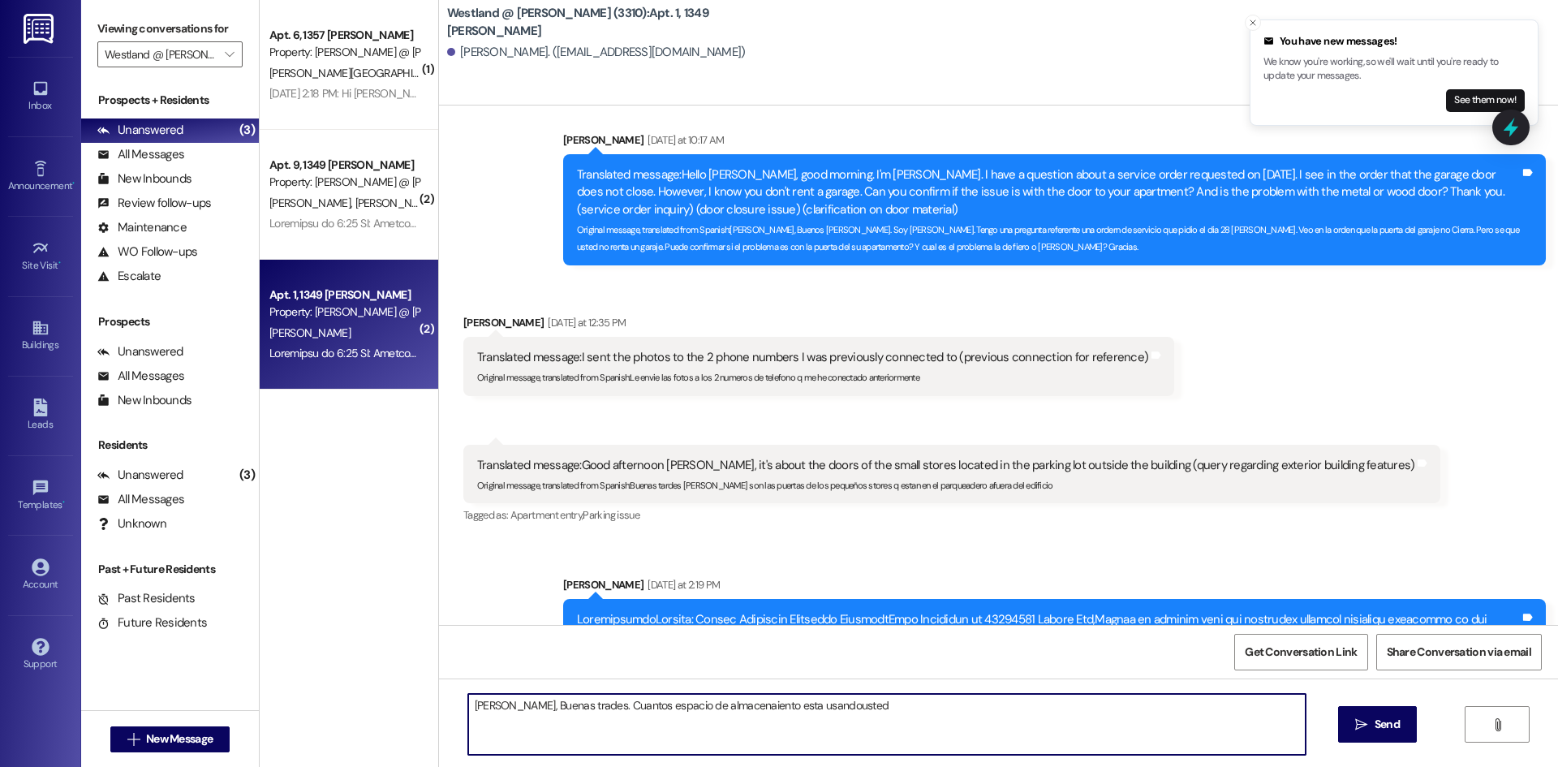
click at [835, 709] on textarea "[PERSON_NAME], Buenas trades. Cuantos espacio de almacenaiento esta usandousted" at bounding box center [886, 724] width 837 height 61
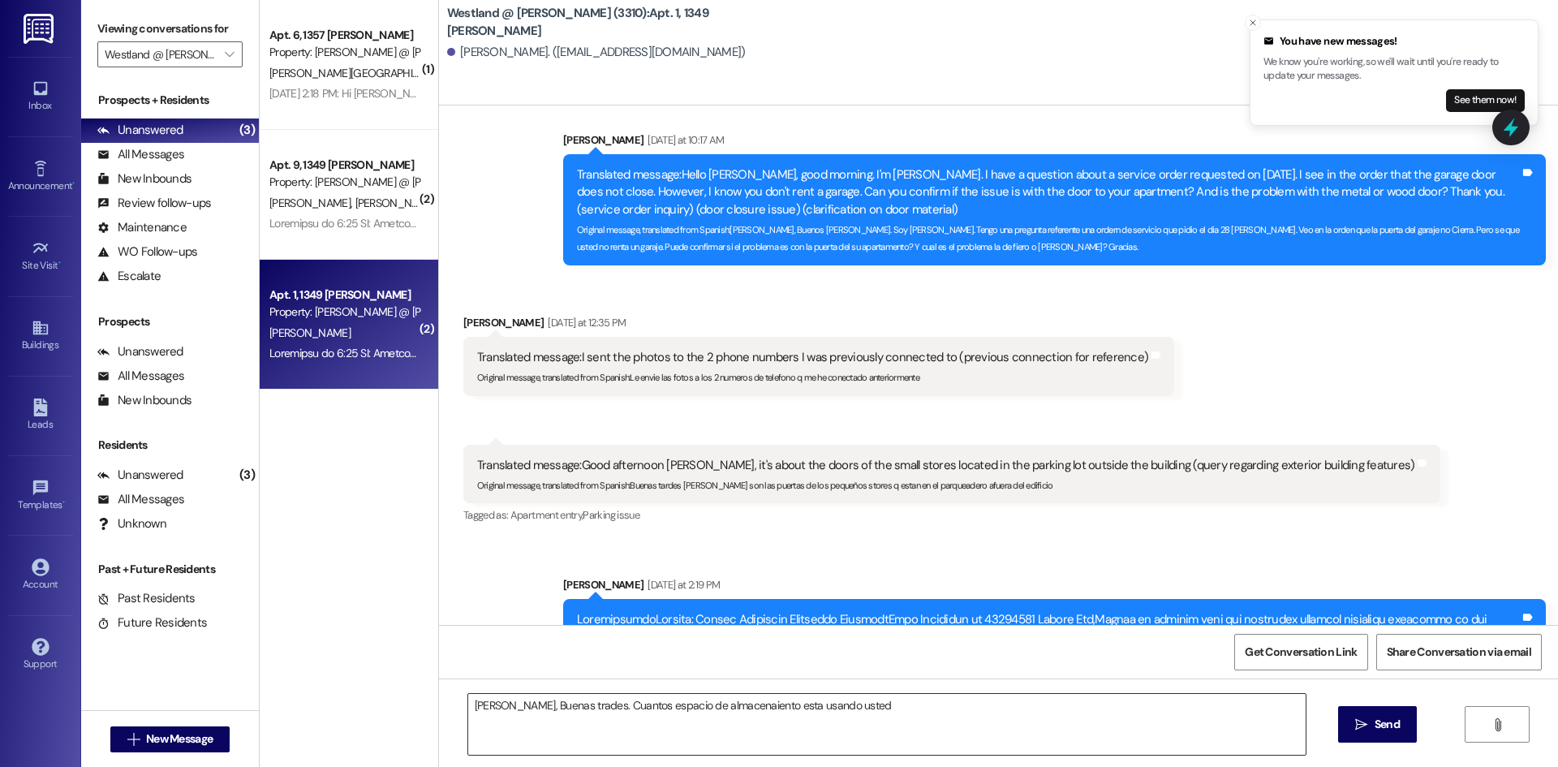
click at [937, 698] on textarea "[PERSON_NAME], Buenas trades. Cuantos espacio de almacenaiento esta usando usted" at bounding box center [886, 724] width 837 height 61
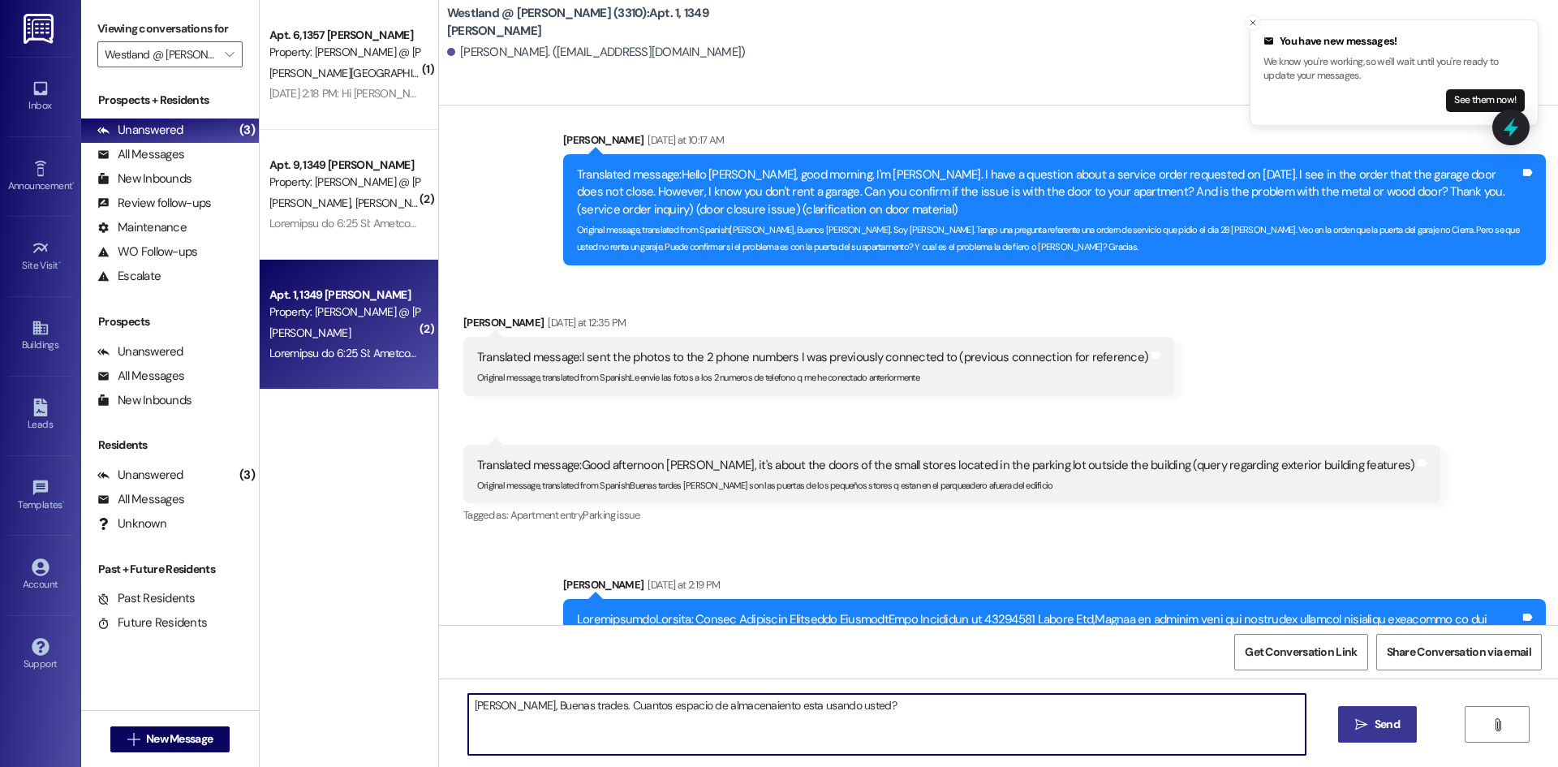
type textarea "[PERSON_NAME], Buenas trades. Cuantos espacio de almacenaiento esta usando uste…"
drag, startPoint x: 1358, startPoint y: 722, endPoint x: 1354, endPoint y: 712, distance: 11.0
click at [1354, 712] on button " Send" at bounding box center [1377, 724] width 79 height 37
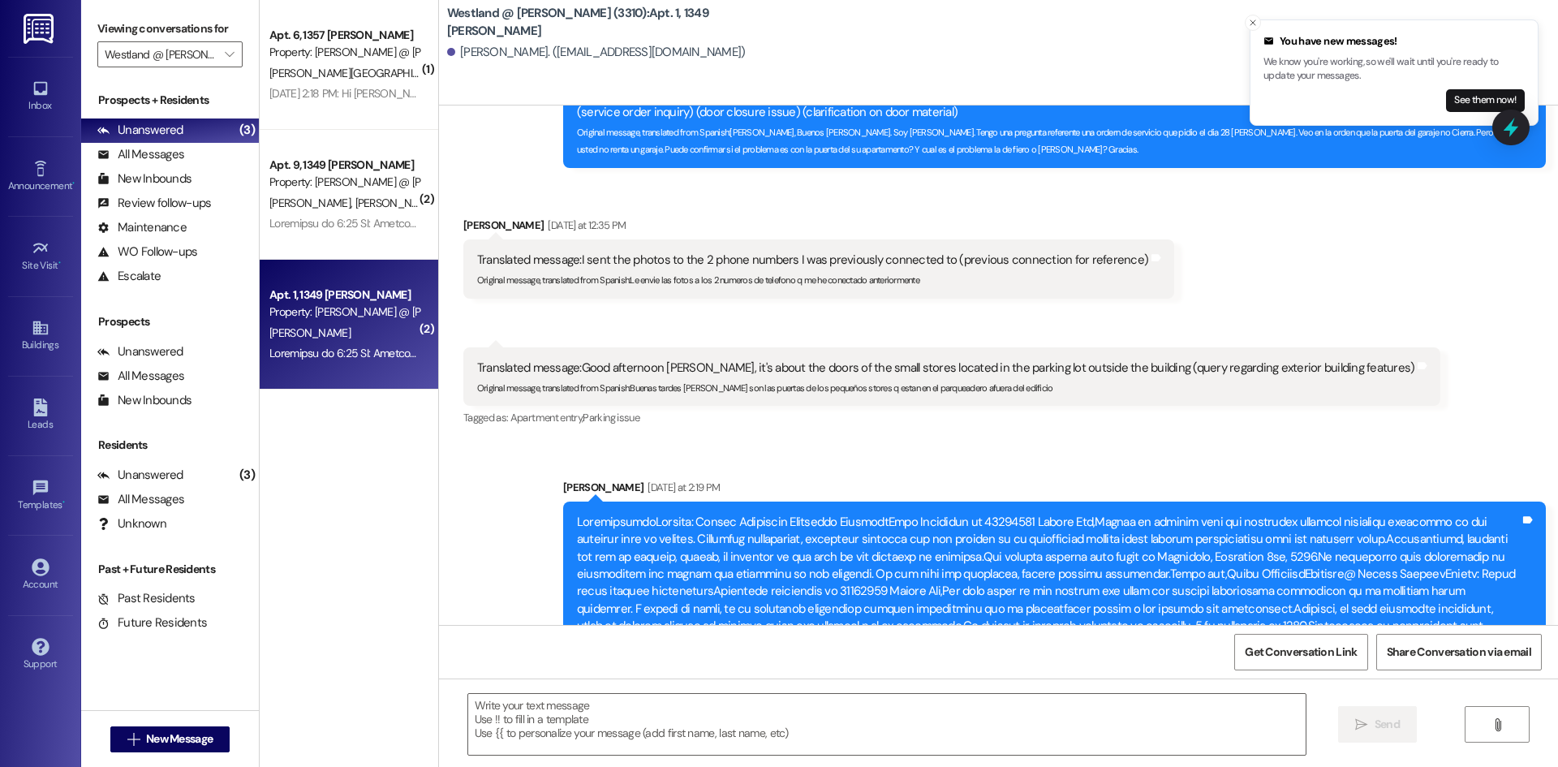
scroll to position [39573, 0]
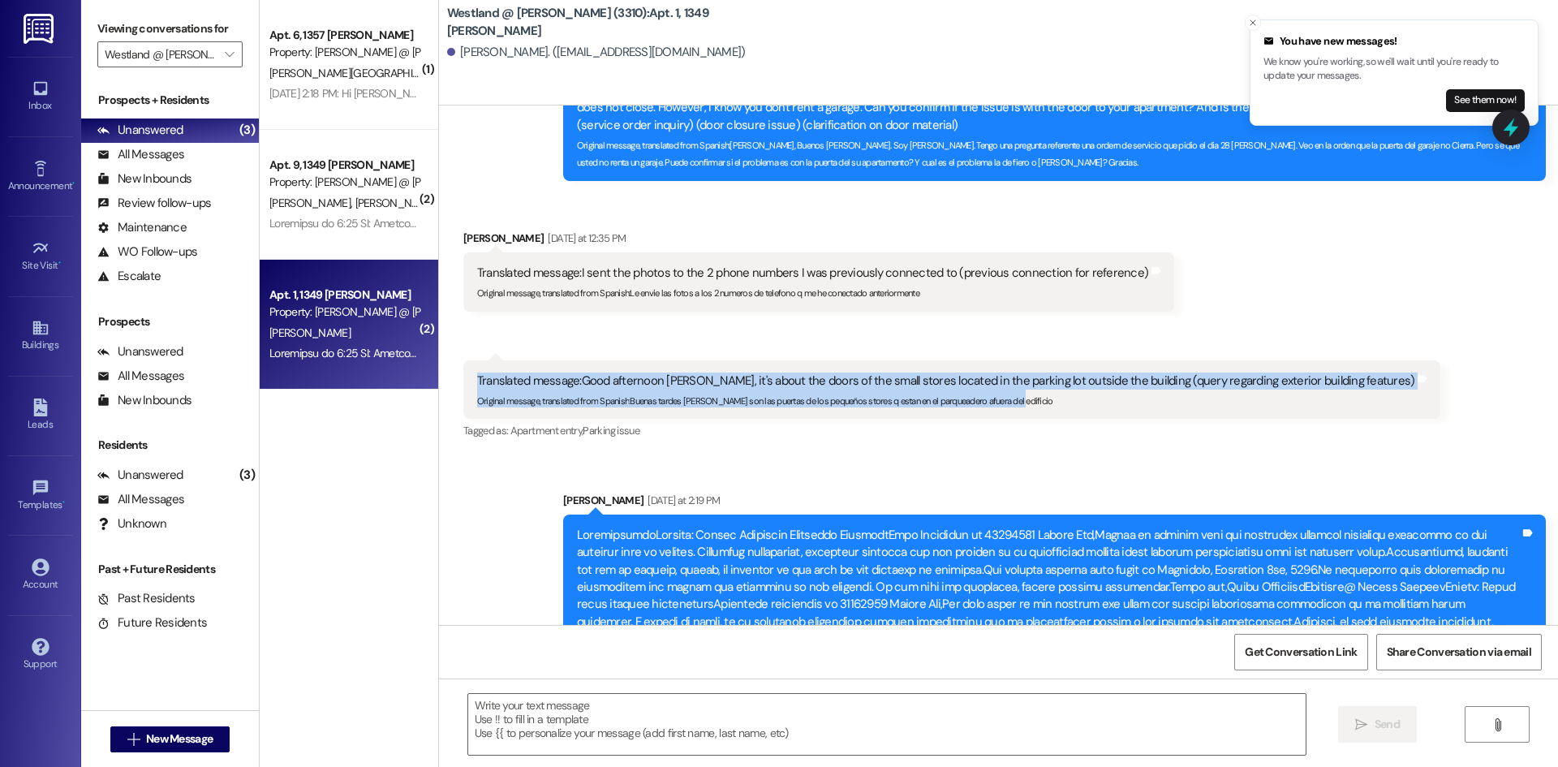
drag, startPoint x: 476, startPoint y: 185, endPoint x: 1091, endPoint y: 227, distance: 615.7
click at [1091, 360] on div "Translated message: Good afternoon [PERSON_NAME], it's about the doors of the s…" at bounding box center [952, 389] width 978 height 59
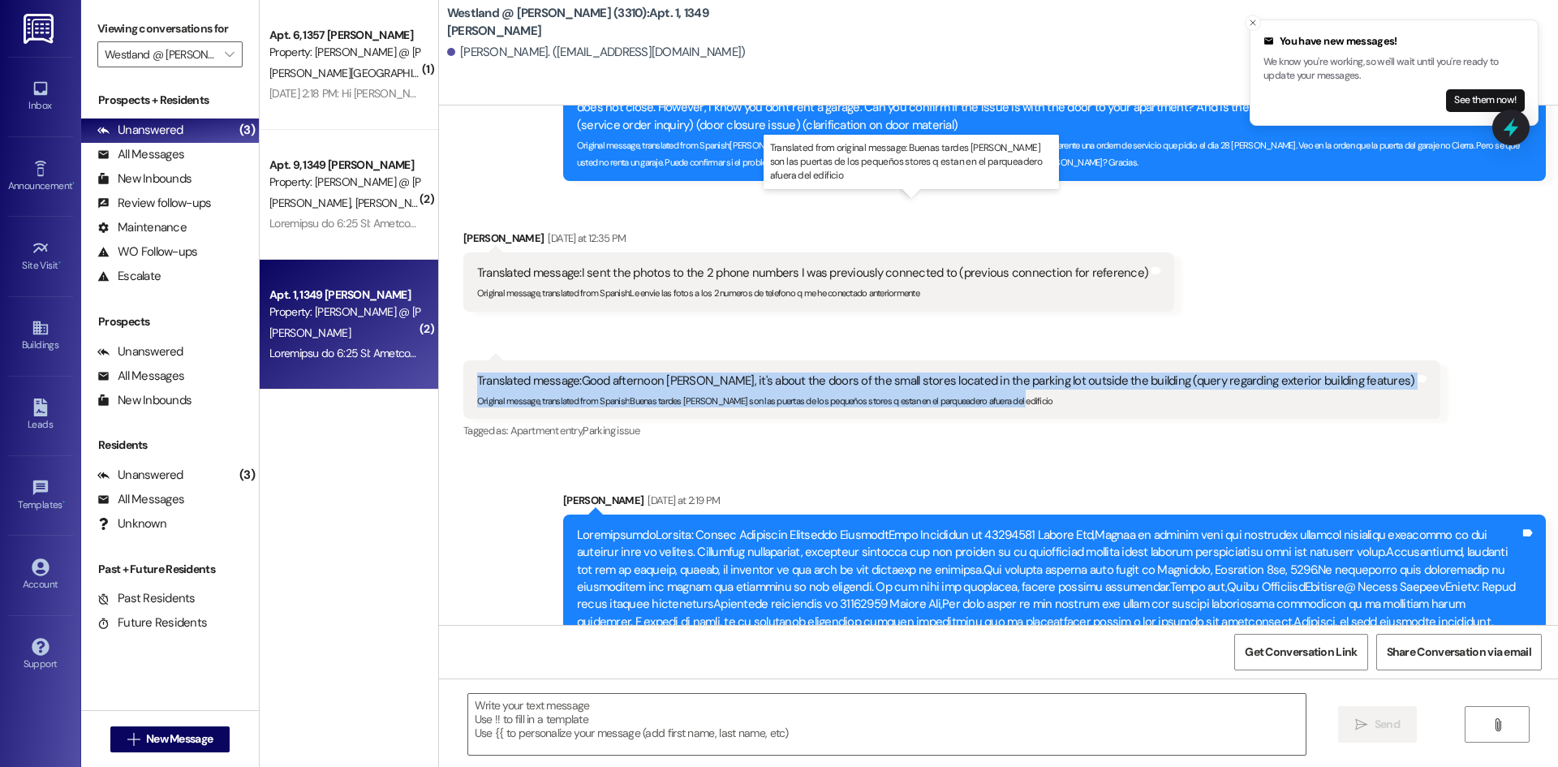
copy div "Translated message: Good afternoon [PERSON_NAME], it's about the doors of the s…"
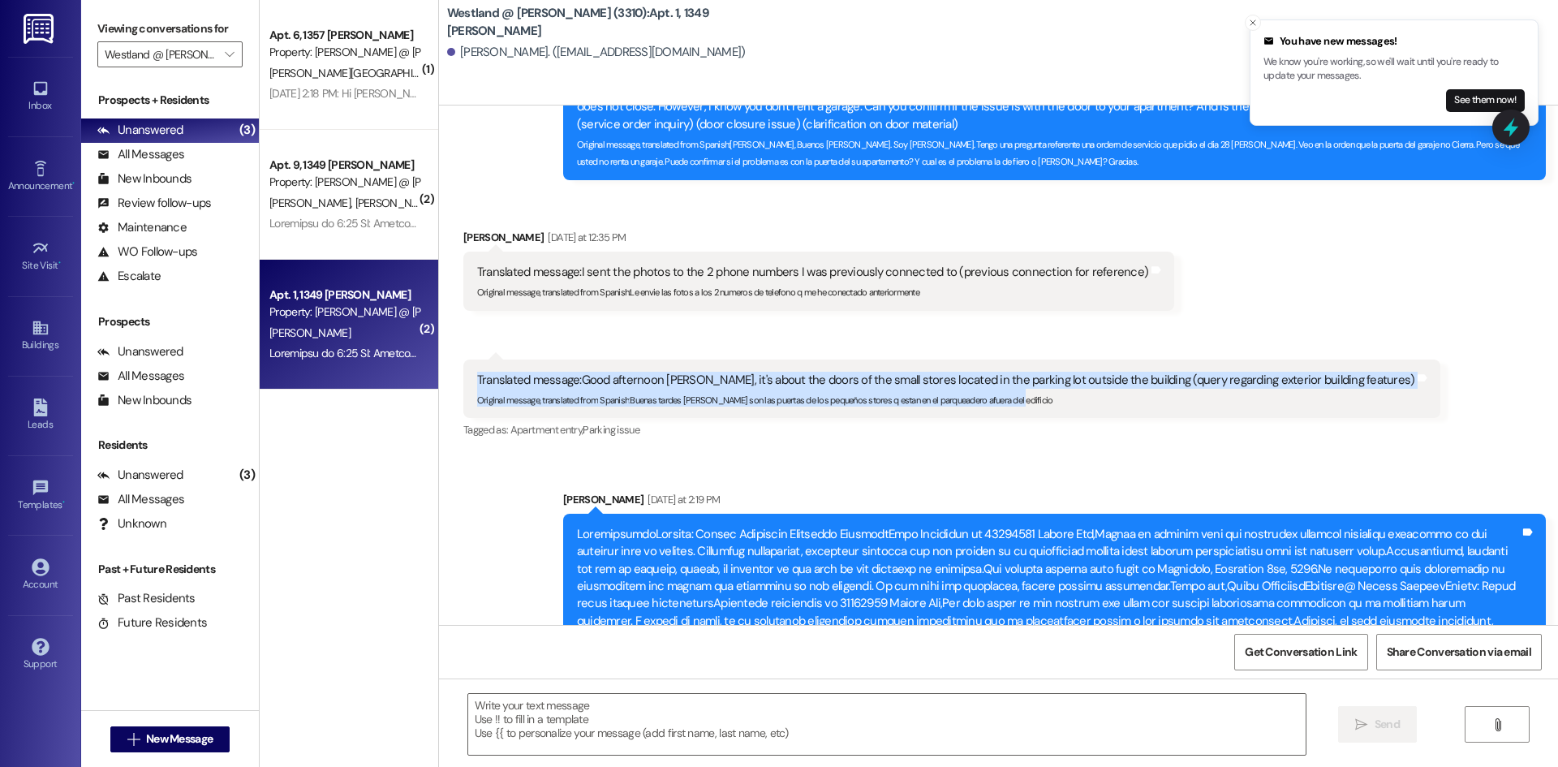
scroll to position [39602, 0]
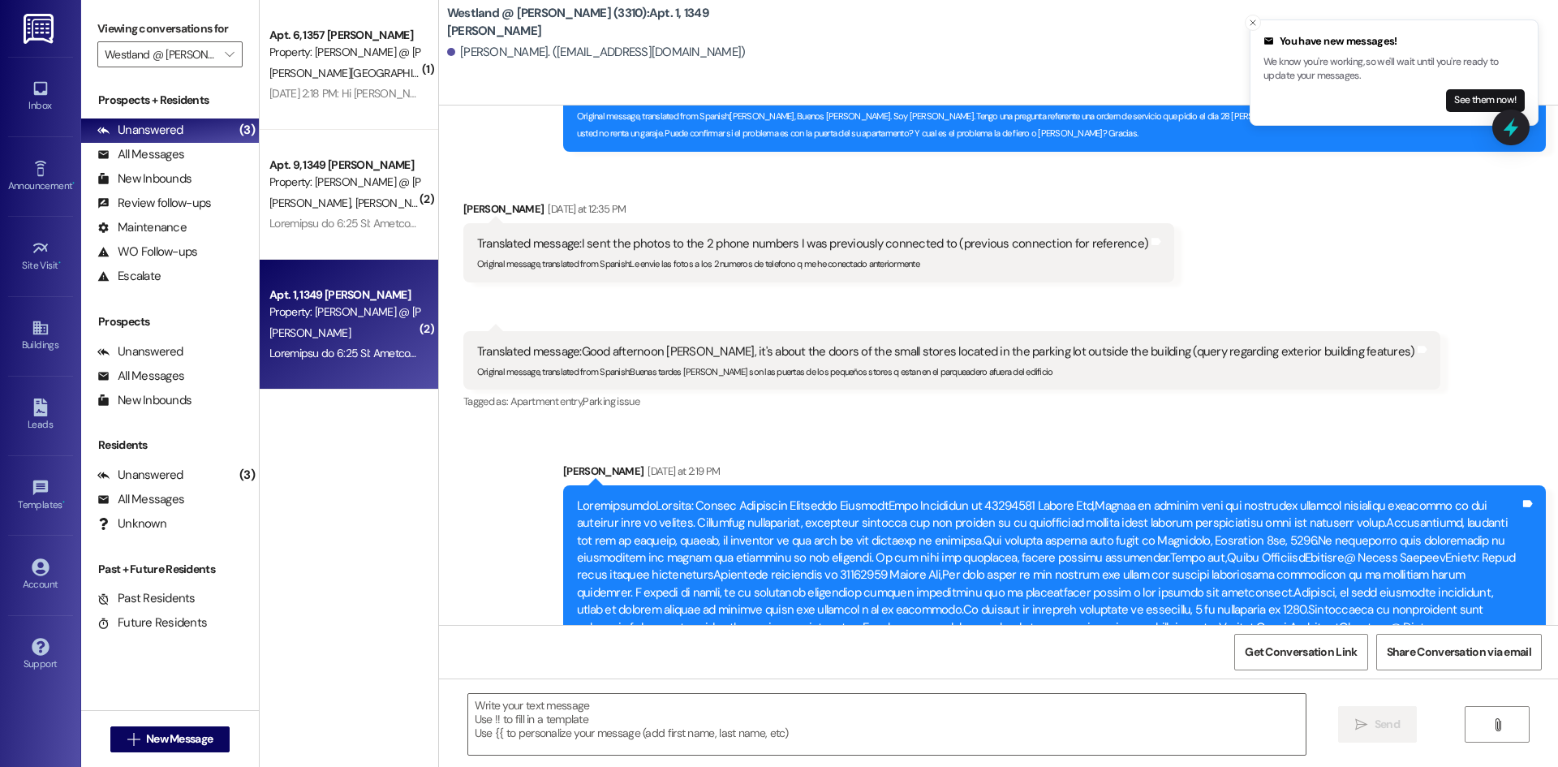
drag, startPoint x: 1071, startPoint y: 549, endPoint x: 1517, endPoint y: 607, distance: 449.3
click at [1528, 709] on div "Sent via SMS [PERSON_NAME] 12:08 PM [PERSON_NAME], Buenas trades. Cuantos espac…" at bounding box center [1296, 753] width 524 height 88
copy div "[PERSON_NAME] 12:08 PM [PERSON_NAME], Buenas trades. Cuantos espacio de almacen…"
click at [41, 338] on div "Buildings" at bounding box center [40, 345] width 81 height 16
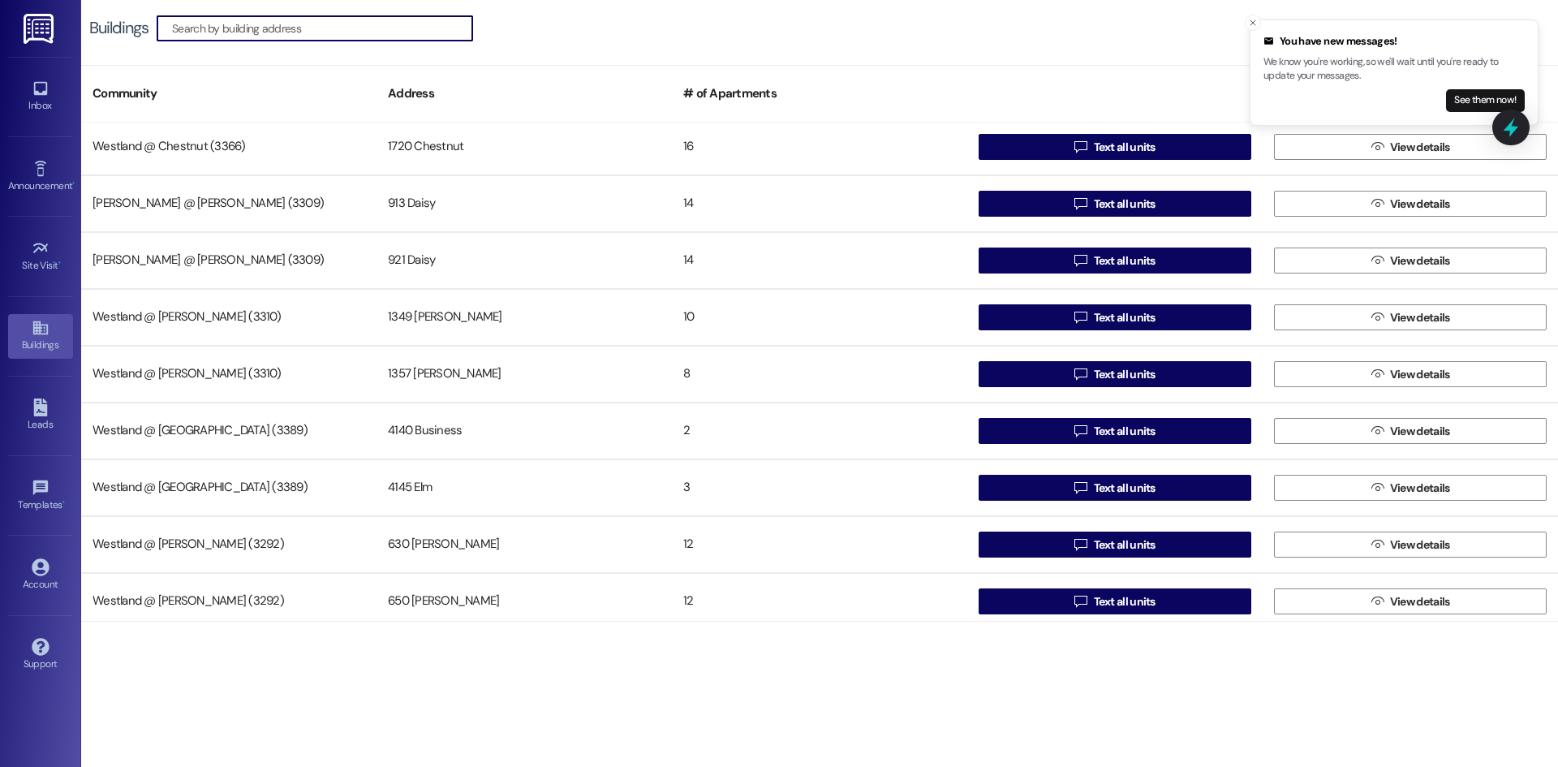
scroll to position [746, 0]
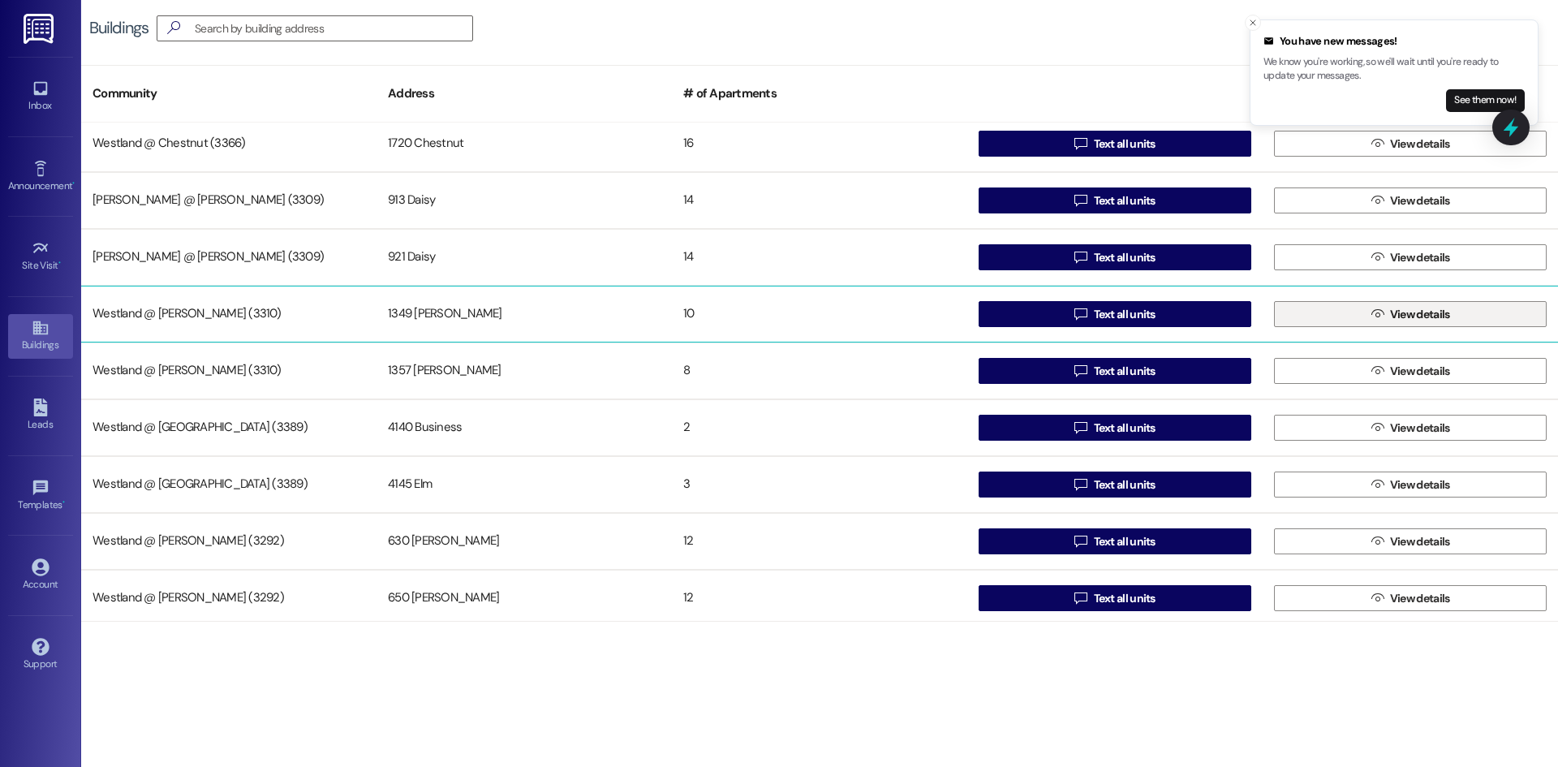
click at [1354, 315] on button " View details" at bounding box center [1410, 314] width 273 height 26
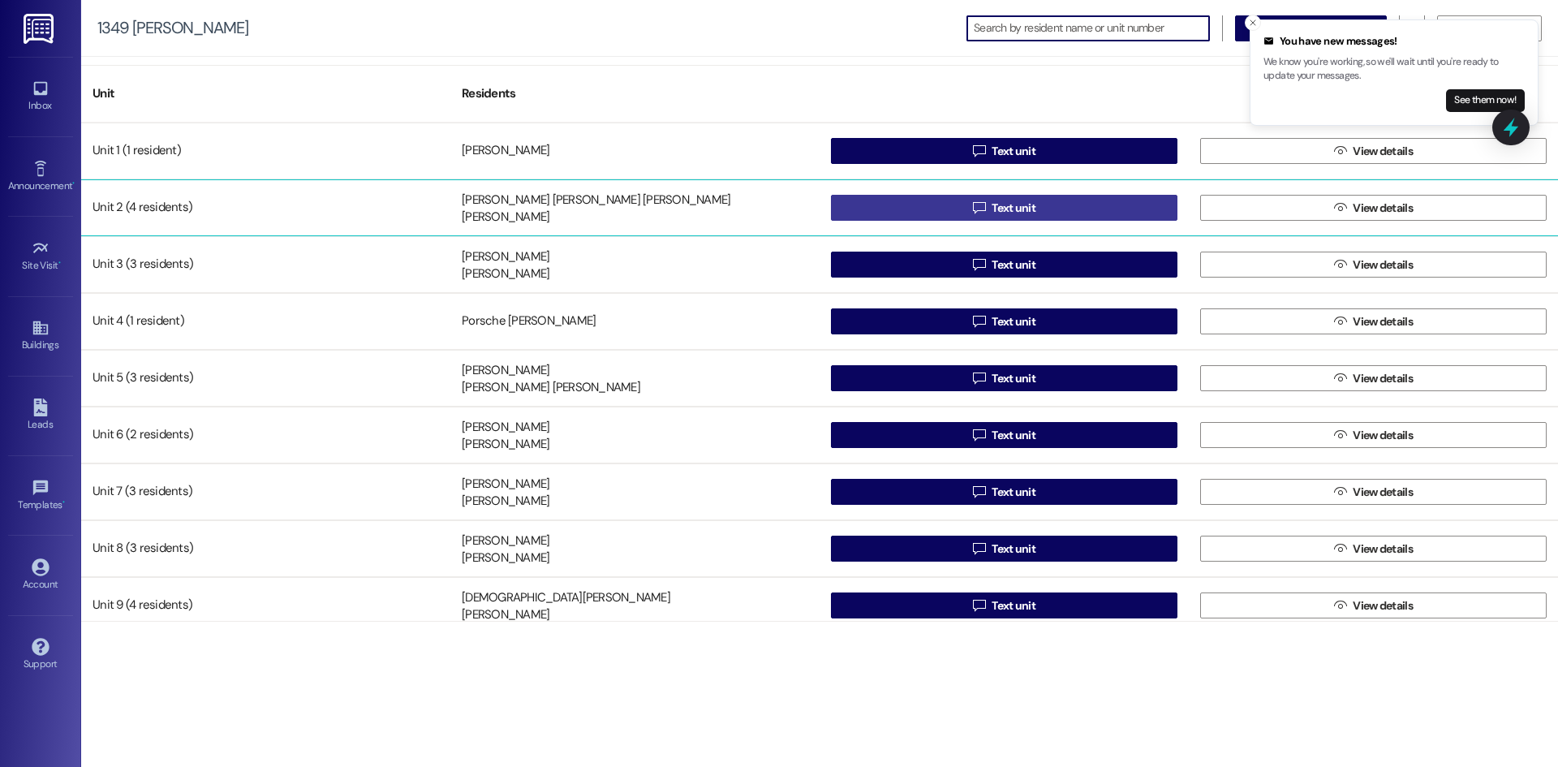
click at [924, 208] on button " Text unit" at bounding box center [1004, 208] width 347 height 26
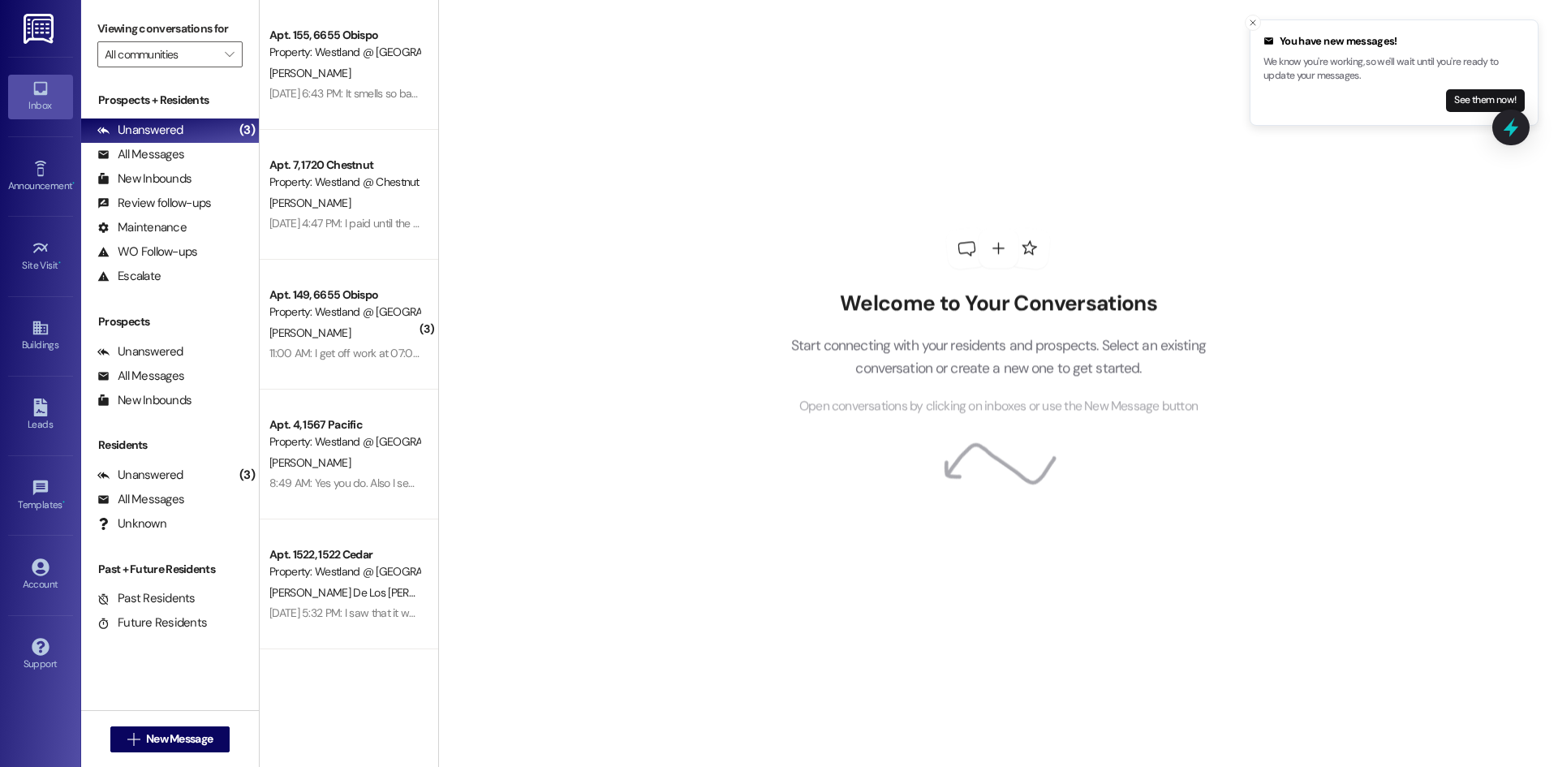
click at [696, 725] on div "Welcome to Your Conversations Start connecting with your residents and prospect…" at bounding box center [998, 383] width 1120 height 767
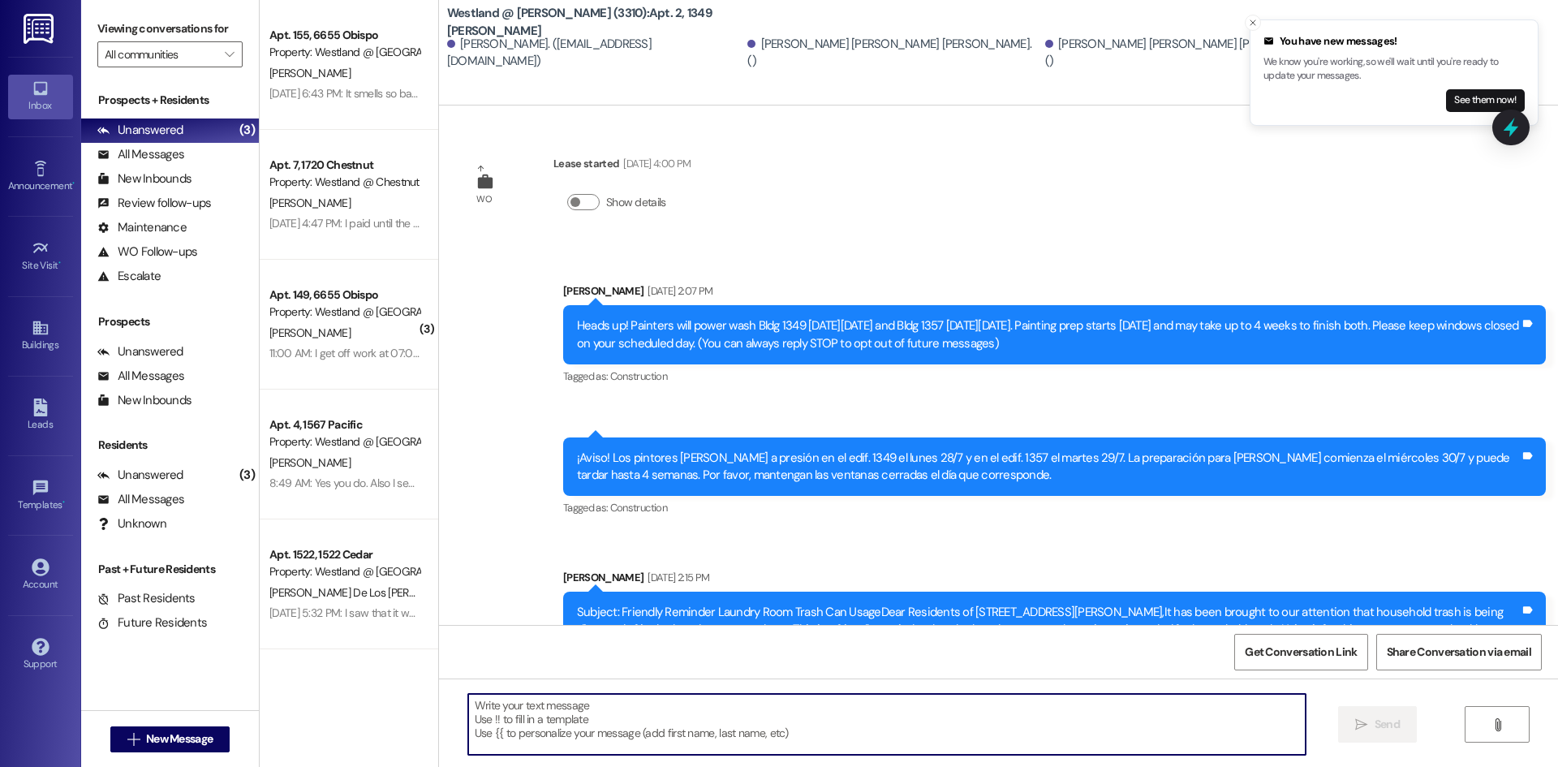
click at [695, 737] on textarea at bounding box center [886, 724] width 837 height 61
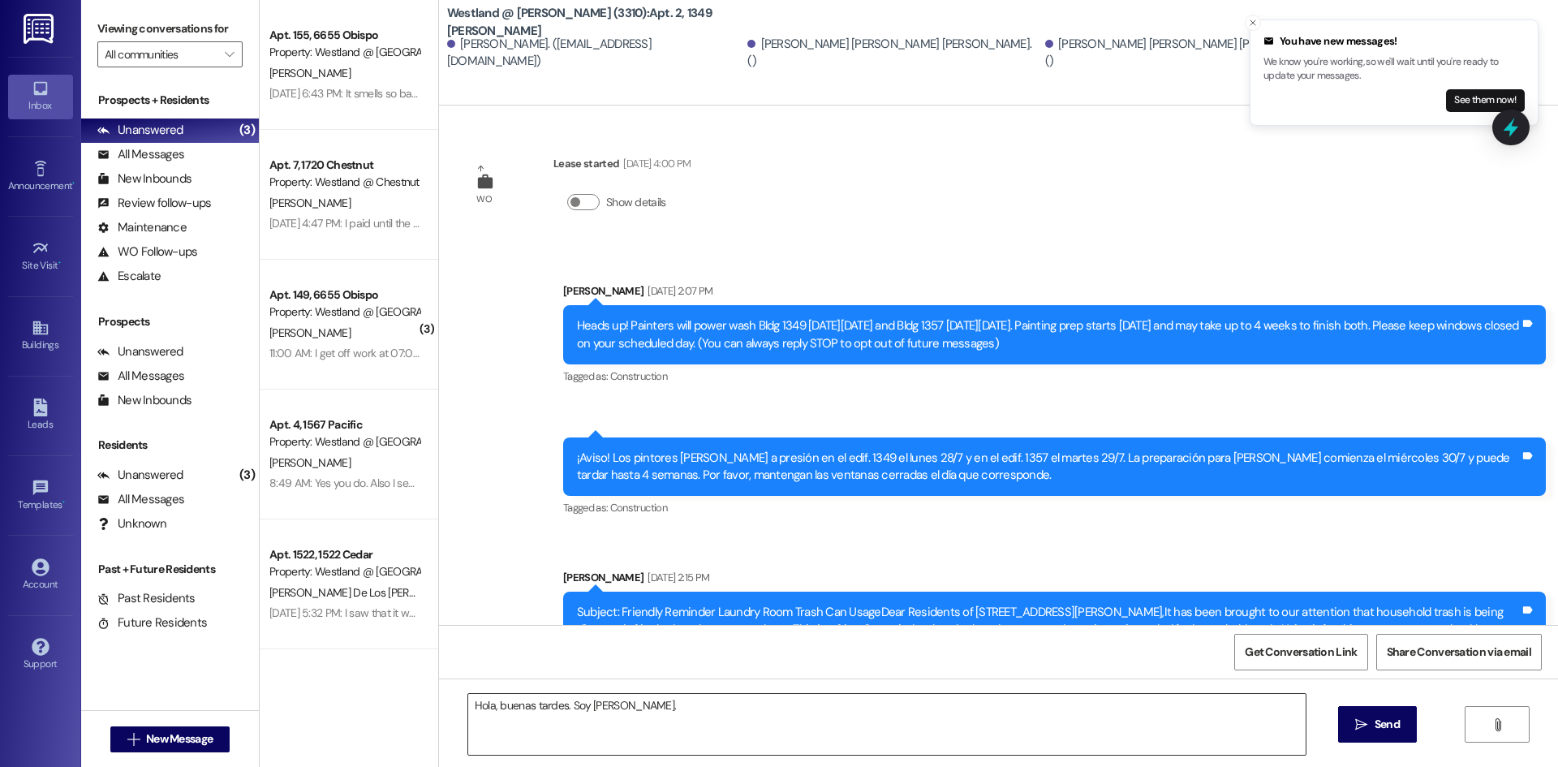
click at [668, 713] on textarea "Hola, buenas tardes. Soy [PERSON_NAME]." at bounding box center [886, 724] width 837 height 61
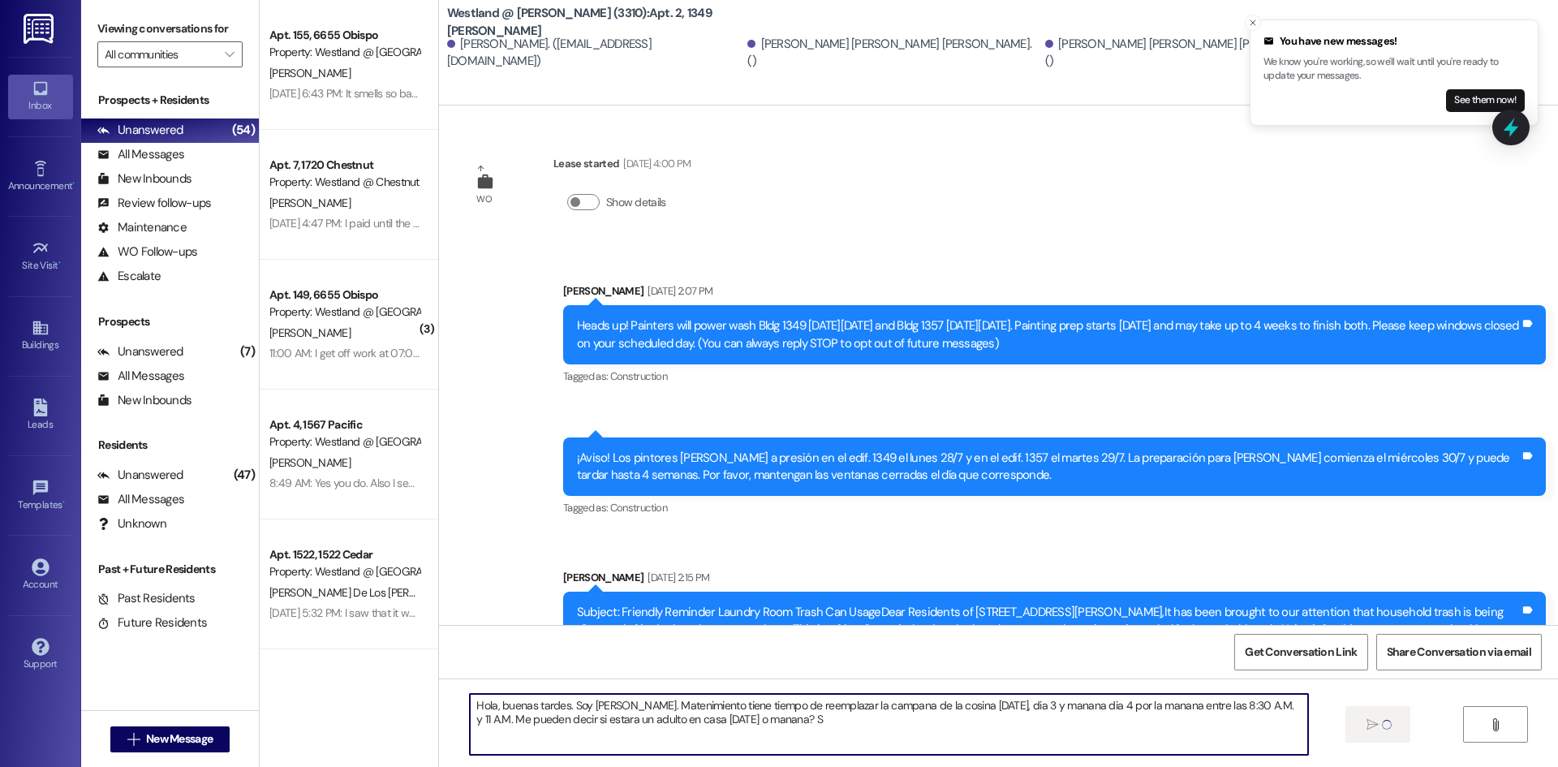
type textarea "Hola, buenas tardes. Soy [PERSON_NAME]. Matenimiento tiene tiempo de reemplazar…"
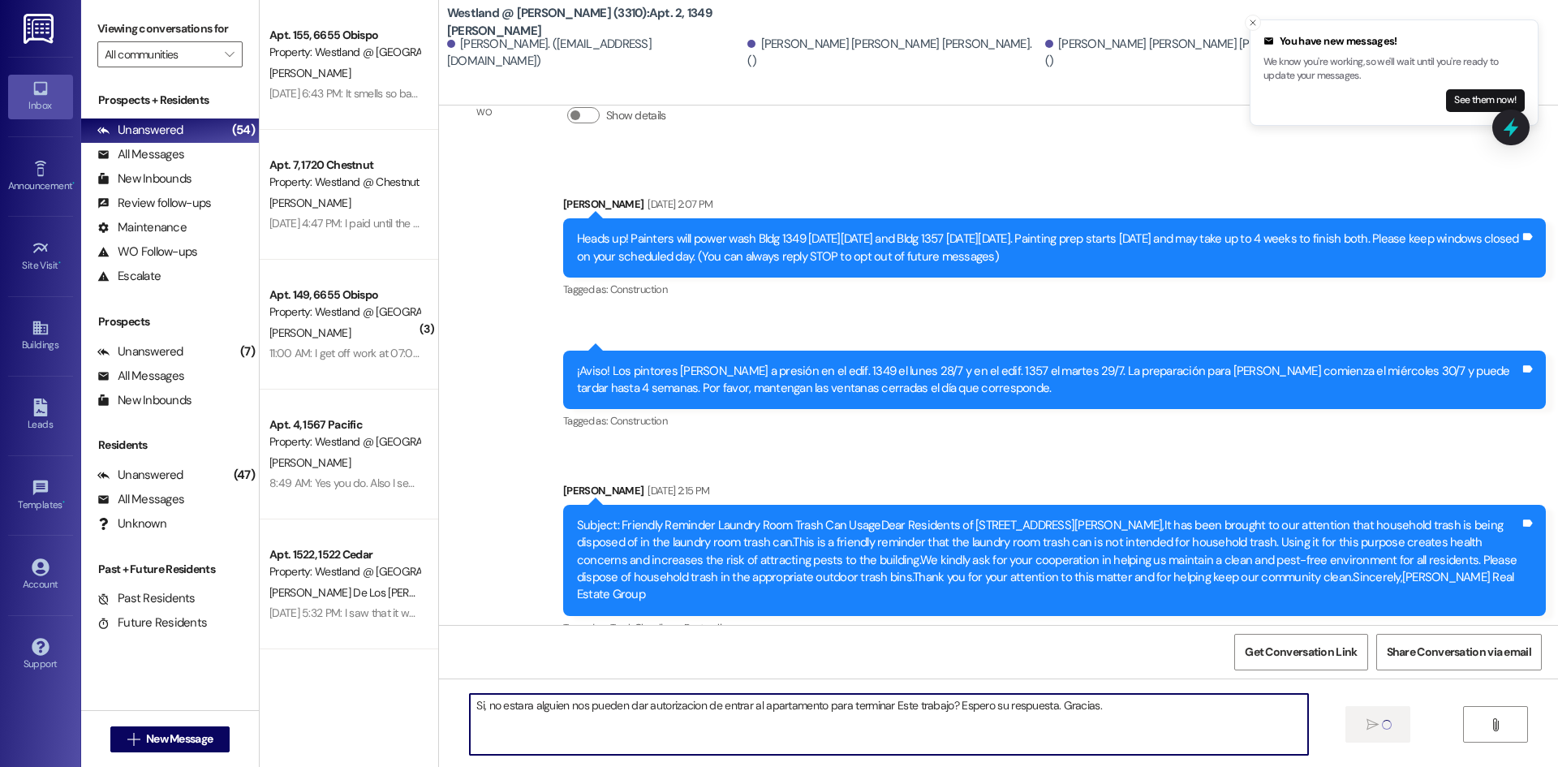
scroll to position [88, 0]
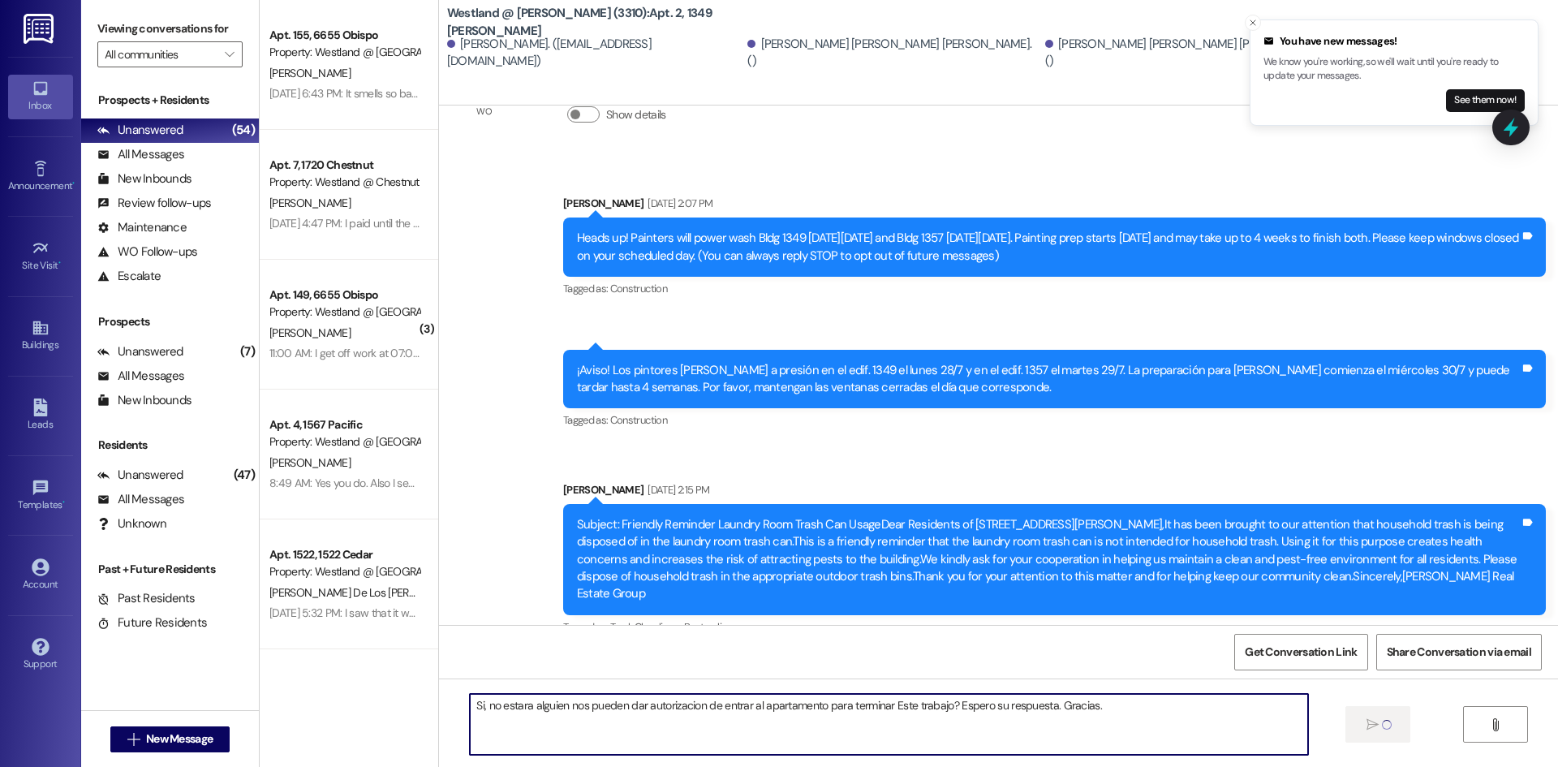
type textarea "Si, no estara alguien nos pueden dar autorizacion de entrar al apartamento para…"
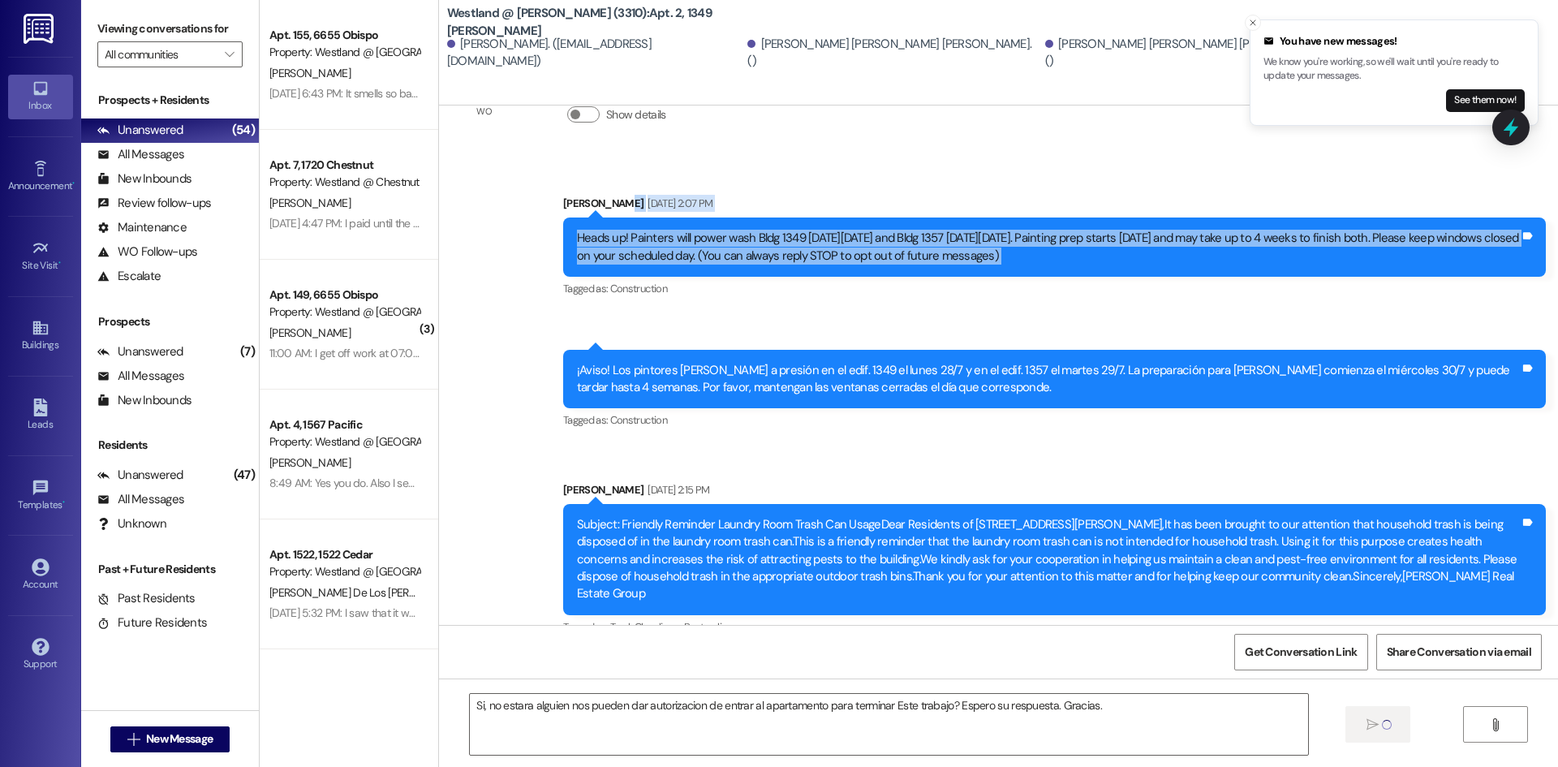
drag, startPoint x: 1548, startPoint y: 199, endPoint x: 1548, endPoint y: 226, distance: 26.8
click at [1549, 235] on div "Announcement, sent via SMS [PERSON_NAME] R [DATE] 2:07 PM Heads up! Painters wi…" at bounding box center [1054, 248] width 1007 height 130
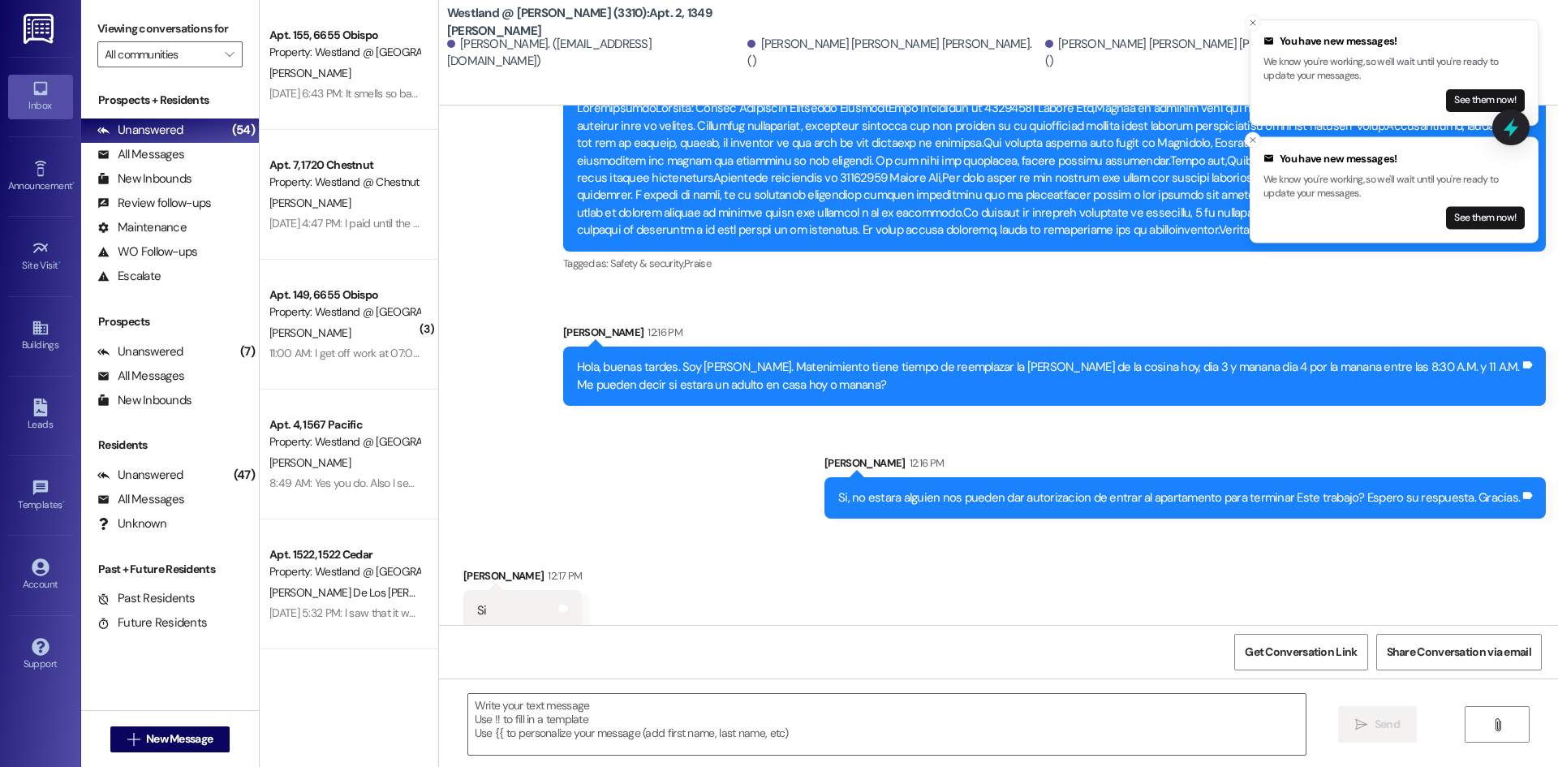
scroll to position [2022, 0]
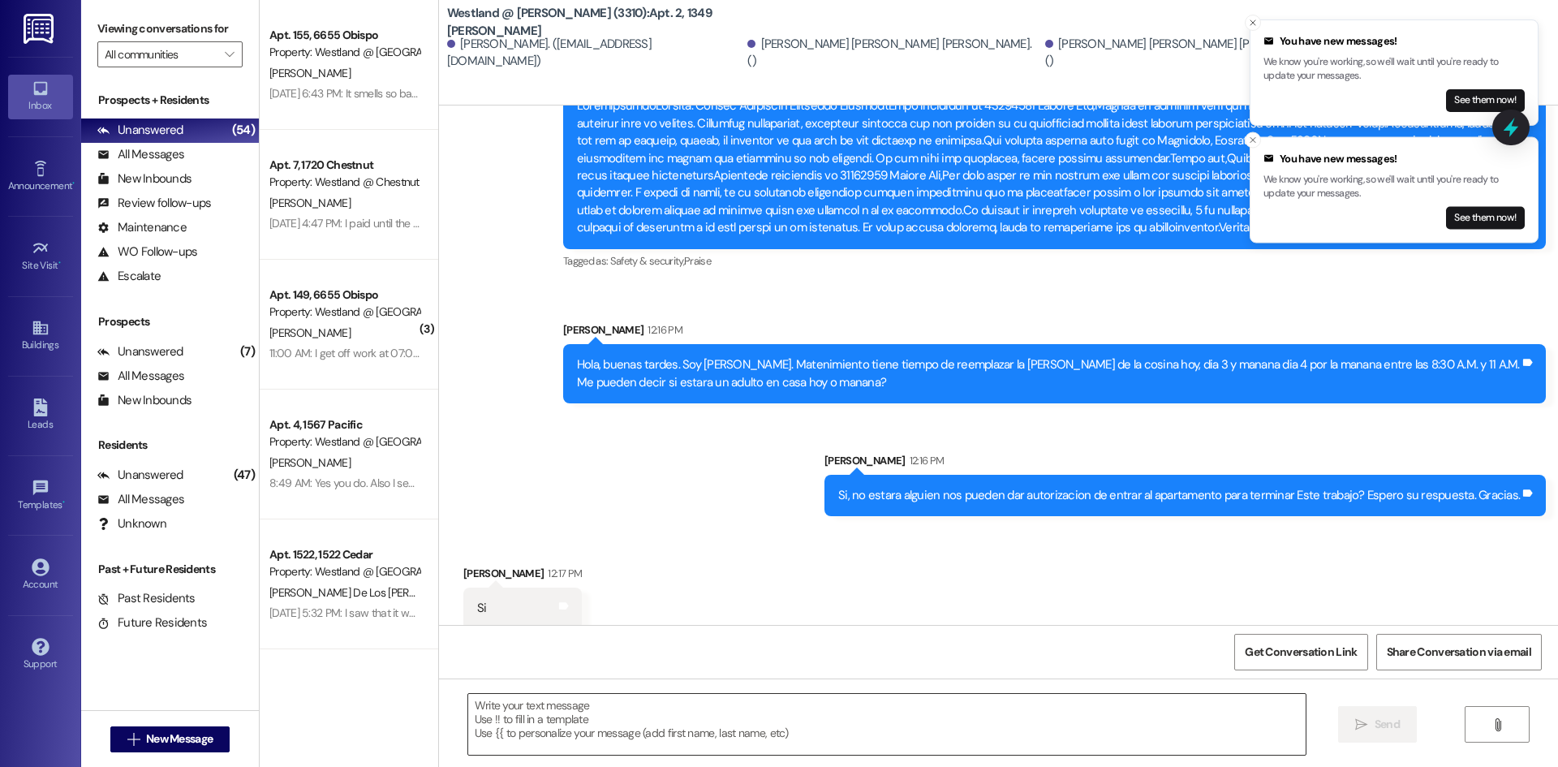
click at [579, 730] on textarea at bounding box center [886, 724] width 837 height 61
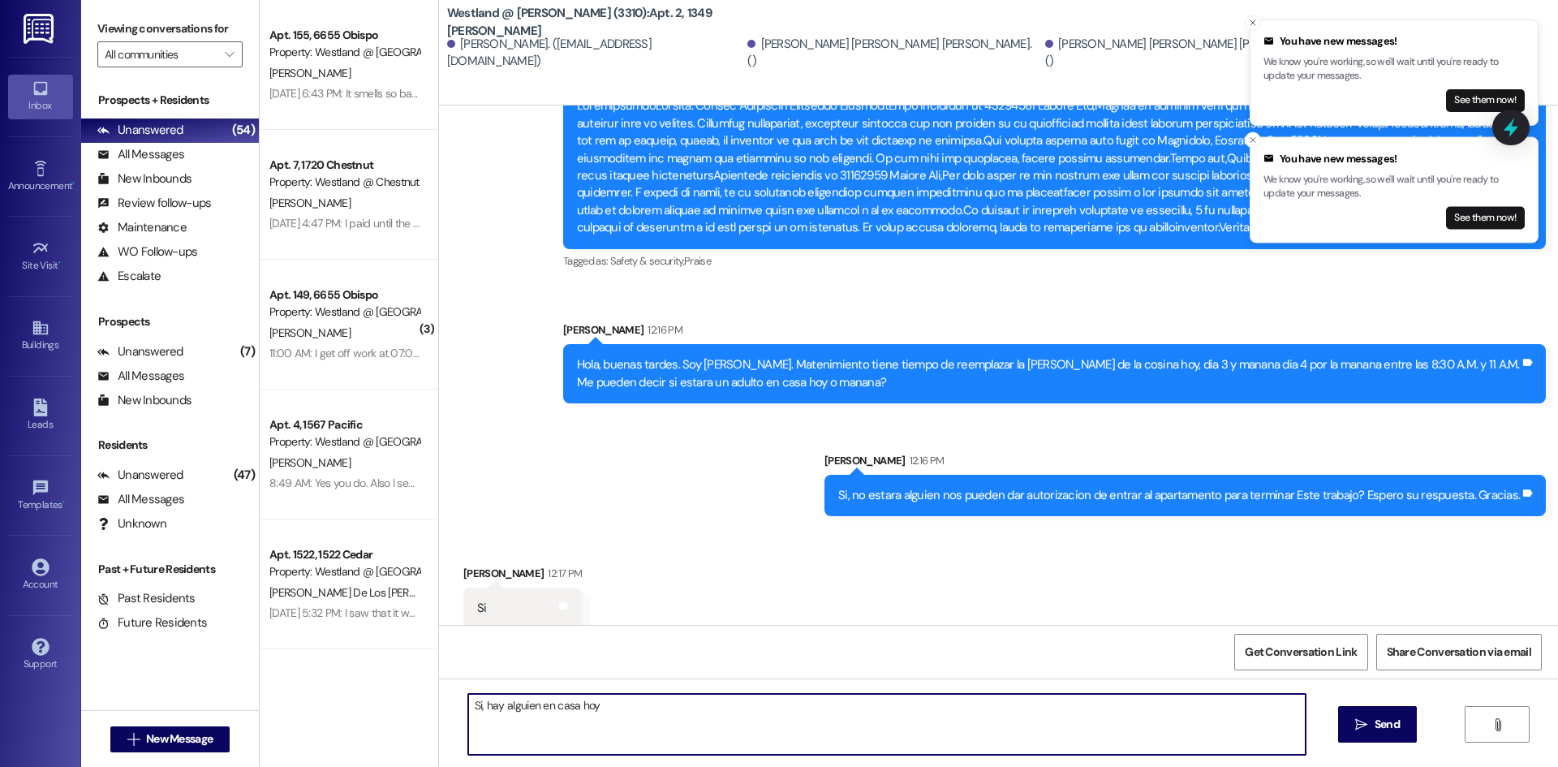
type textarea "Si, hay alguien en casa hoy?"
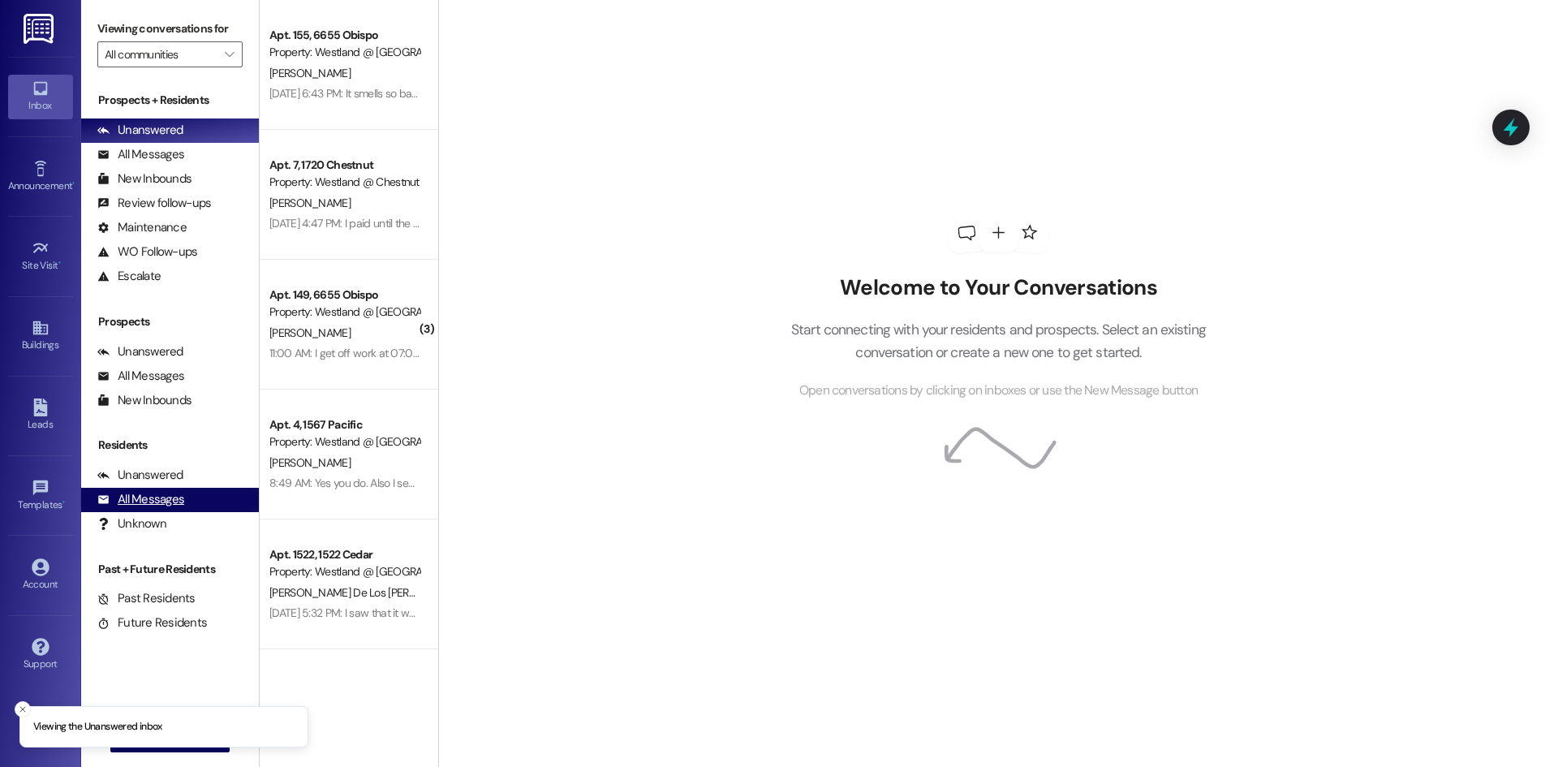
click at [160, 496] on div "All Messages" at bounding box center [140, 499] width 87 height 17
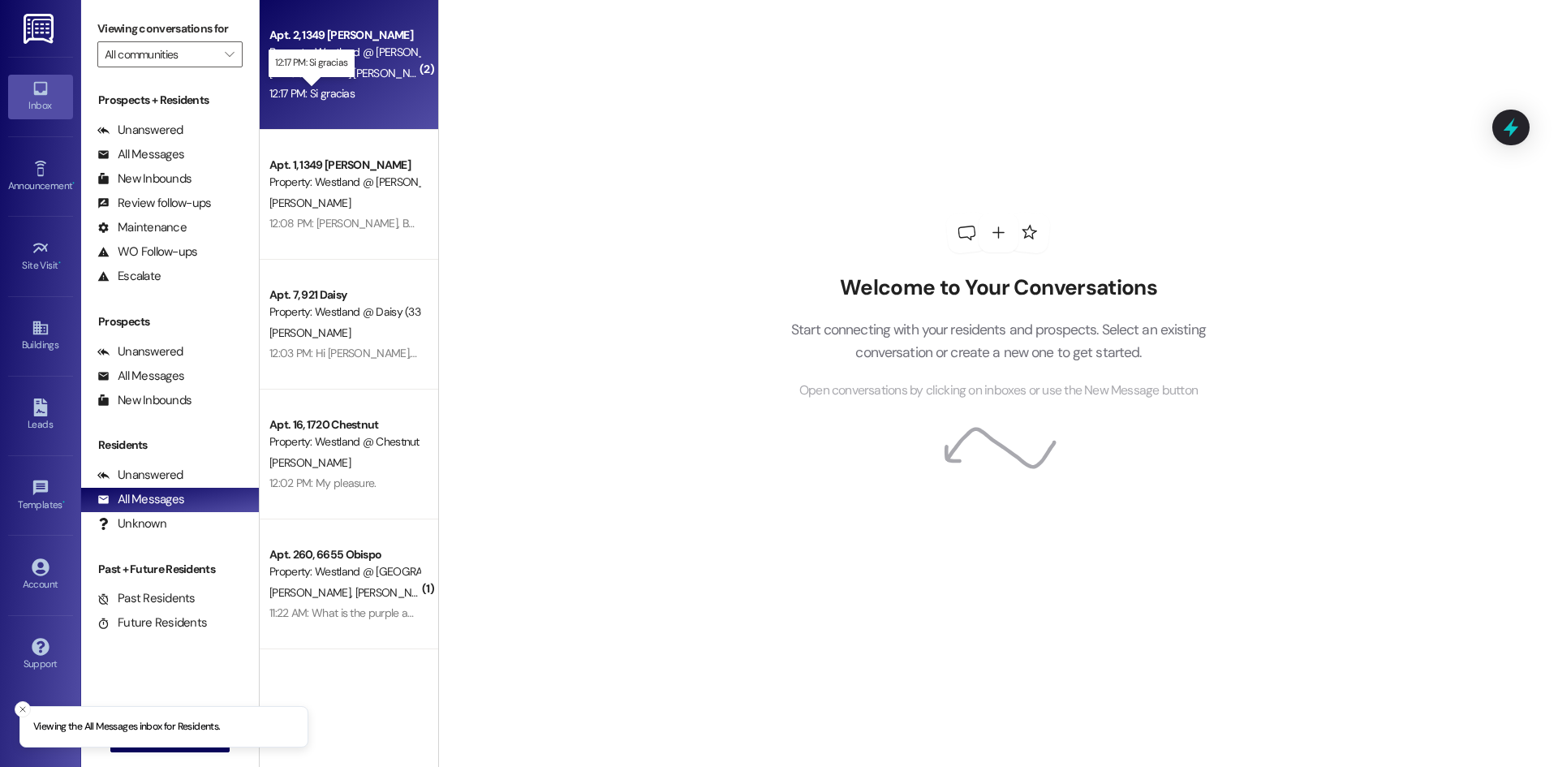
click at [339, 84] on div "12:17 PM: Si gracias 12:17 PM: Si gracias" at bounding box center [344, 94] width 153 height 20
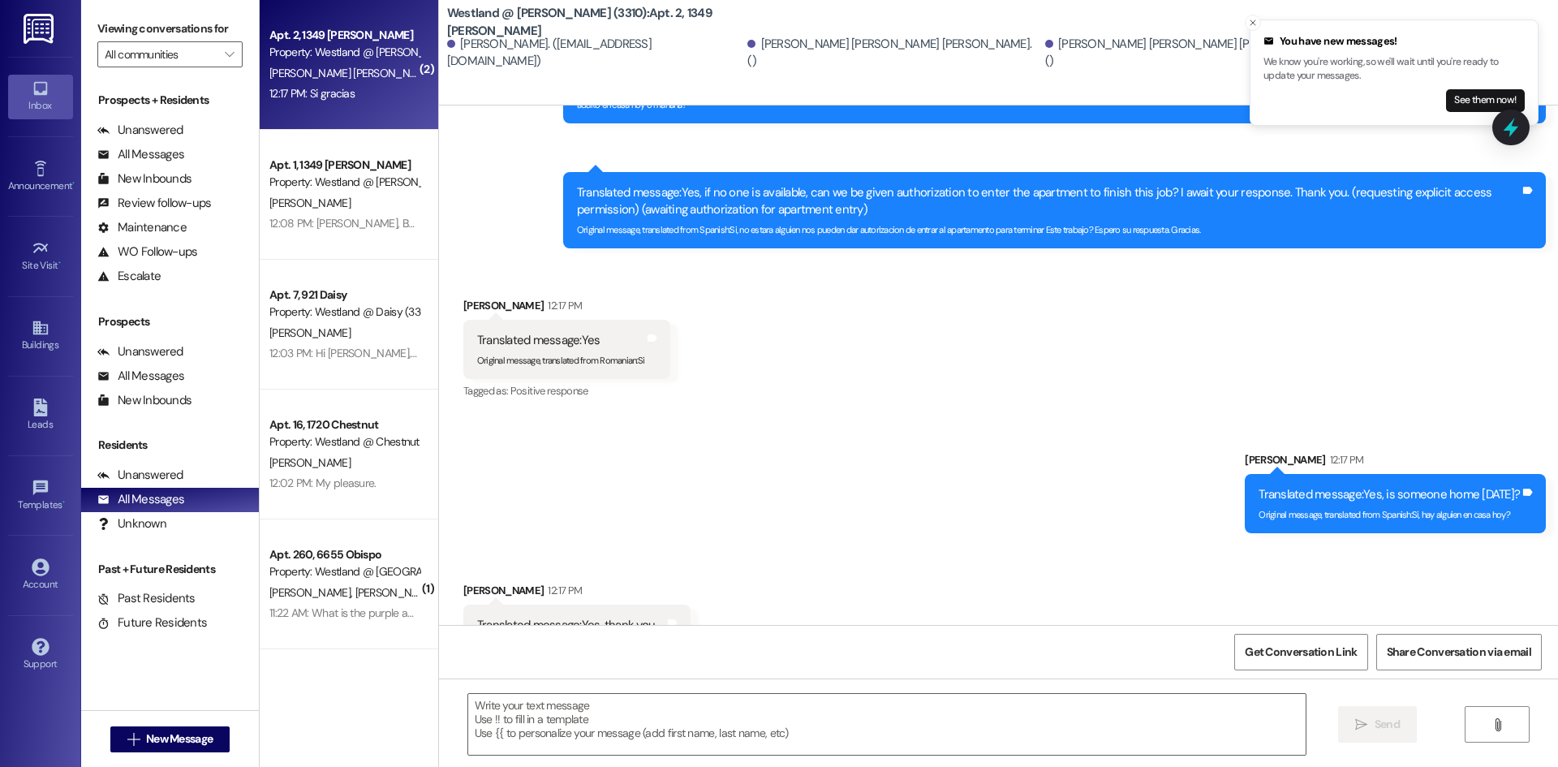
scroll to position [2396, 0]
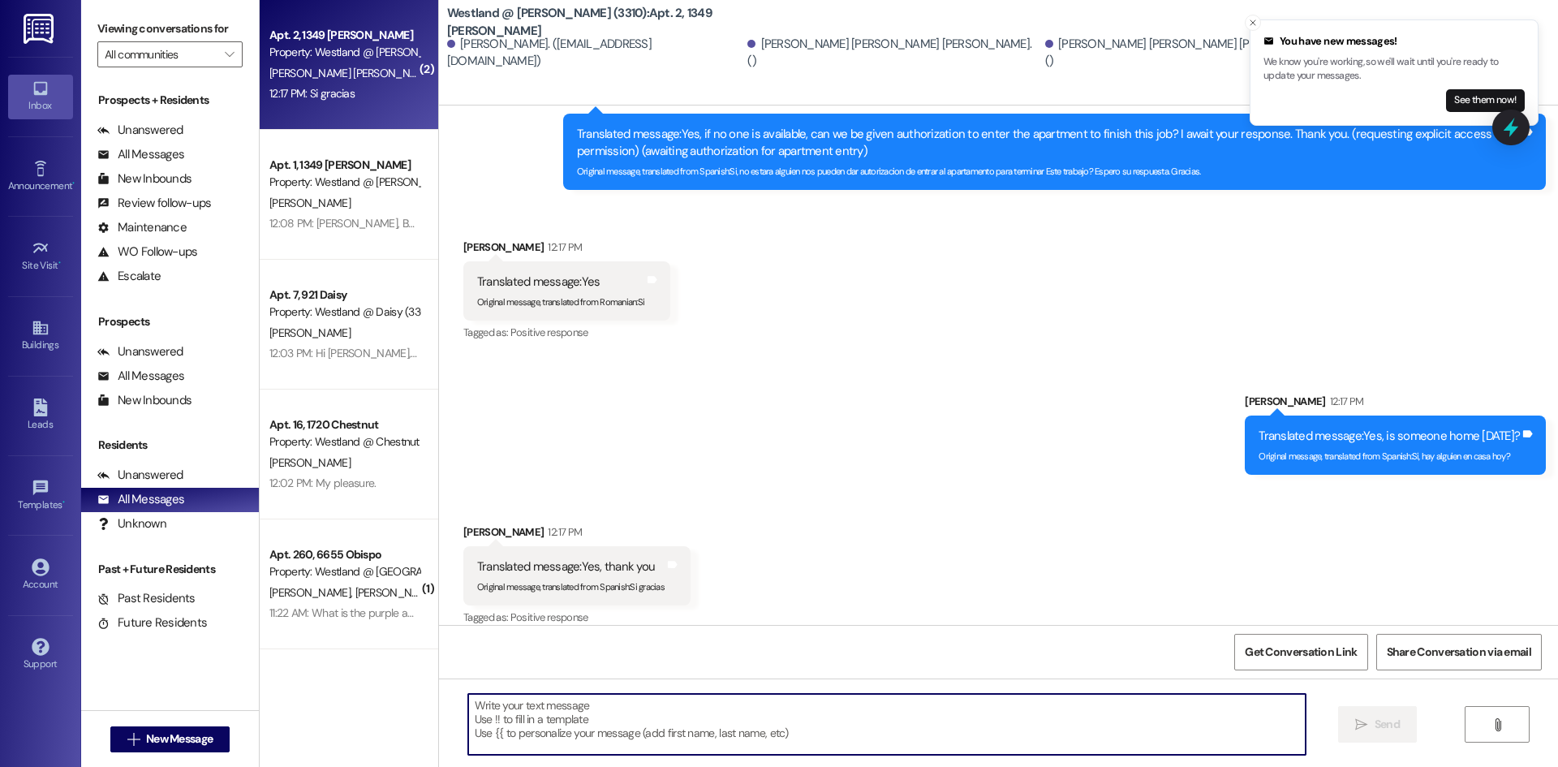
click at [540, 714] on textarea at bounding box center [886, 724] width 837 height 61
type textarea "Hasta que hora estara en casa hoy?"
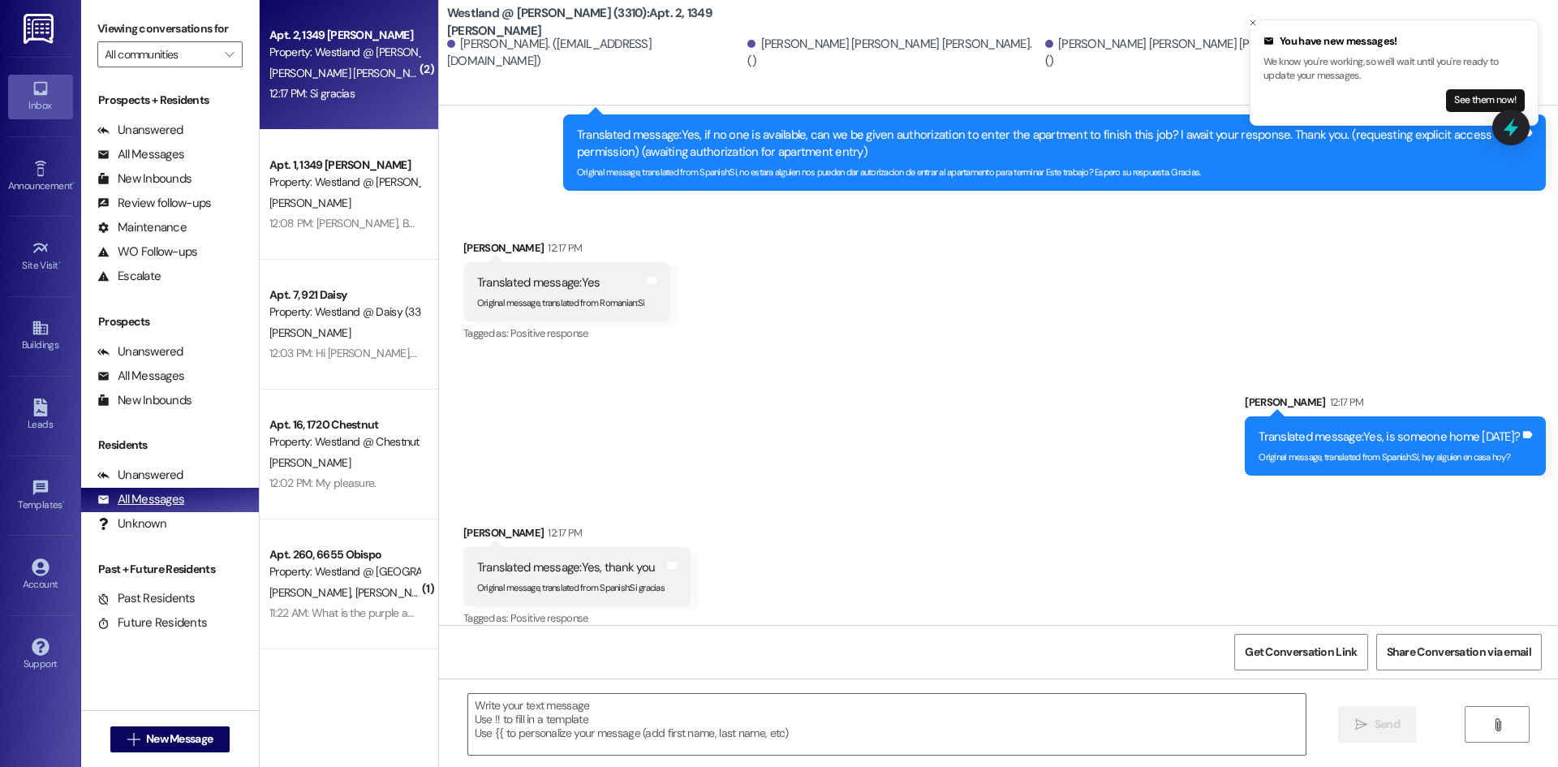
click at [164, 502] on div "All Messages" at bounding box center [140, 499] width 87 height 17
click at [327, 84] on div "12:17 PM: Si gracias 12:17 PM: Si gracias" at bounding box center [344, 94] width 153 height 20
click at [323, 86] on div "12:17 PM: Si gracias 12:17 PM: Si gracias" at bounding box center [311, 93] width 85 height 15
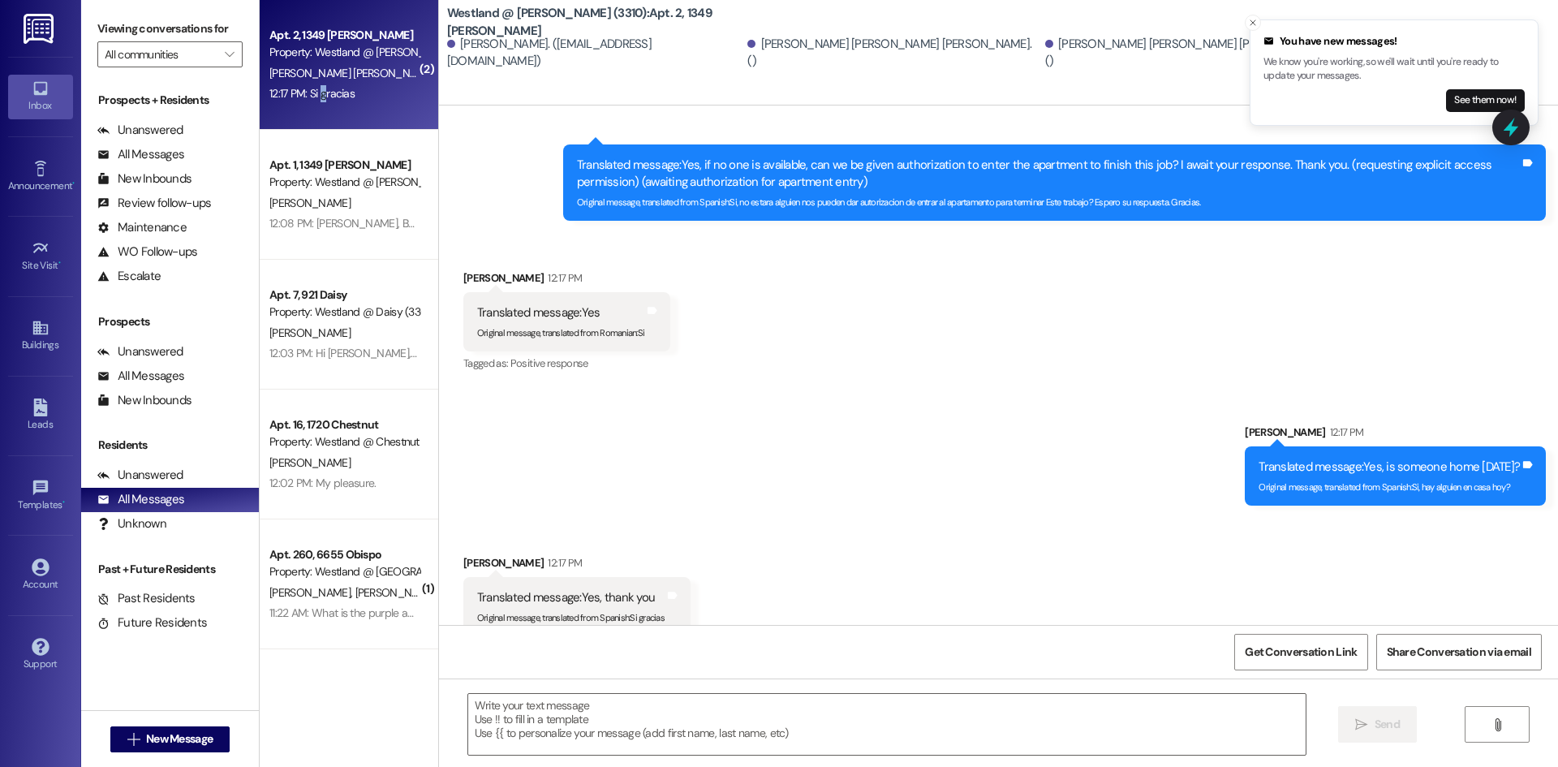
scroll to position [2336, 0]
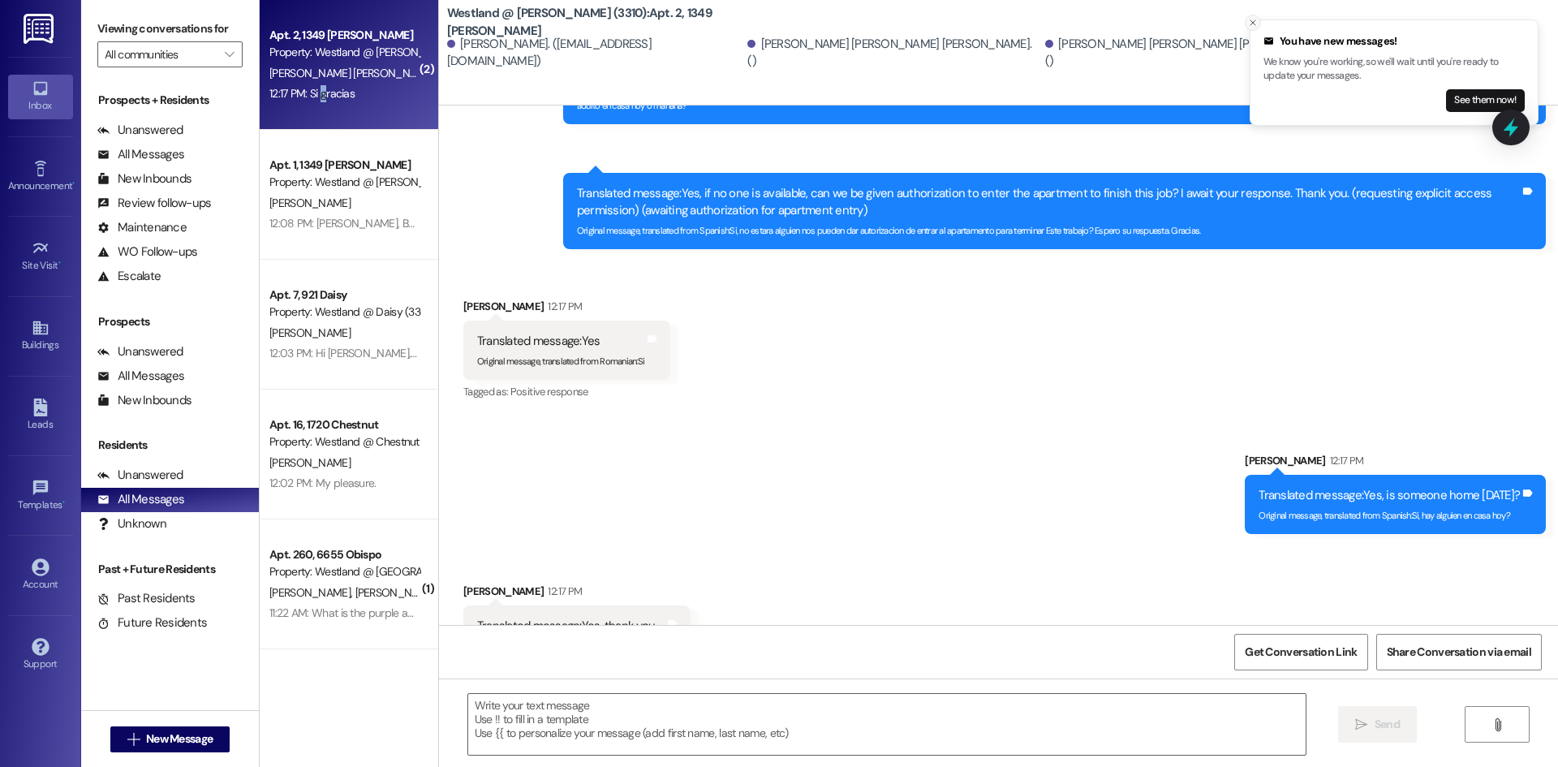
click at [1255, 22] on icon "Close toast" at bounding box center [1253, 23] width 10 height 10
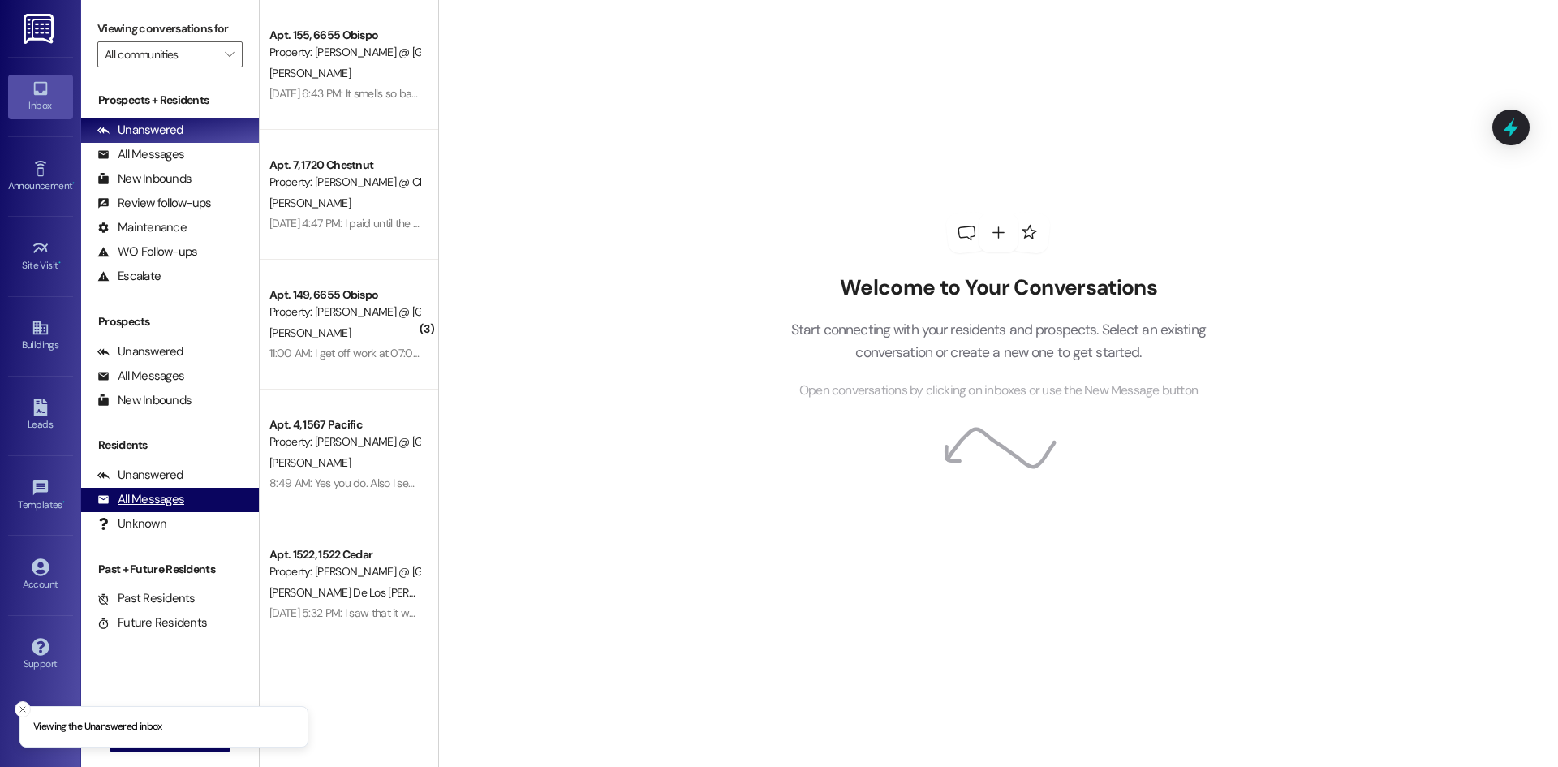
click at [134, 499] on div "All Messages" at bounding box center [140, 499] width 87 height 17
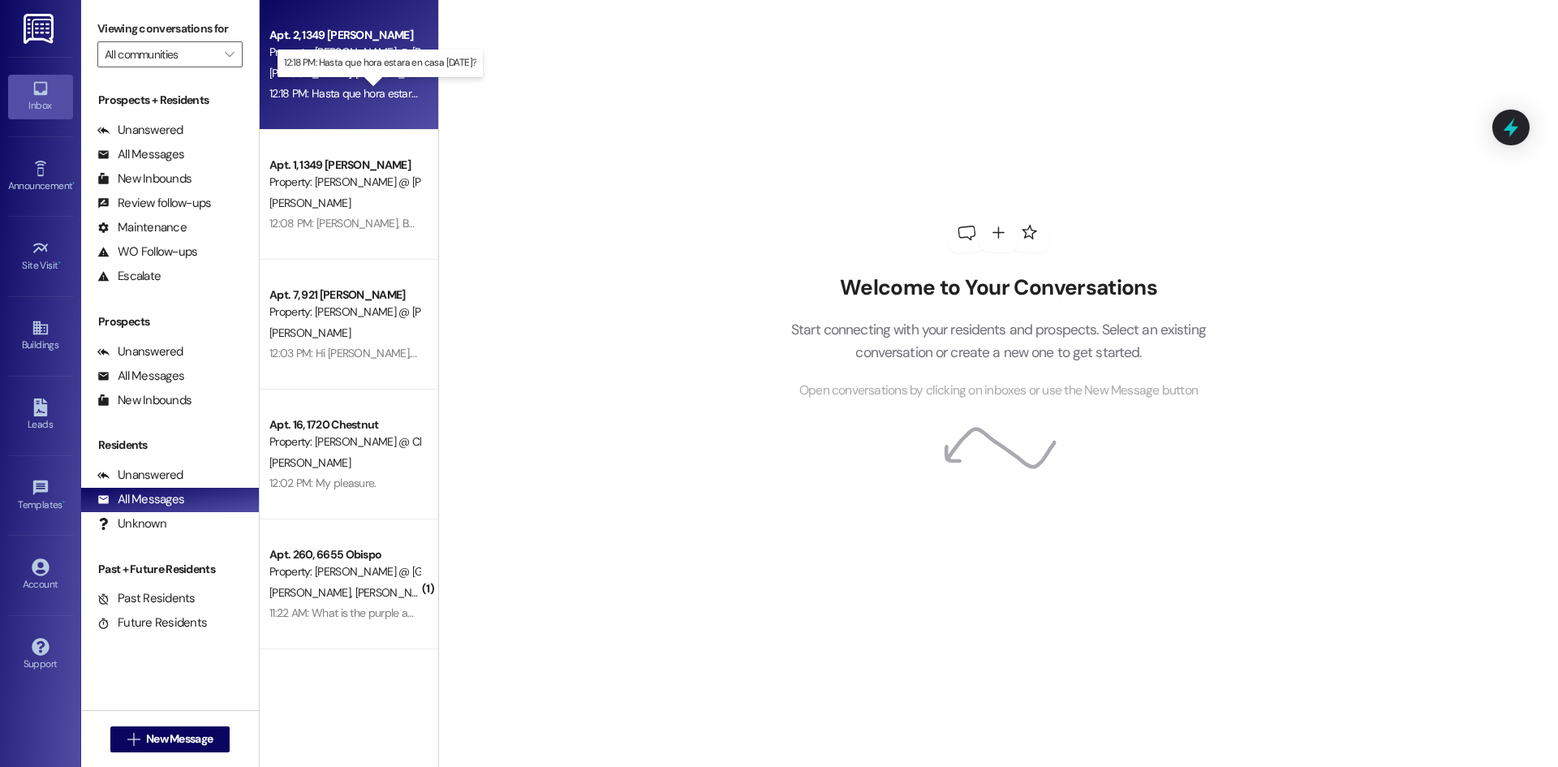
click at [352, 92] on div "12:18 PM: Hasta que hora estara en casa hoy? 12:18 PM: Hasta que hora estara en…" at bounding box center [382, 93] width 226 height 15
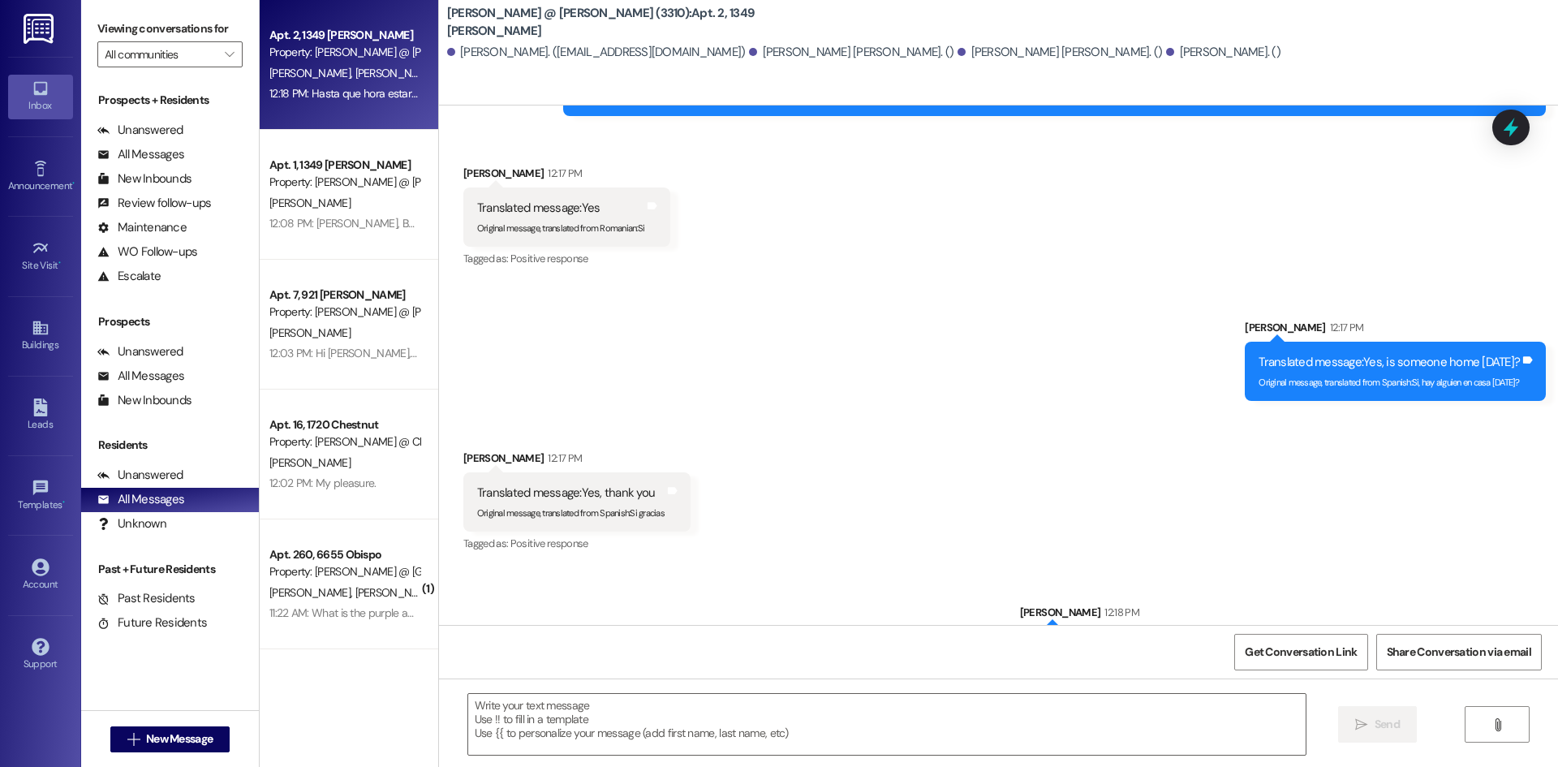
scroll to position [2526, 0]
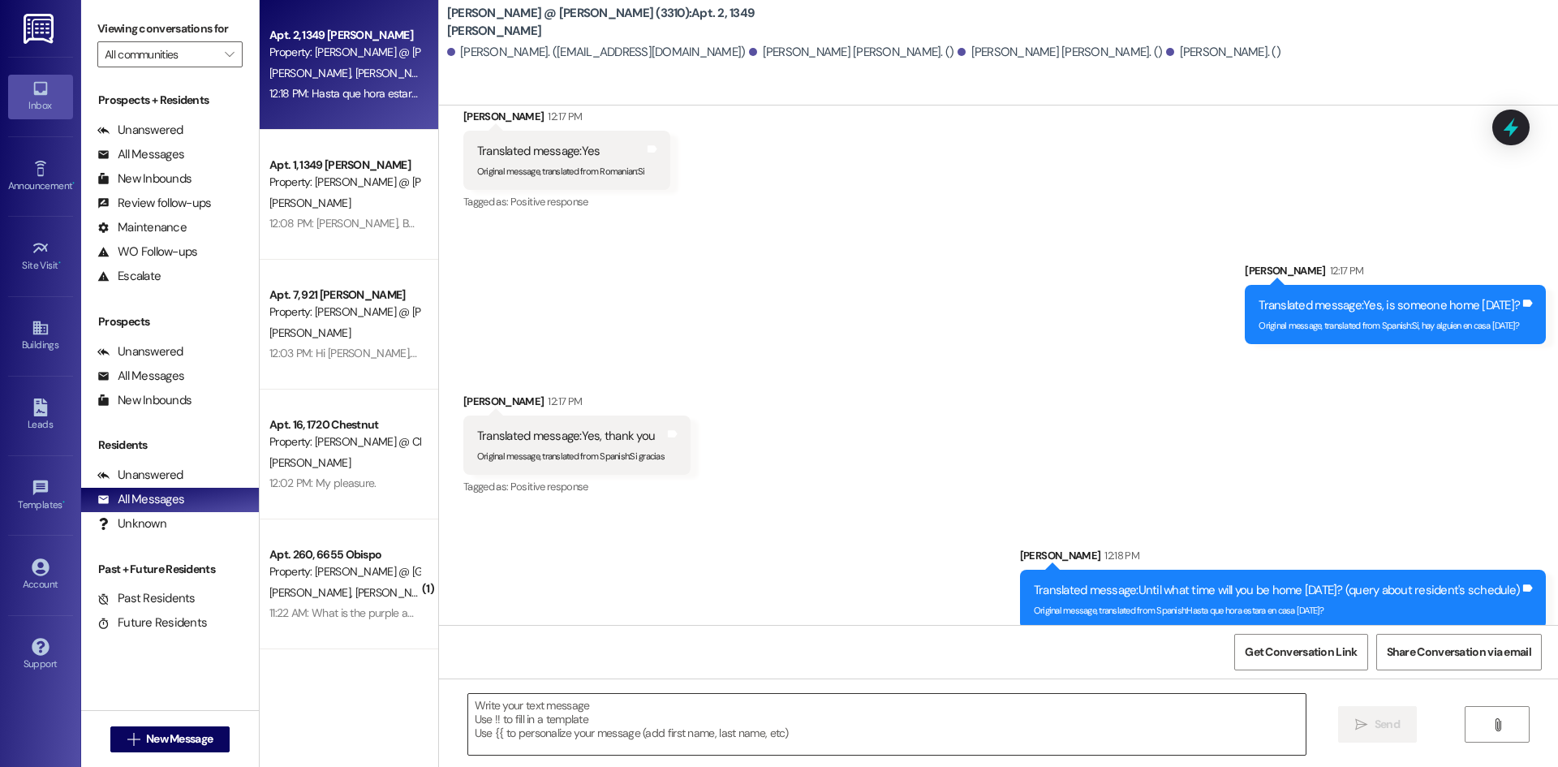
click at [626, 712] on textarea at bounding box center [886, 724] width 837 height 61
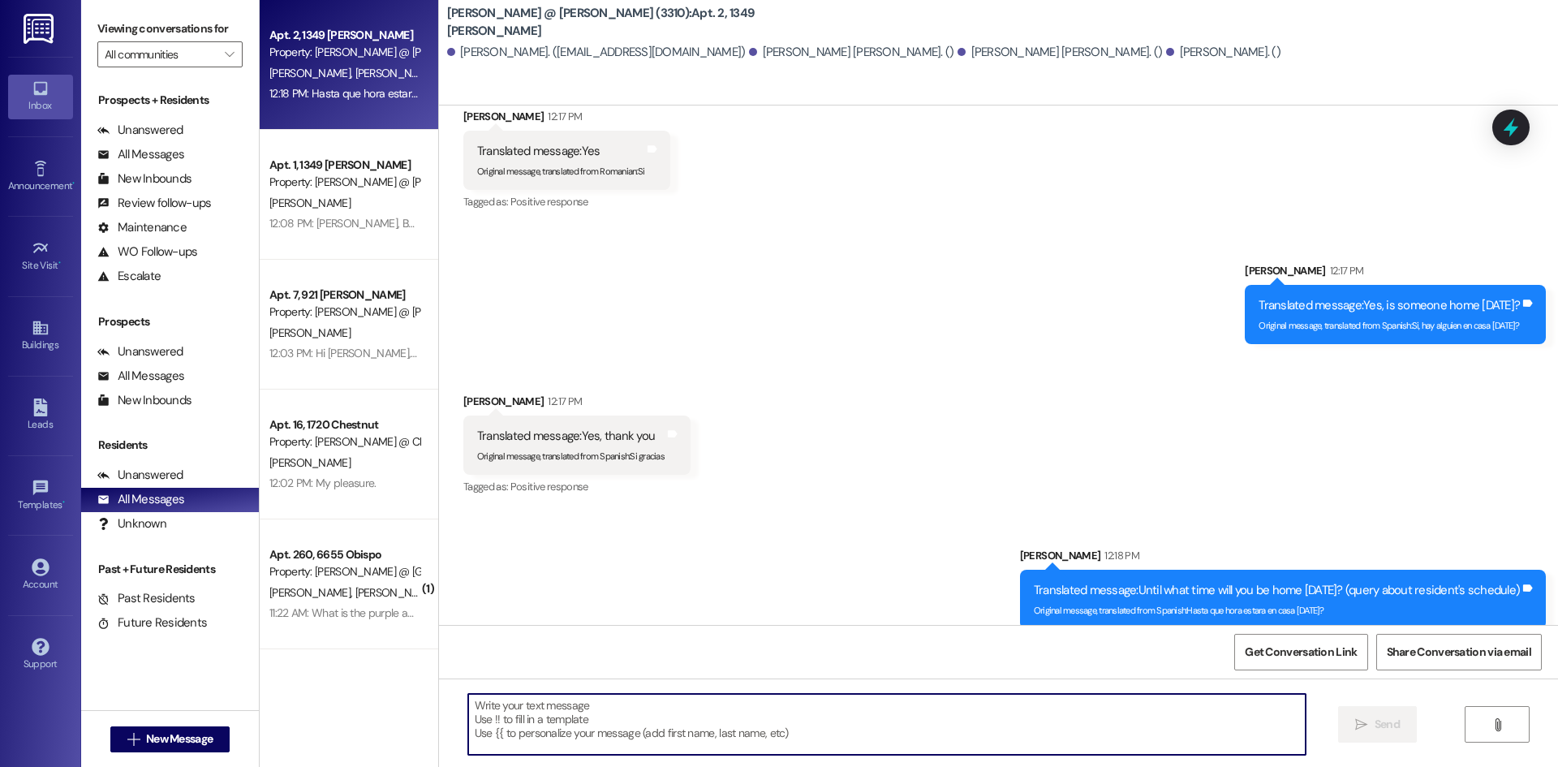
paste textarea "Limpieza del exterior y el interior Limpiar el interior: Con un paño o esponja …"
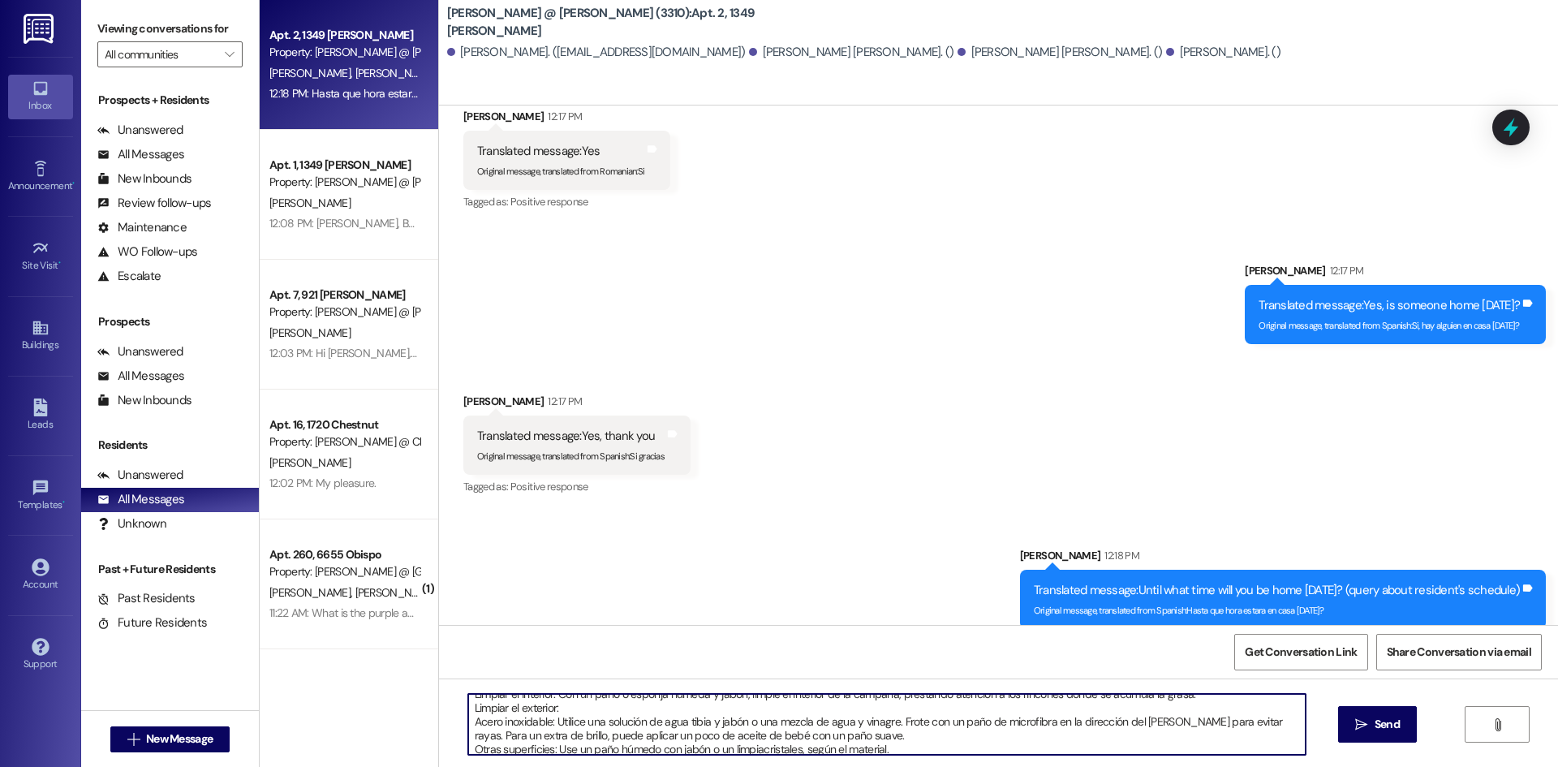
scroll to position [0, 0]
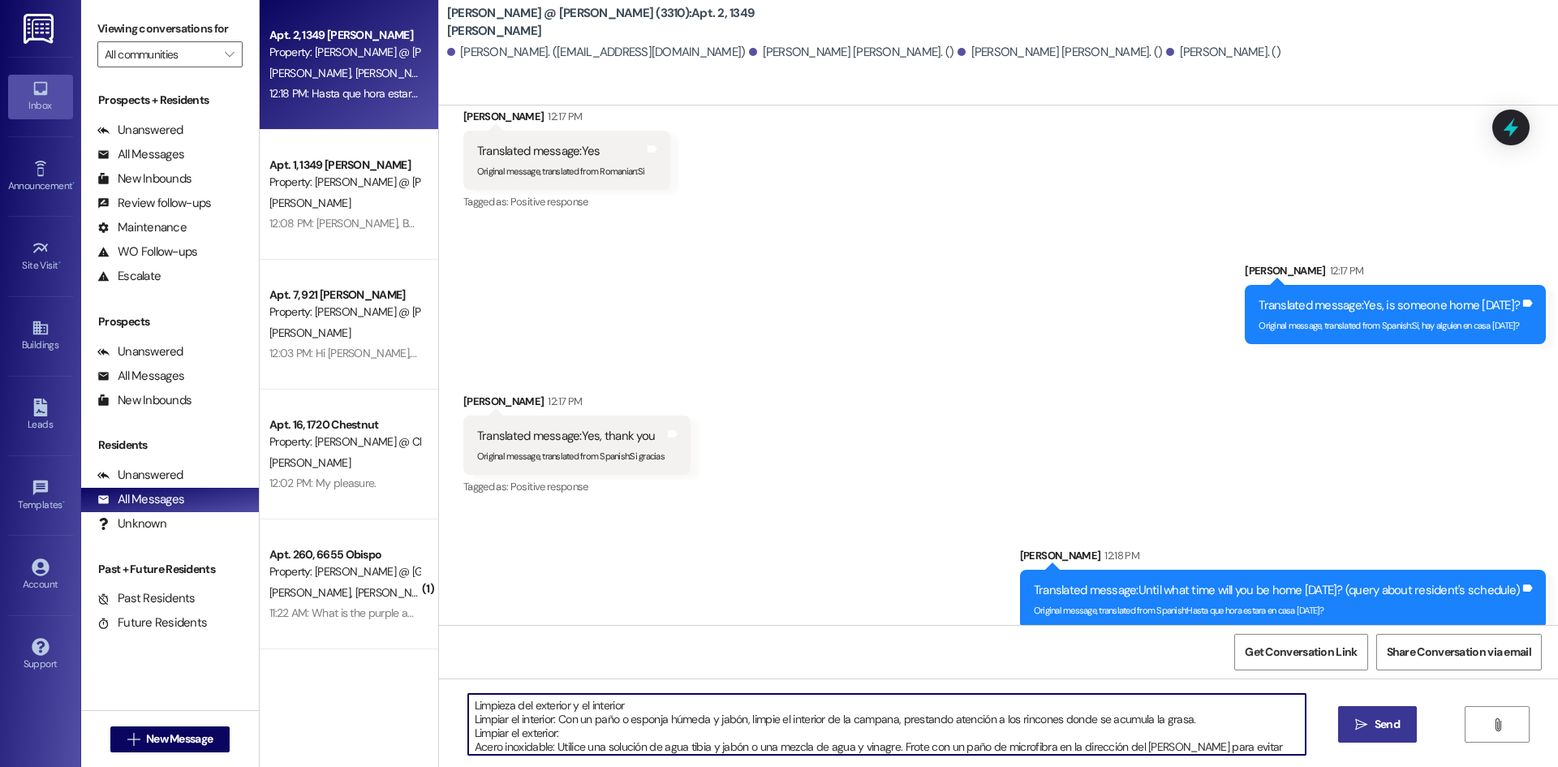
type textarea "Limpieza del exterior y el interior Limpiar el interior: Con un paño o esponja …"
click at [1367, 731] on span " Send" at bounding box center [1377, 724] width 51 height 17
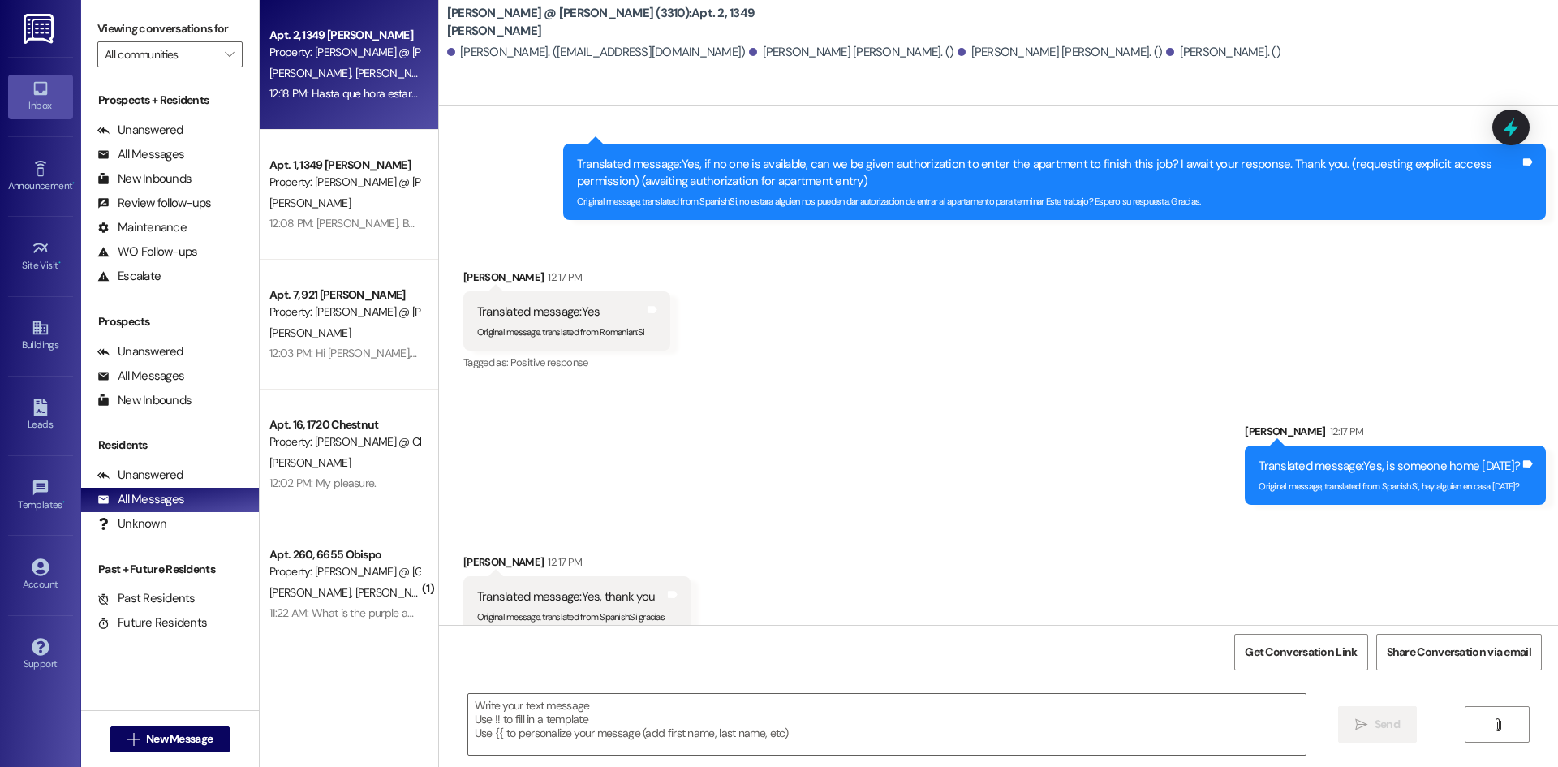
scroll to position [2743, 0]
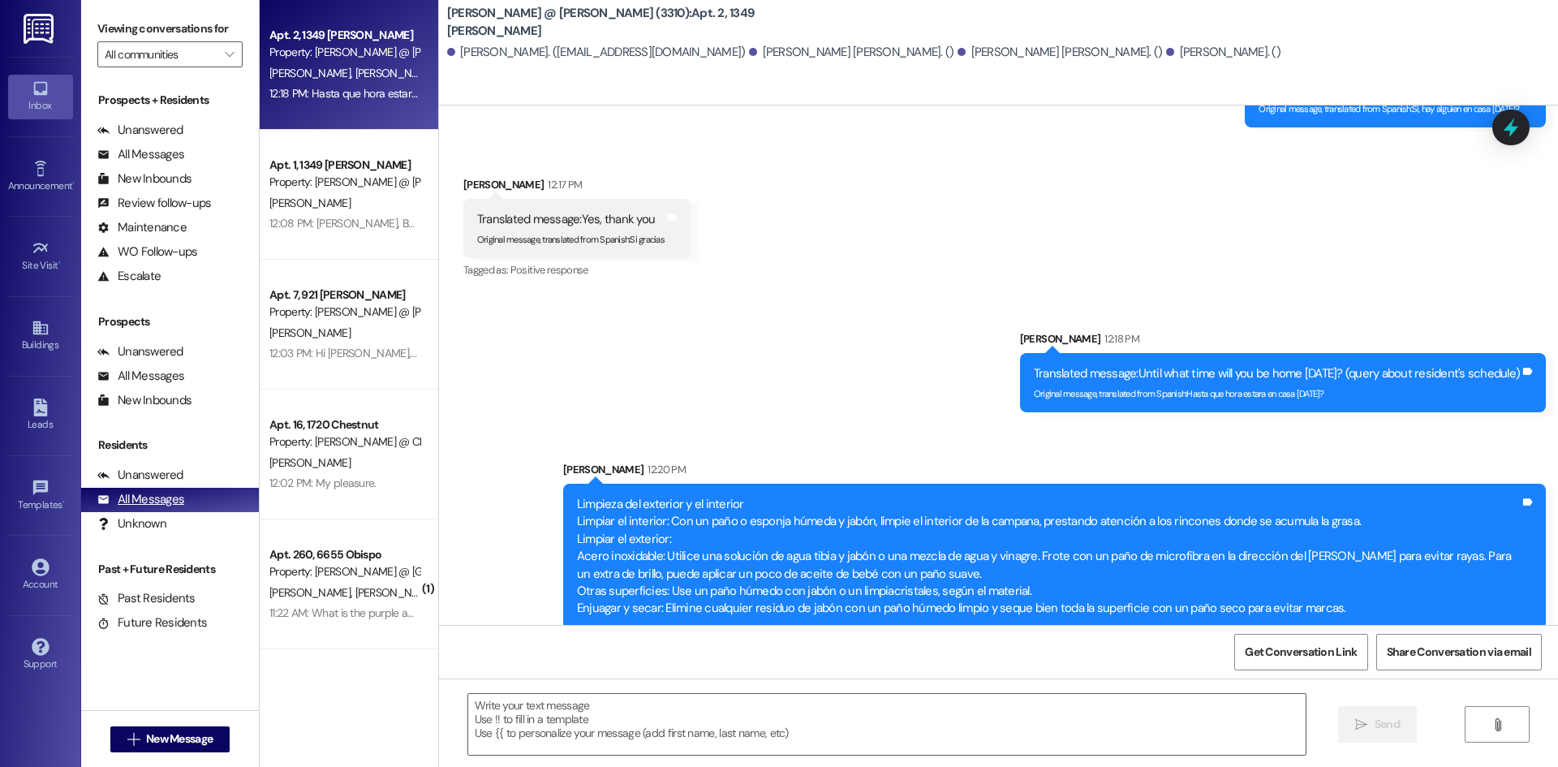
click at [159, 501] on div "All Messages" at bounding box center [140, 499] width 87 height 17
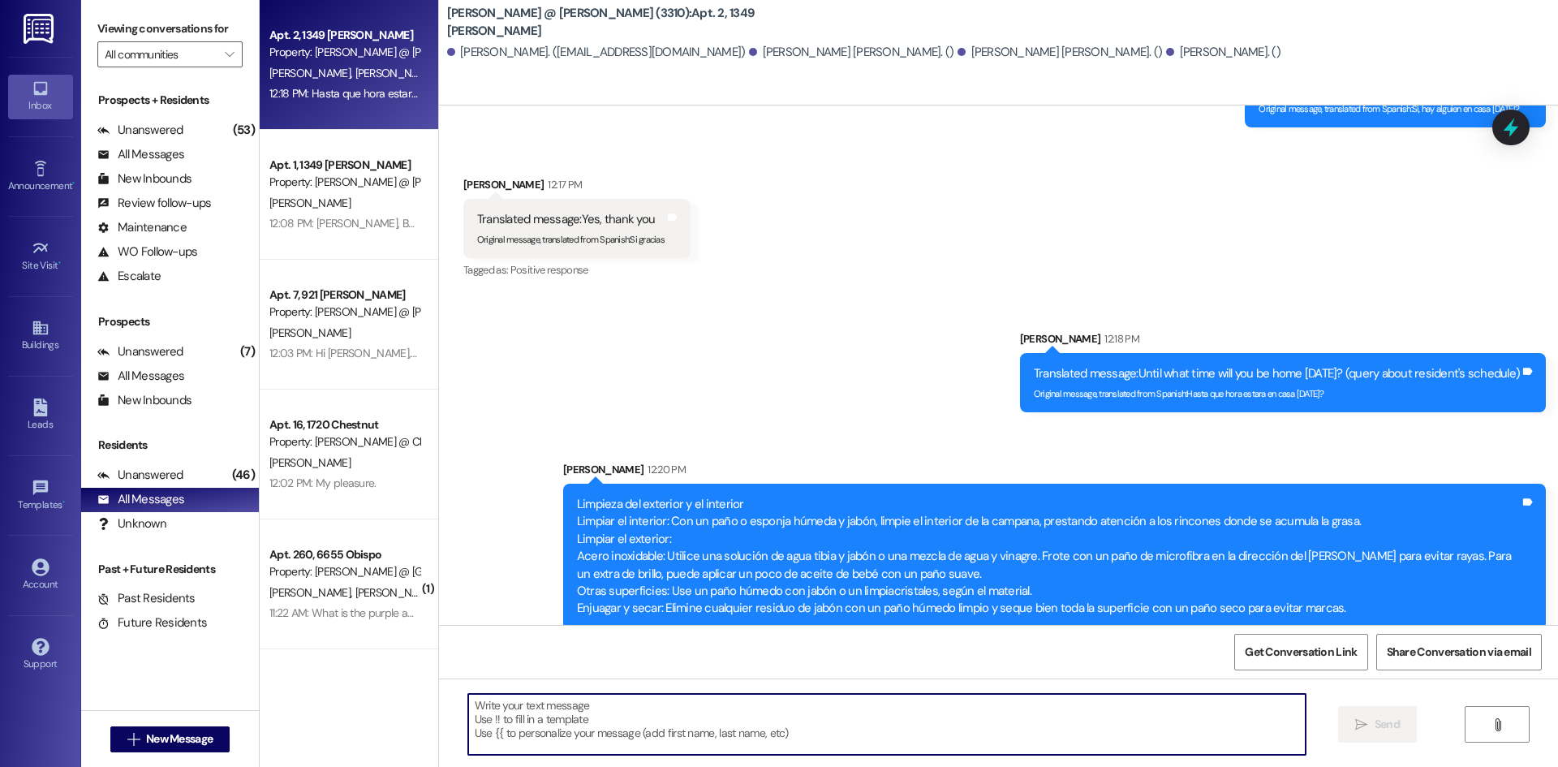
click at [777, 710] on textarea at bounding box center [886, 724] width 837 height 61
click at [743, 726] on textarea at bounding box center [886, 724] width 837 height 61
paste textarea "Aviso Importante Nueva Campana de Cocina Hola Hortencia, Hoy se está instalando…"
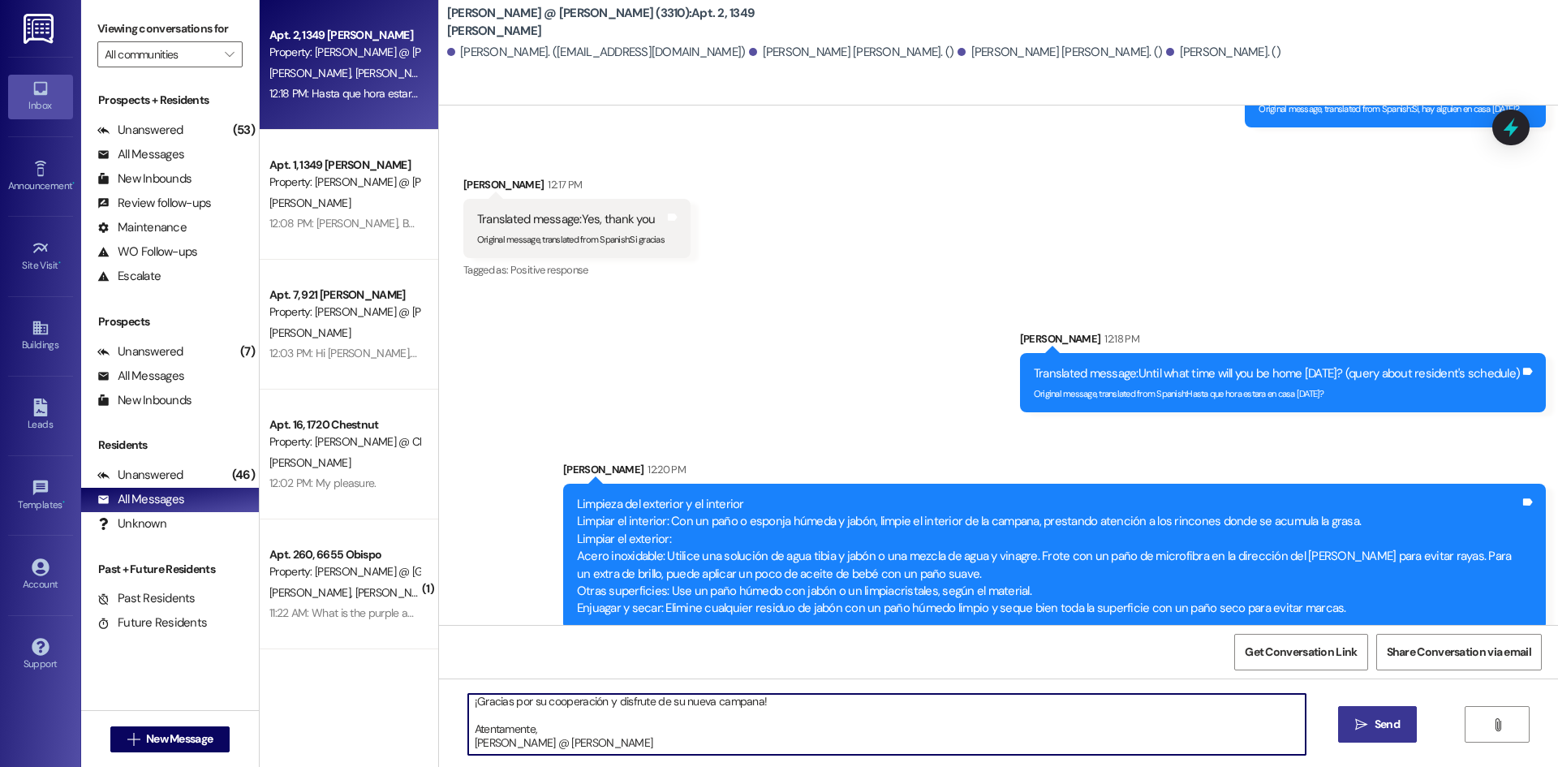
type textarea "Aviso Importante Nueva Campana de Cocina Hola Hortencia, Hoy se está instalando…"
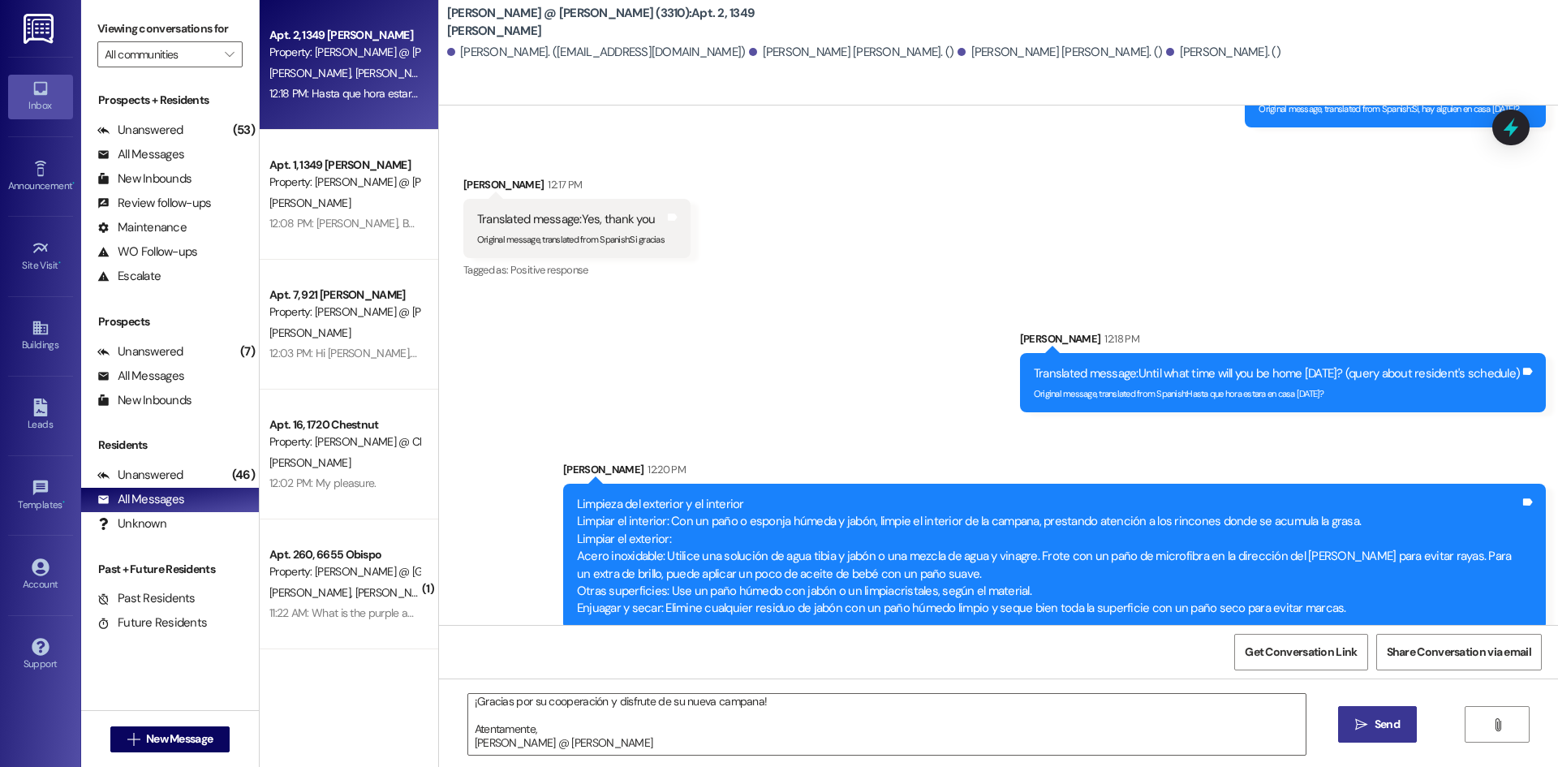
drag, startPoint x: 1361, startPoint y: 734, endPoint x: 1353, endPoint y: 734, distance: 8.2
click at [1353, 734] on button " Send" at bounding box center [1377, 724] width 79 height 37
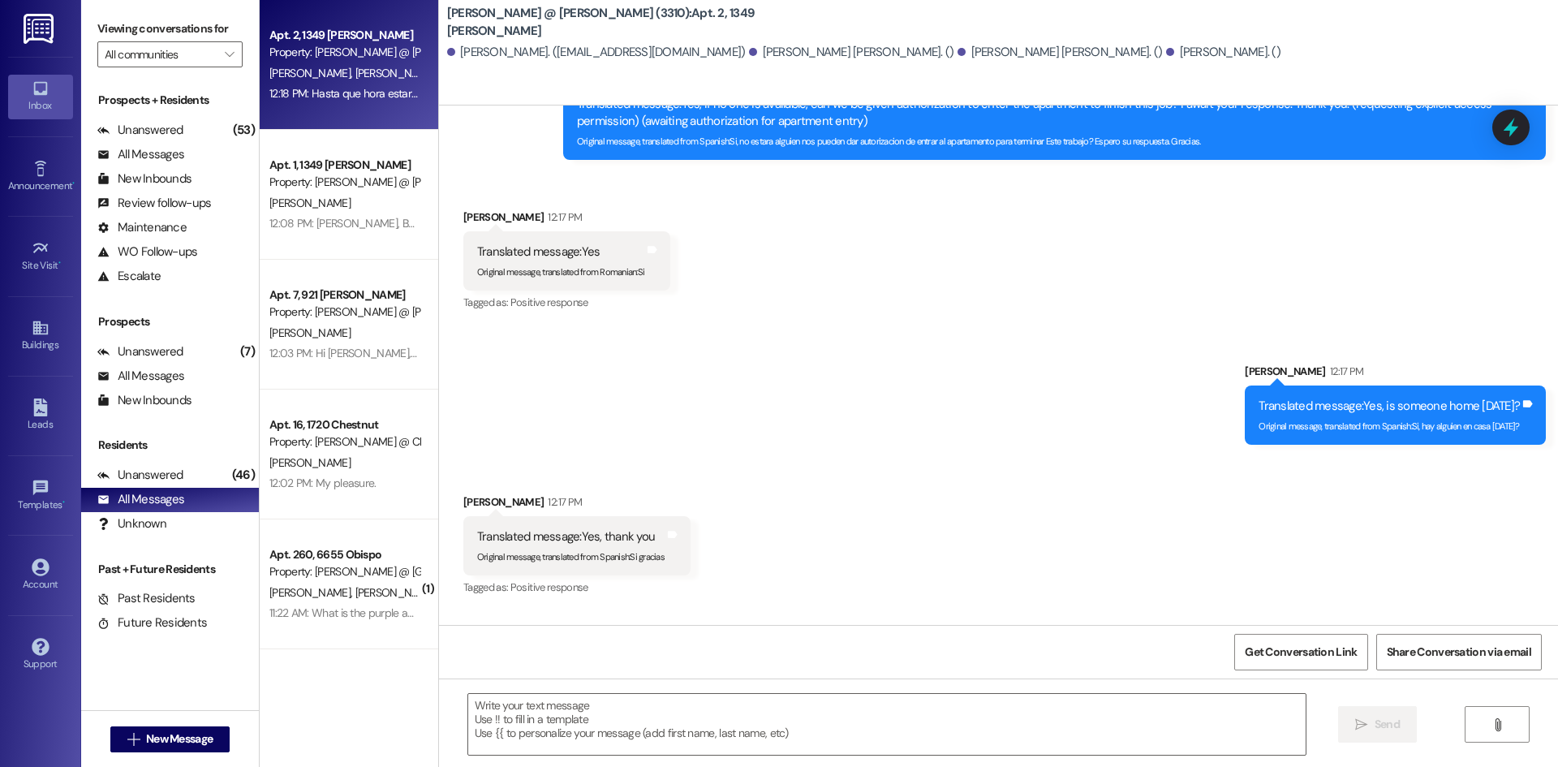
scroll to position [2395, 0]
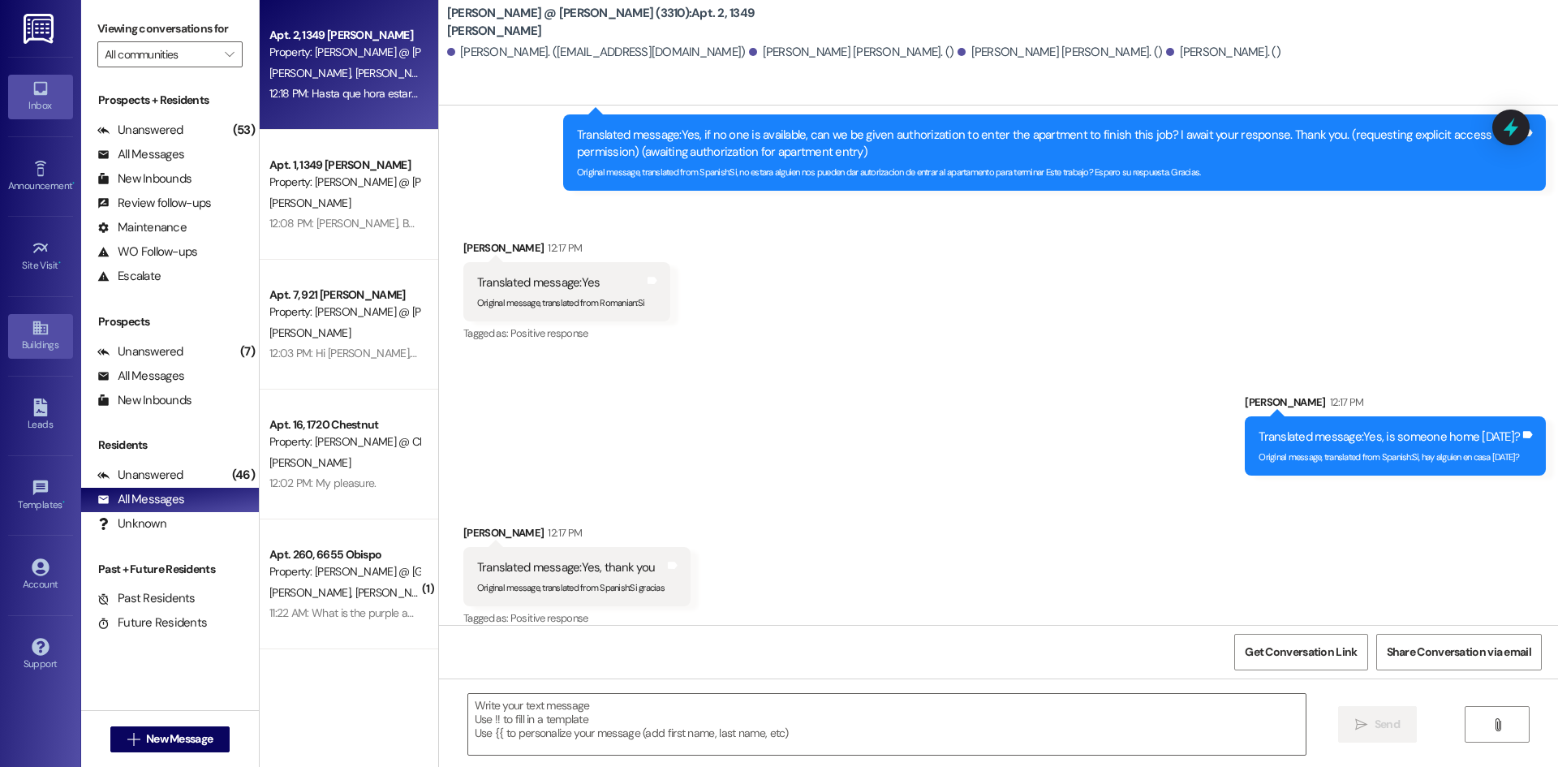
click at [41, 347] on div "Buildings" at bounding box center [40, 345] width 81 height 16
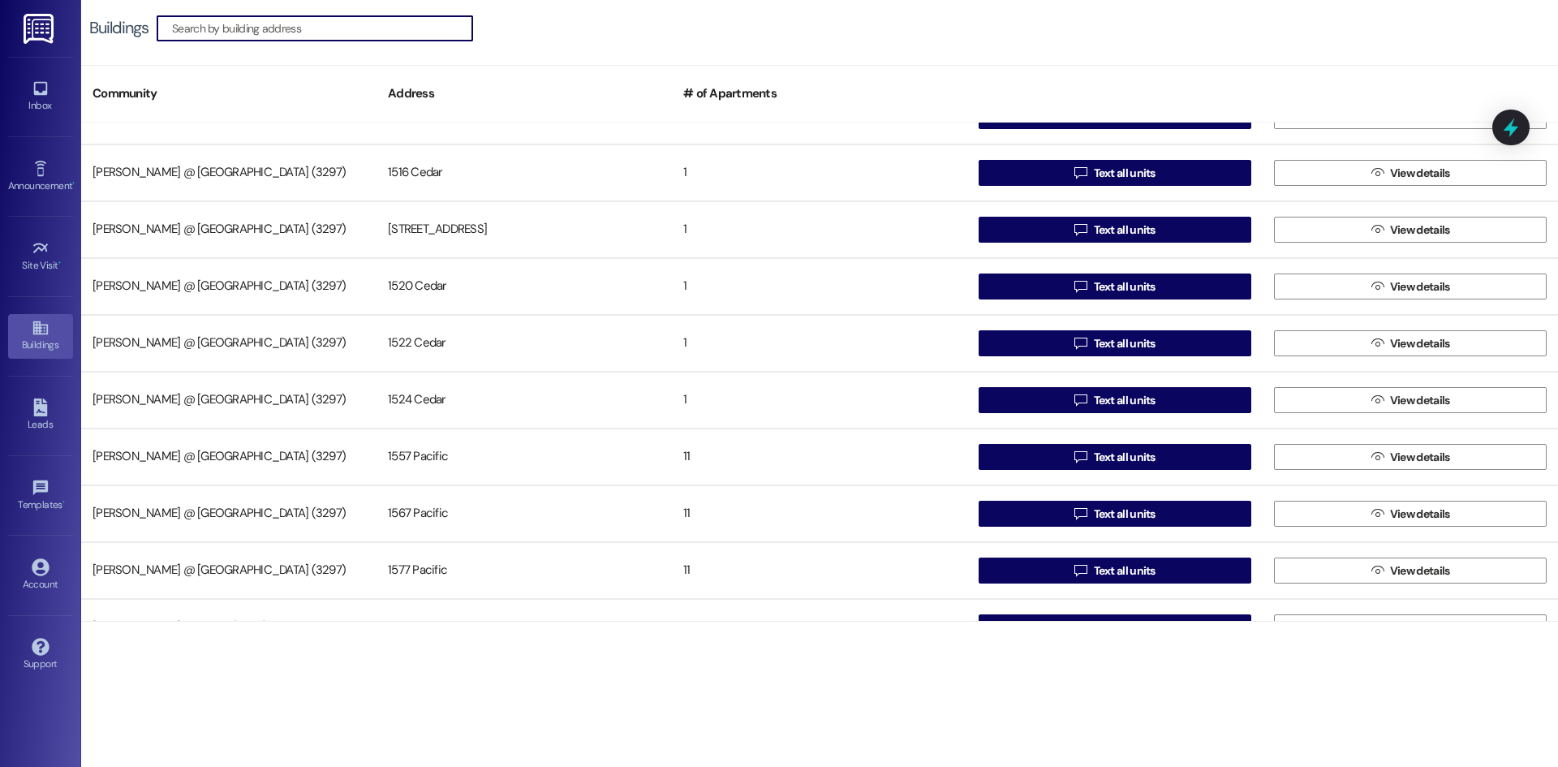
scroll to position [1888, 0]
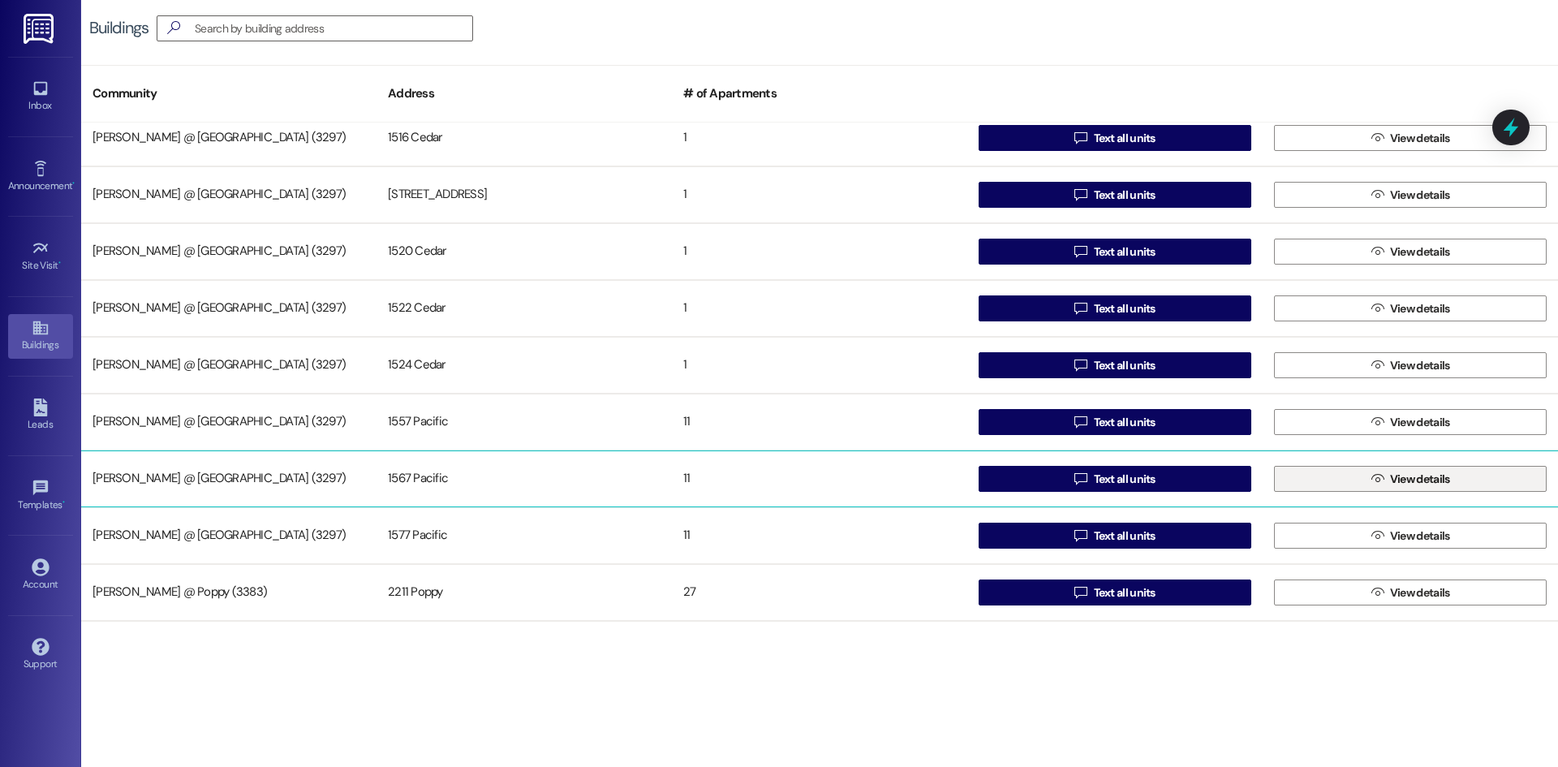
click at [1371, 484] on icon "" at bounding box center [1377, 478] width 12 height 13
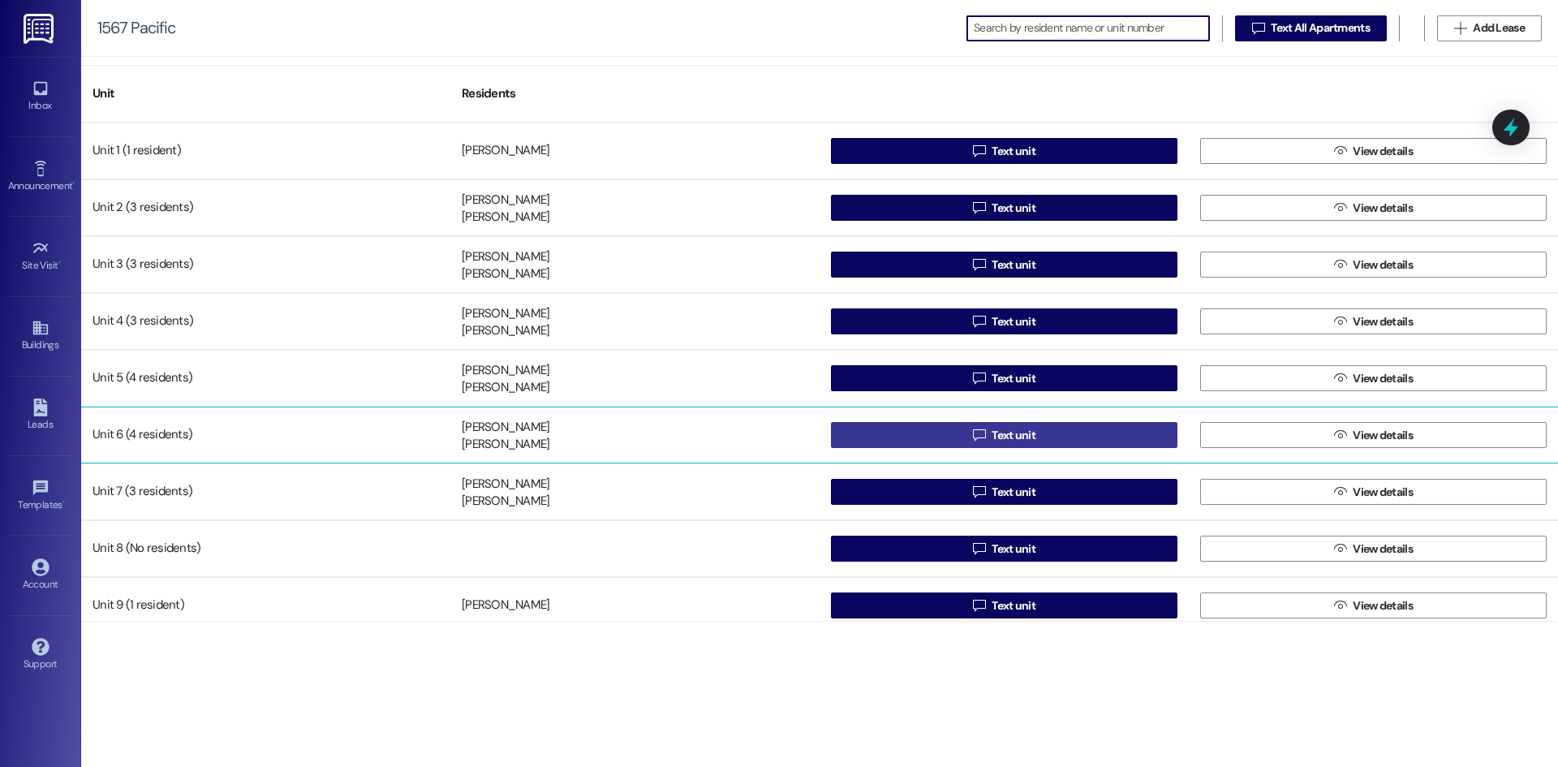
click at [1004, 438] on span "Text unit" at bounding box center [1014, 435] width 44 height 17
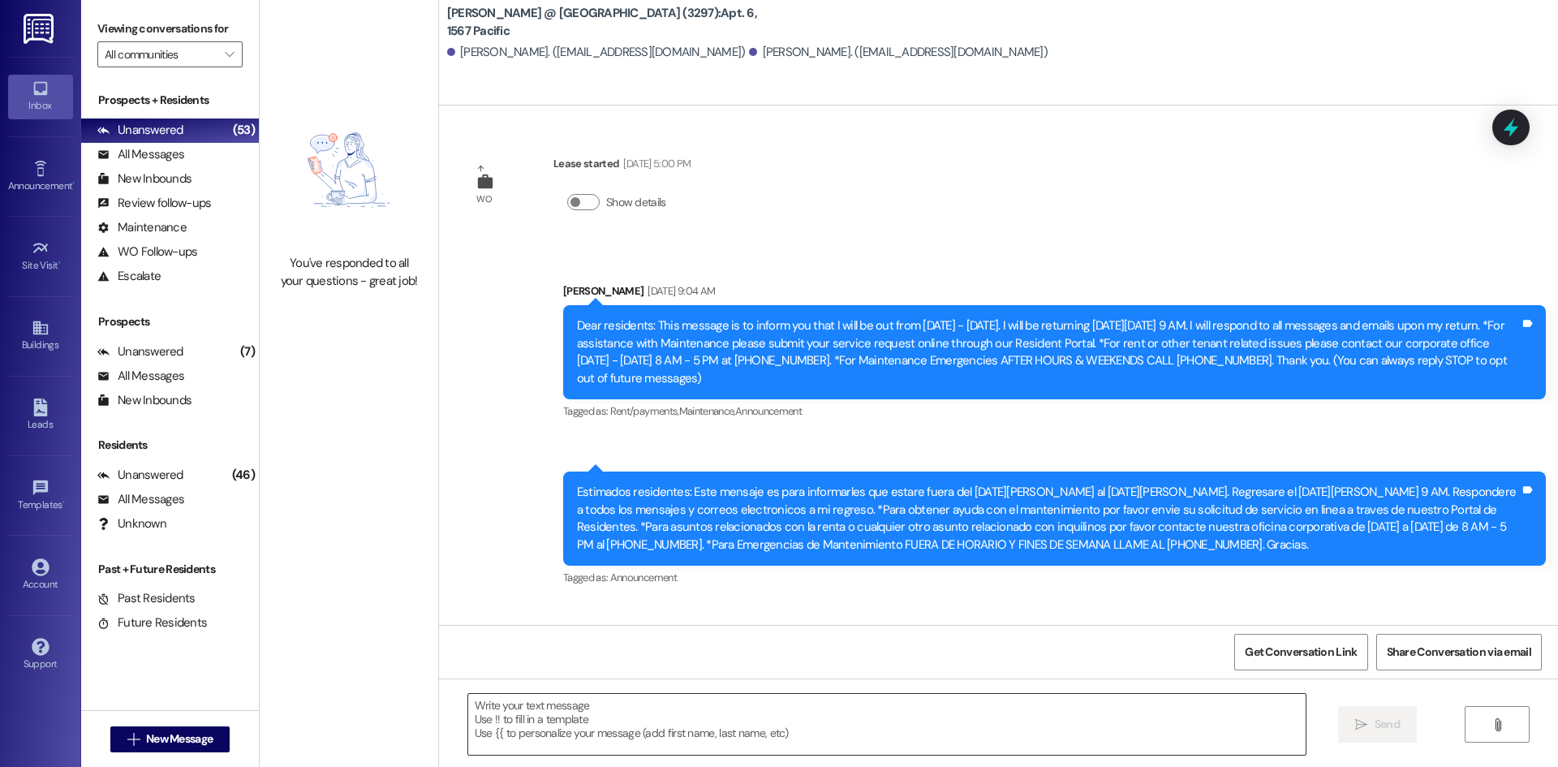
click at [602, 711] on textarea at bounding box center [886, 724] width 837 height 61
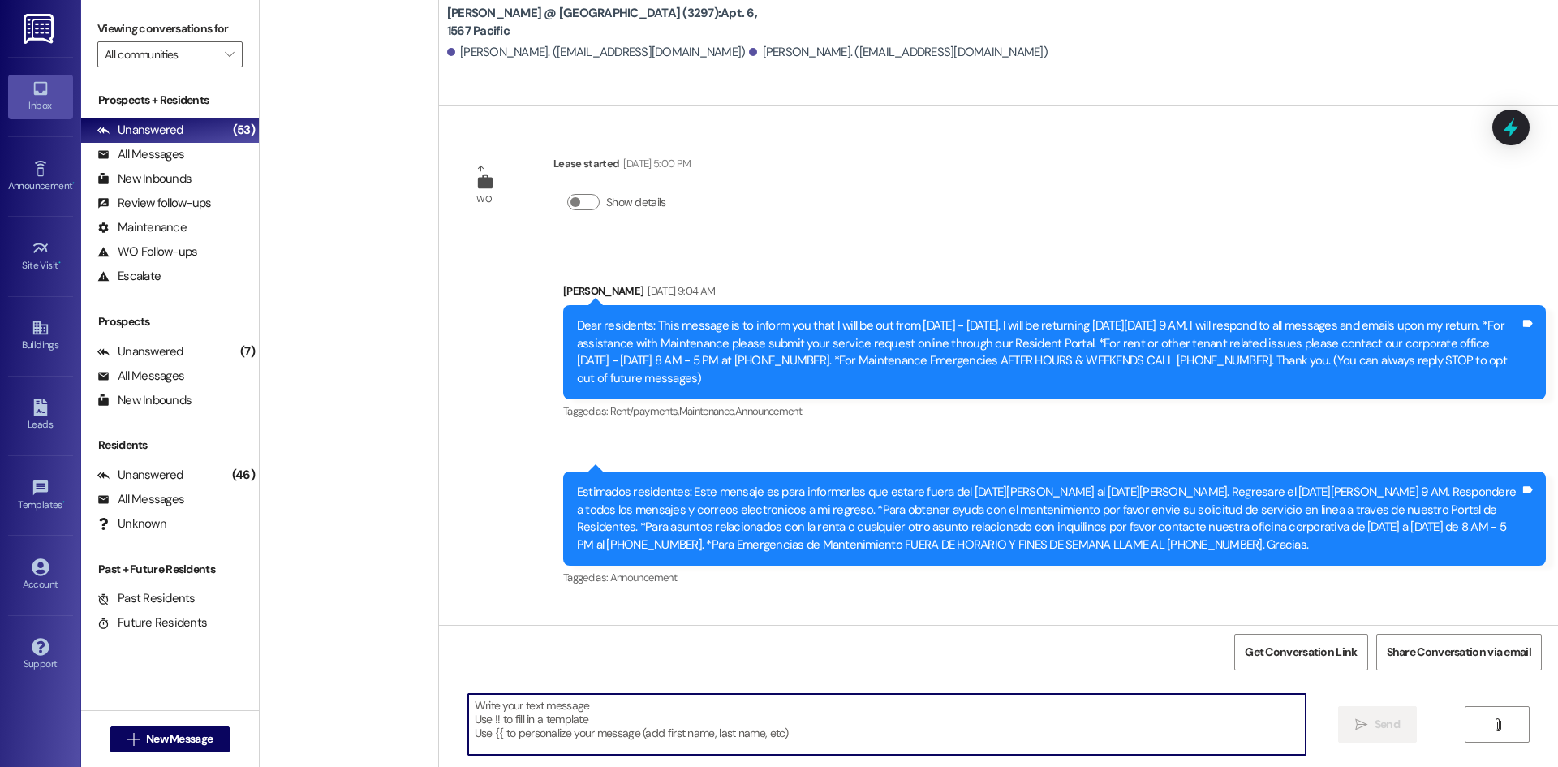
scroll to position [29145, 0]
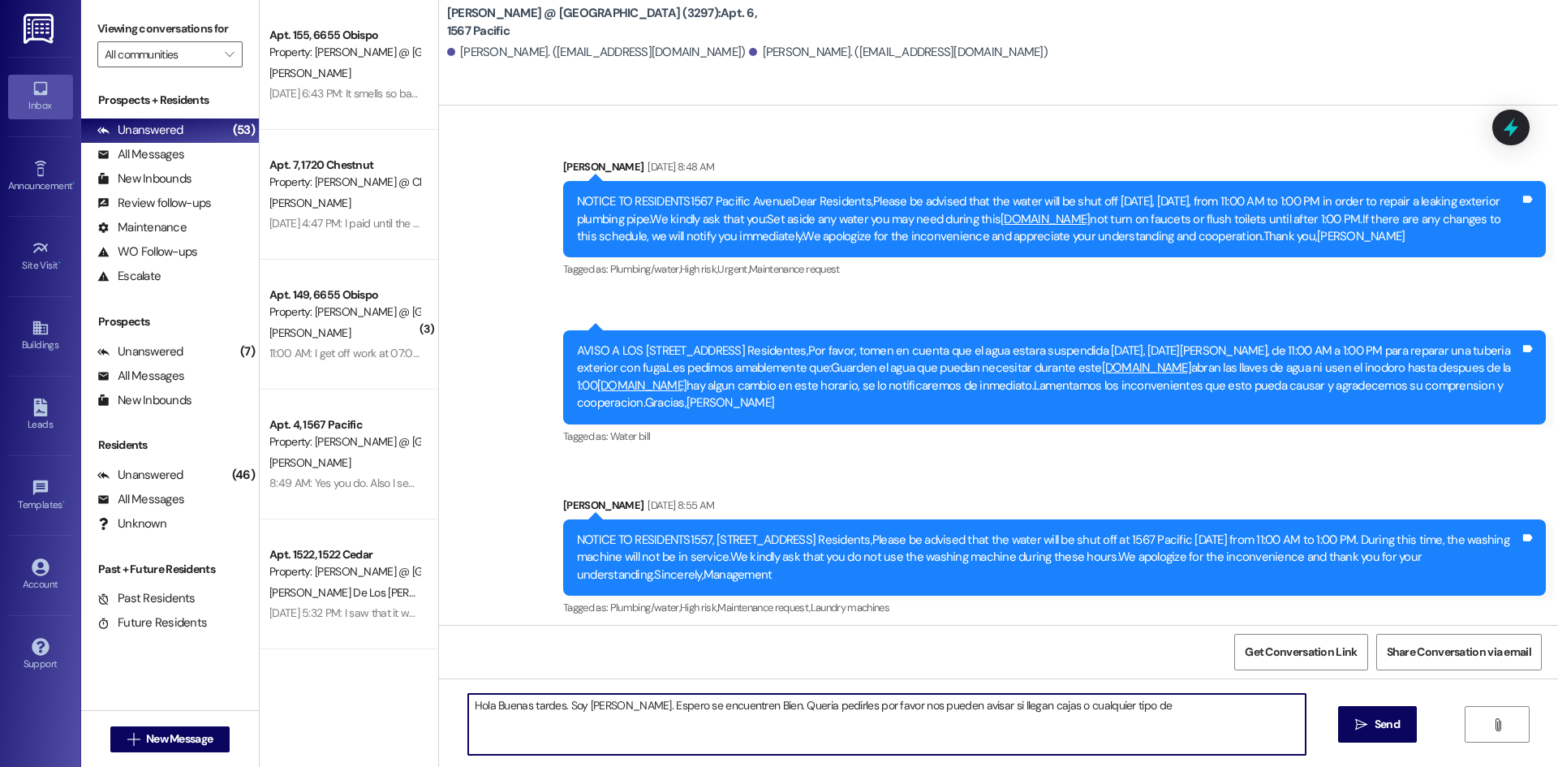
drag, startPoint x: 1140, startPoint y: 707, endPoint x: 1142, endPoint y: 695, distance: 12.3
click at [1142, 695] on textarea "Hola Buenas tardes. Soy Wendy. Espero se encuentren Bien. Queria pedirles por f…" at bounding box center [886, 724] width 837 height 61
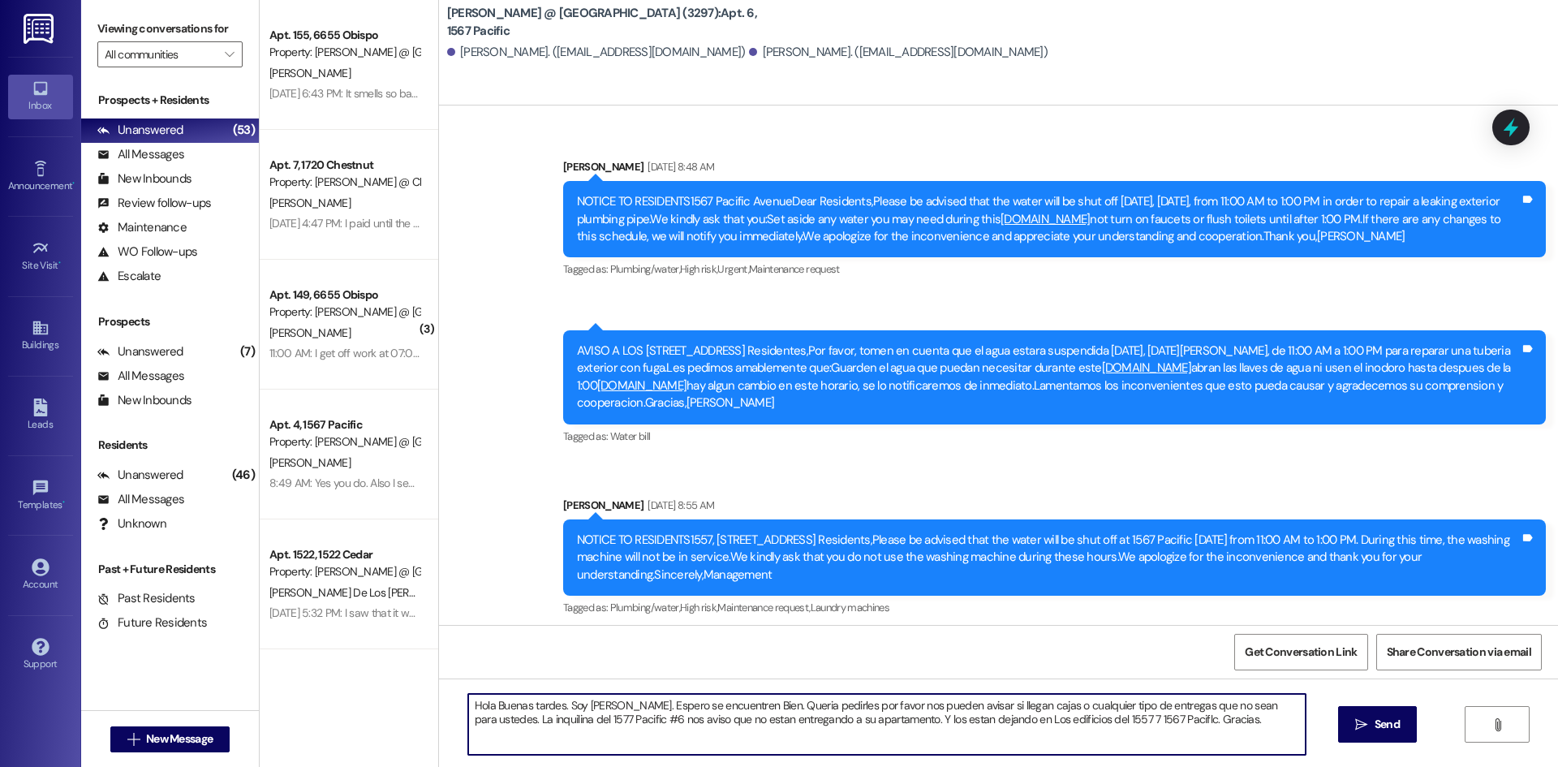
type textarea "Hola Buenas tardes. Soy Wendy. Espero se encuentren Bien. Queria pedirles por f…"
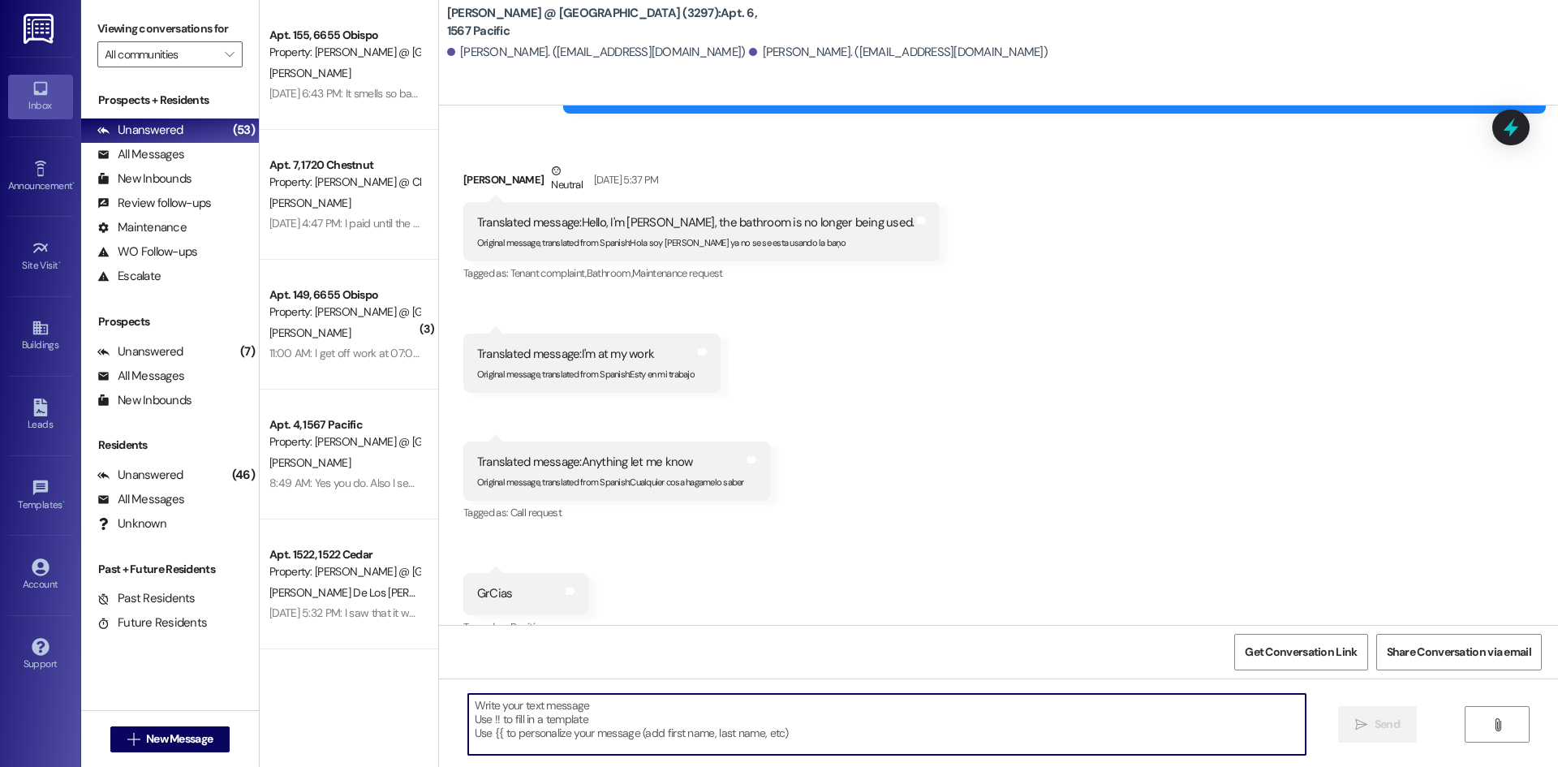
scroll to position [16816, 0]
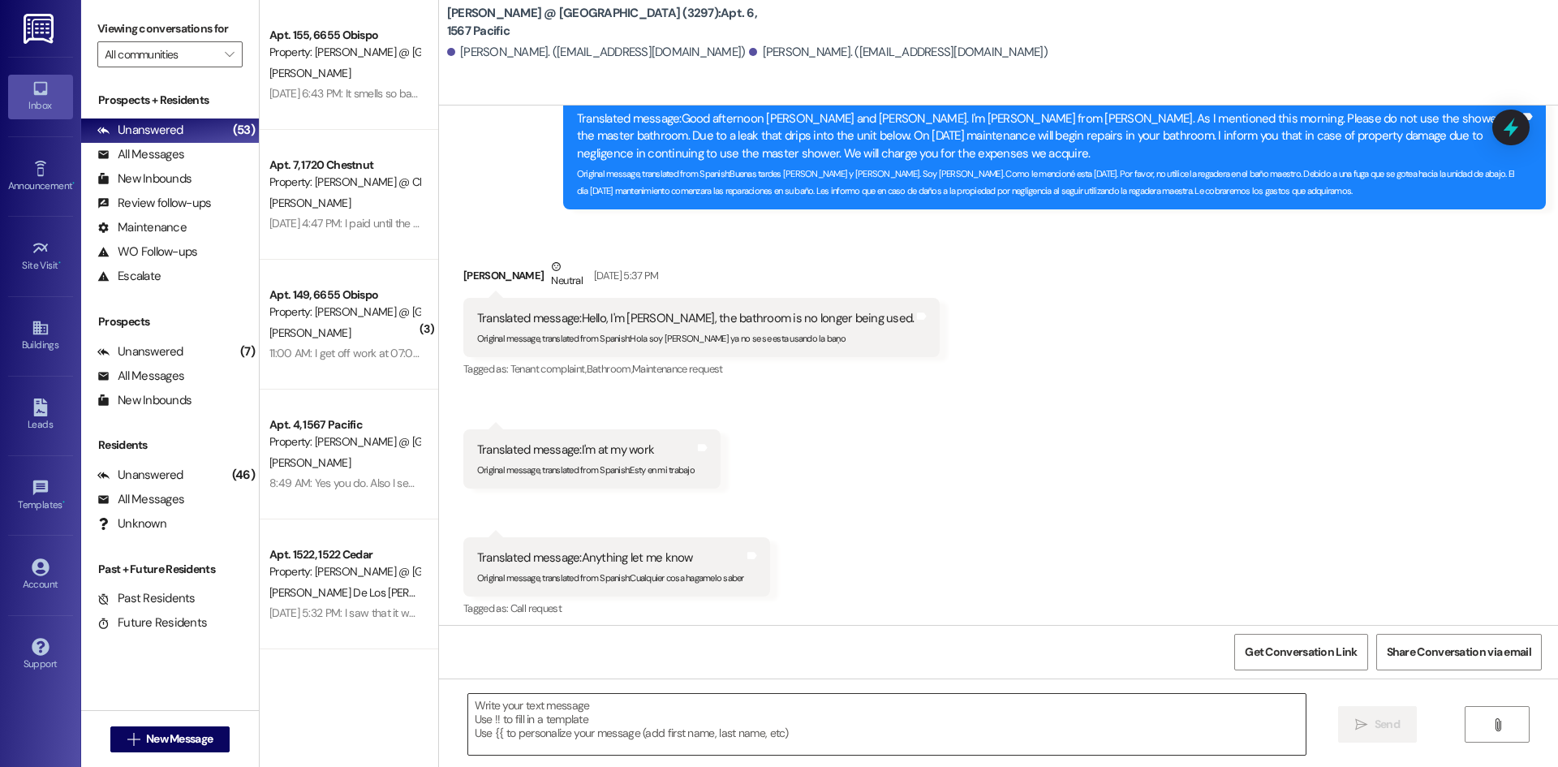
click at [875, 735] on textarea at bounding box center [886, 724] width 837 height 61
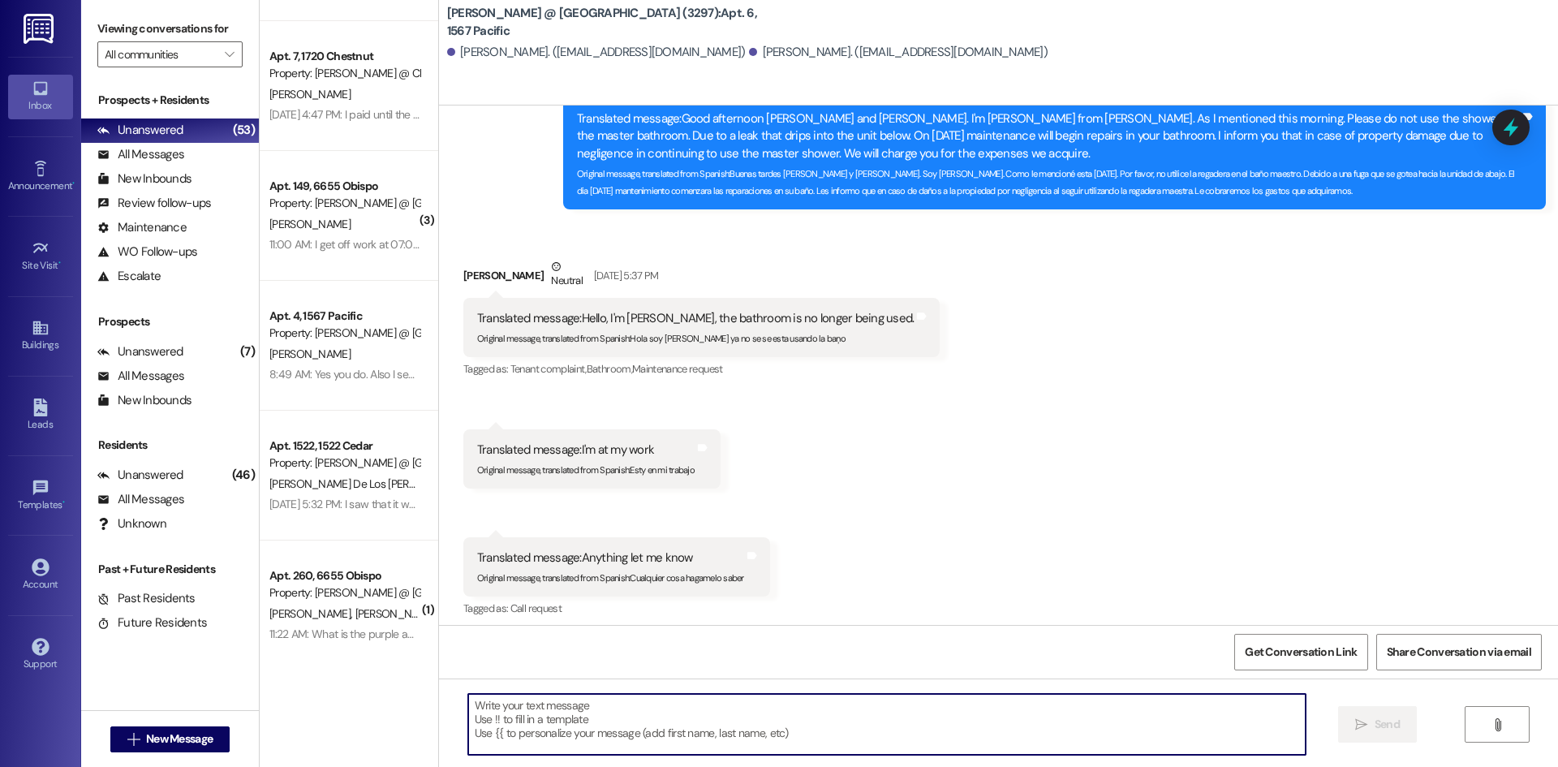
scroll to position [117, 0]
